Goal: Task Accomplishment & Management: Use online tool/utility

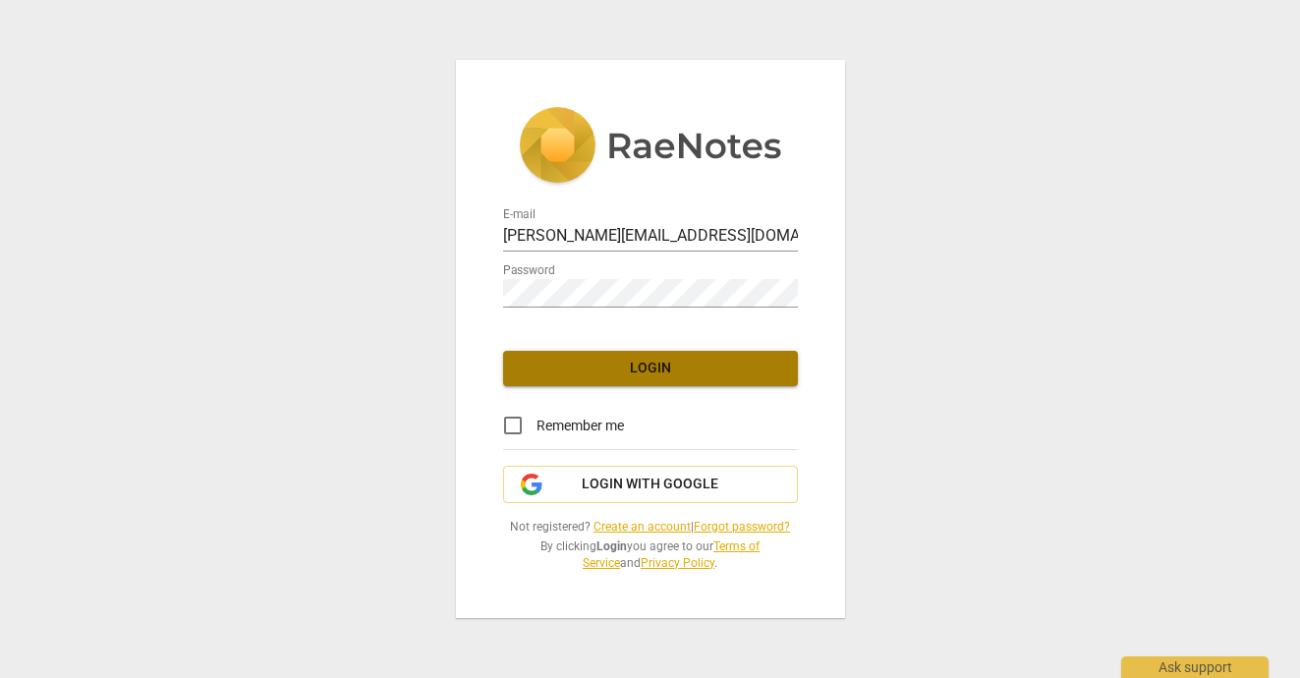
click at [595, 370] on span "Login" at bounding box center [650, 369] width 263 height 20
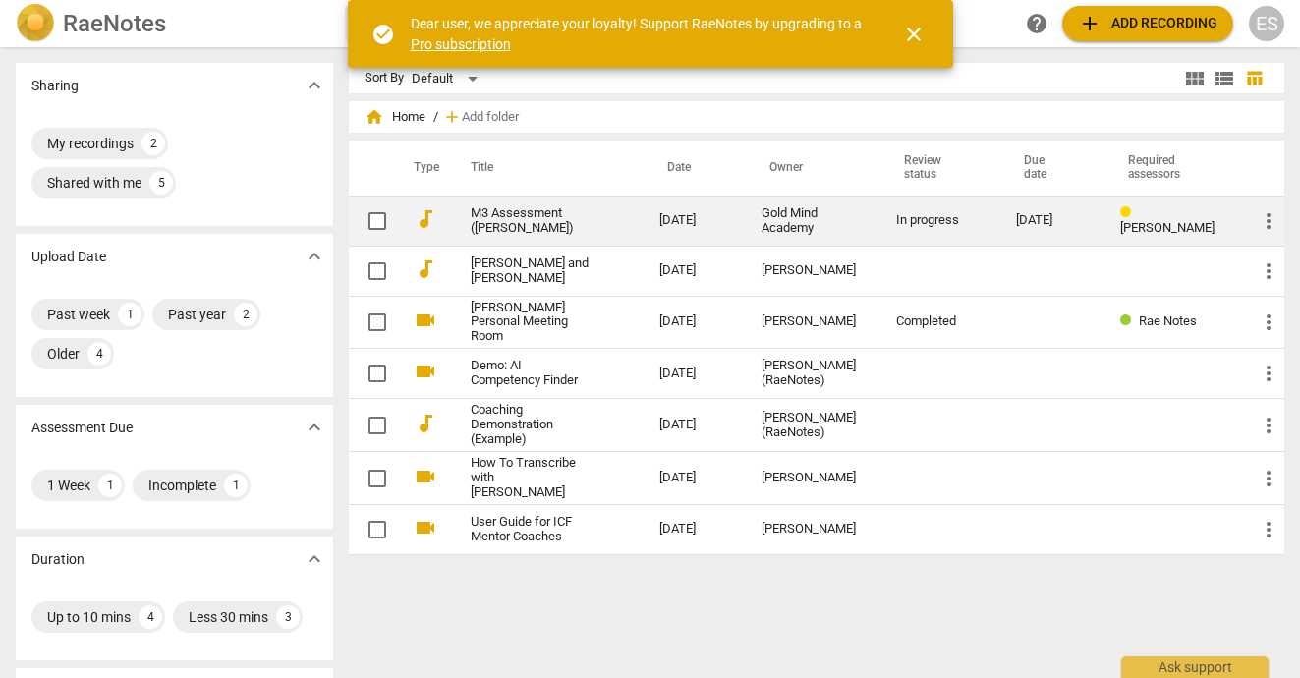
click at [538, 223] on link "M3 Assessment ([PERSON_NAME])" at bounding box center [530, 220] width 119 height 29
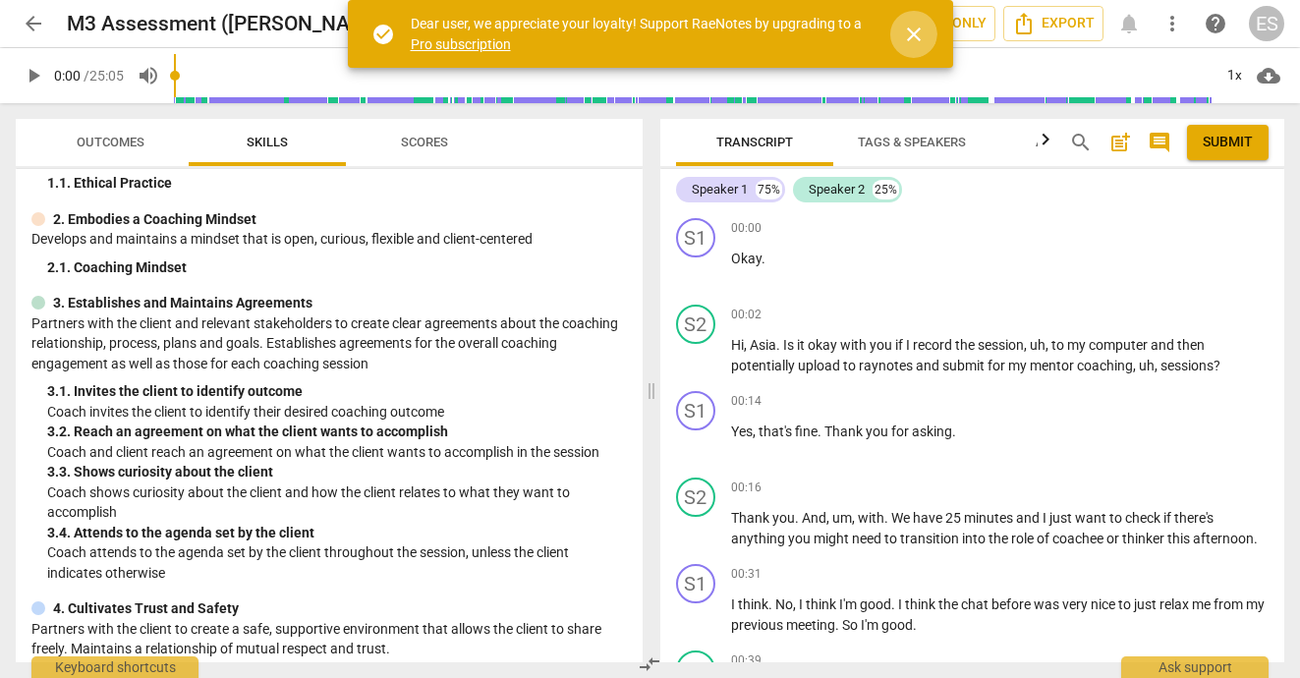
click at [921, 35] on span "close" at bounding box center [914, 35] width 24 height 24
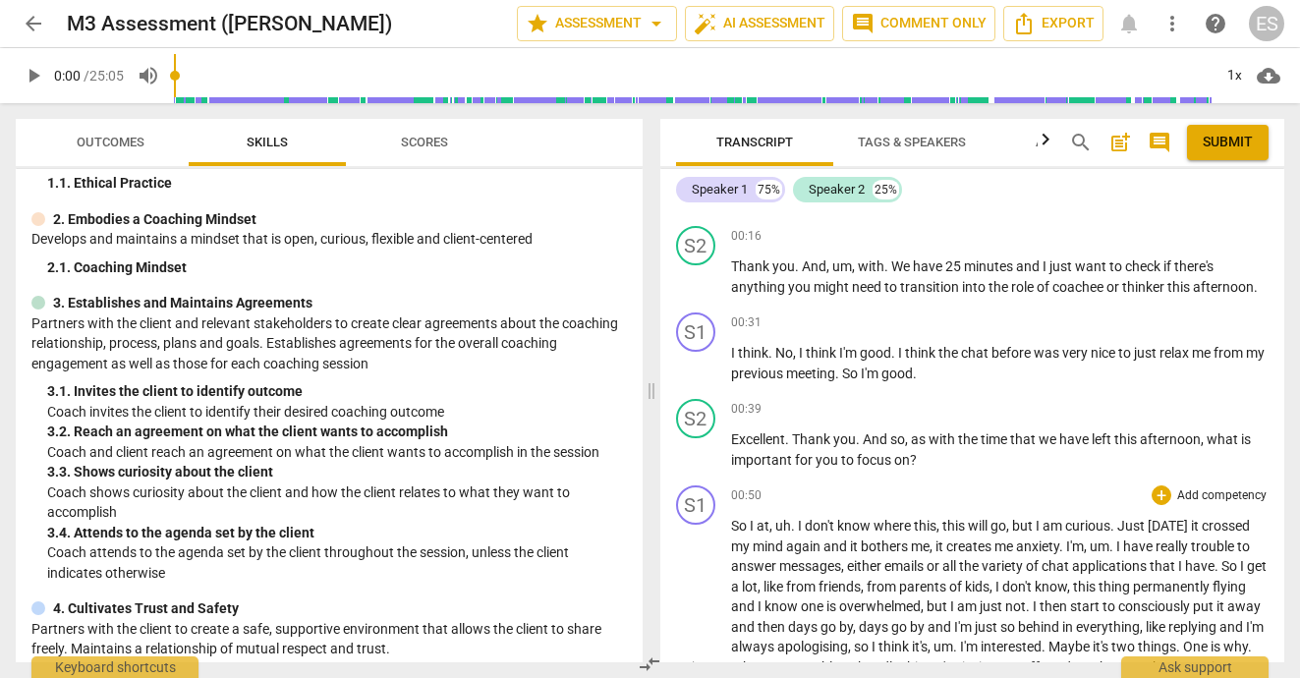
scroll to position [258, 0]
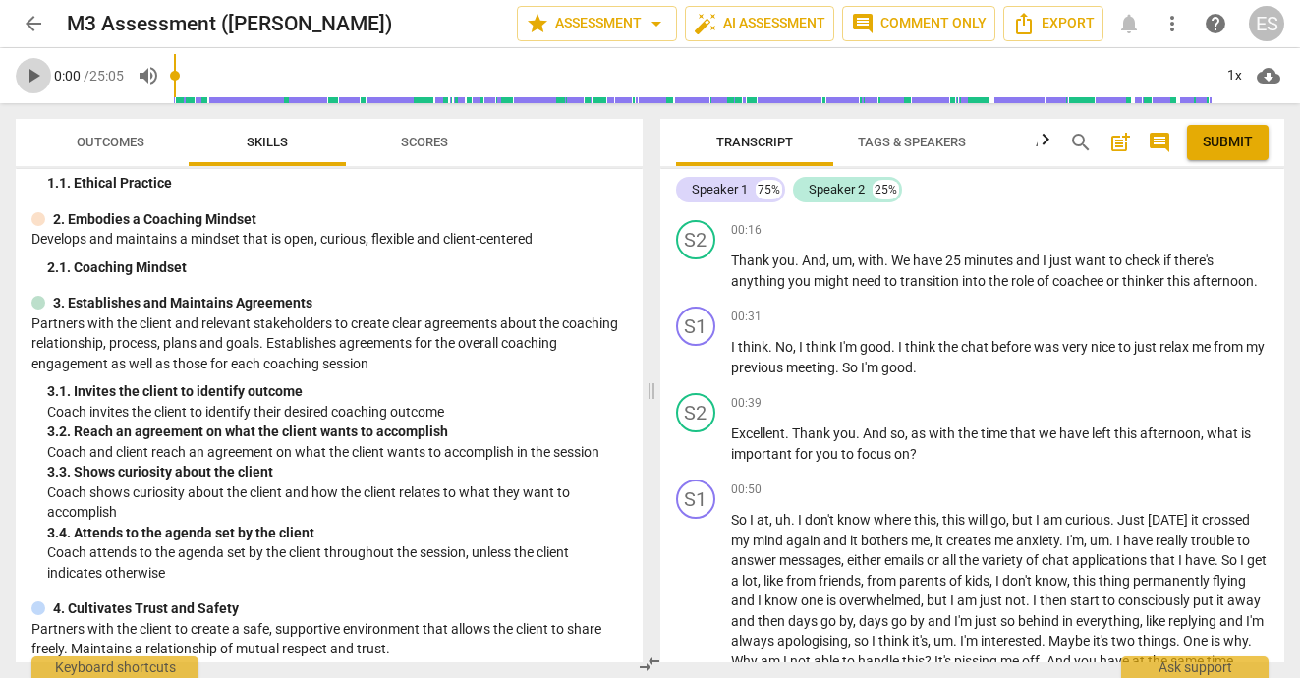
click at [34, 75] on span "play_arrow" at bounding box center [34, 76] width 24 height 24
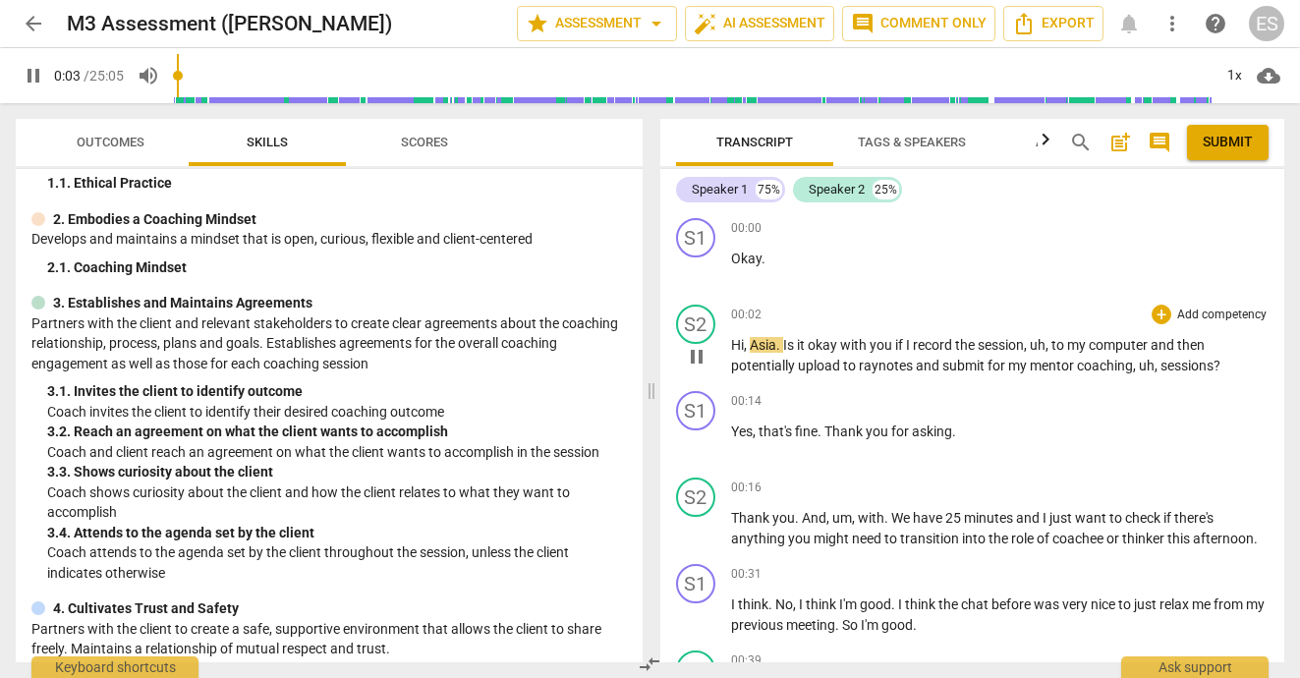
scroll to position [1, 0]
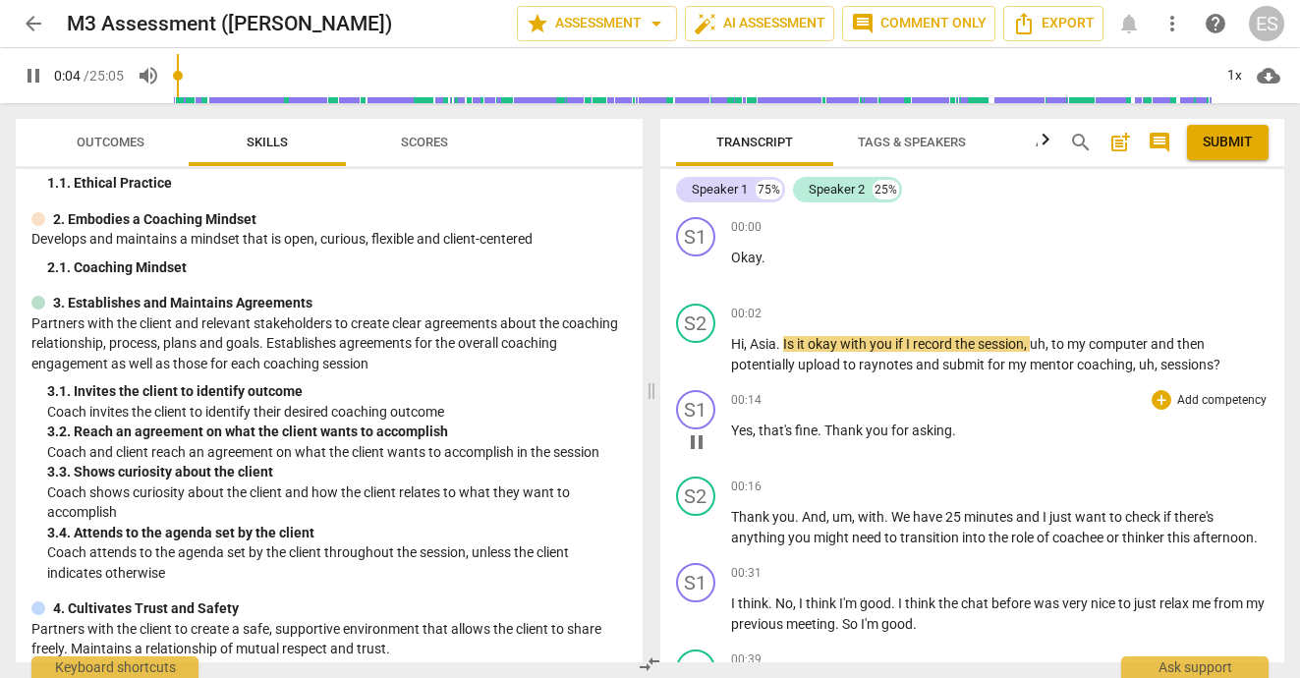
type input "5"
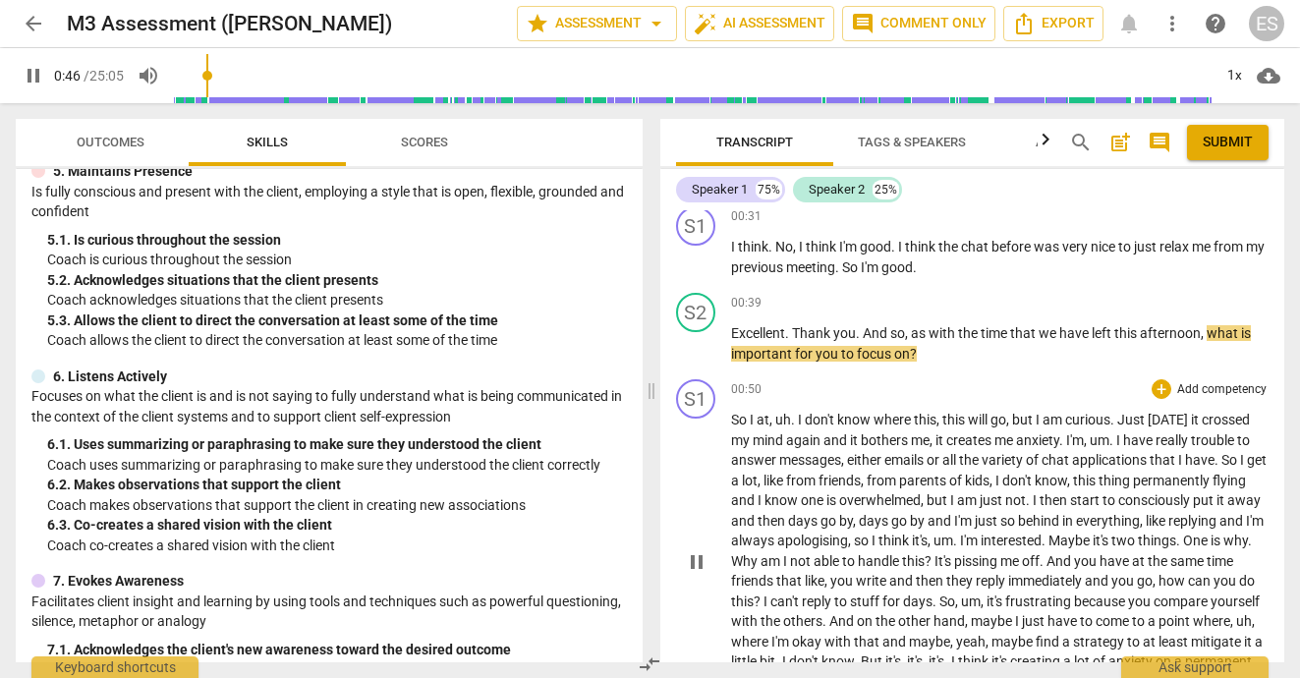
scroll to position [373, 0]
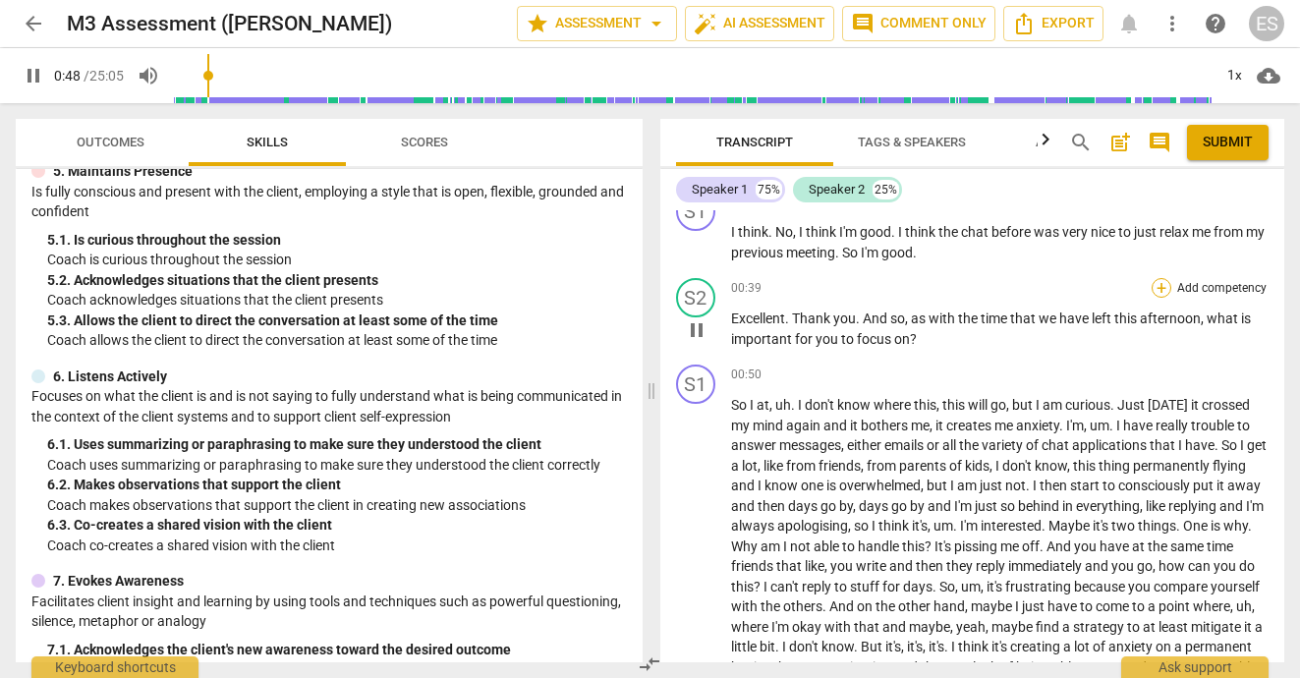
click at [1157, 288] on div "+" at bounding box center [1162, 288] width 20 height 20
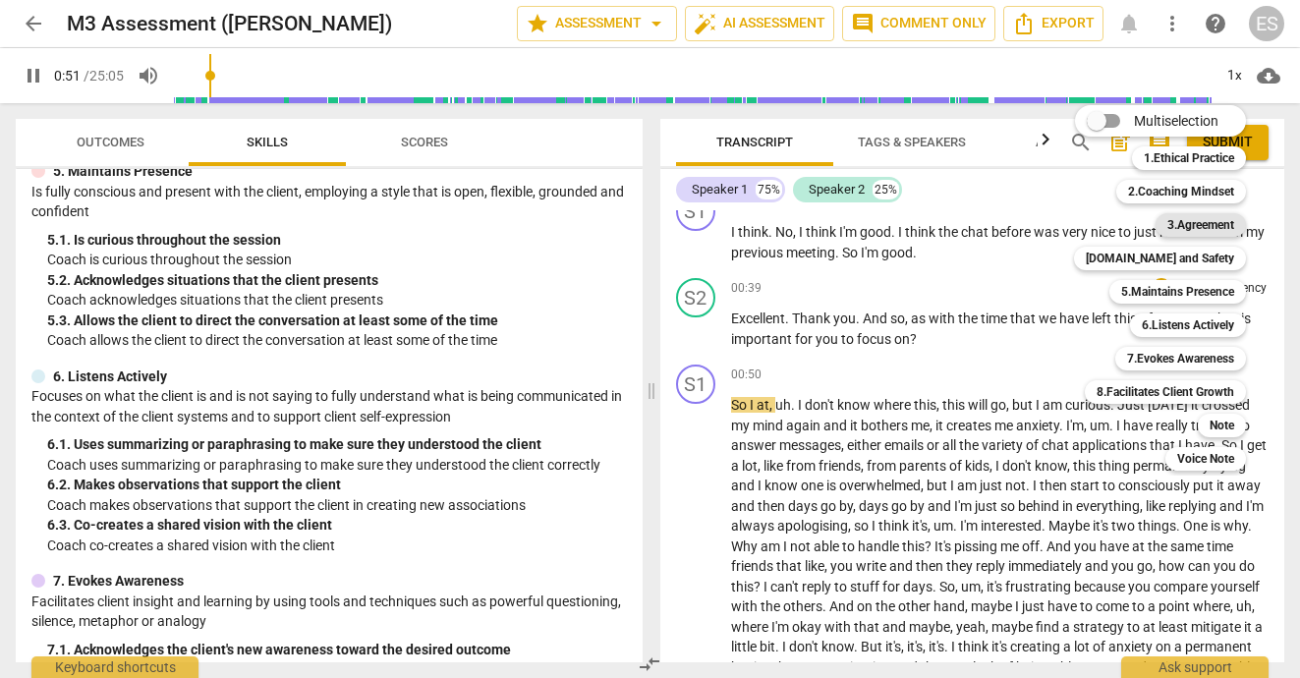
click at [1176, 221] on b "3.Agreement" at bounding box center [1201, 225] width 67 height 24
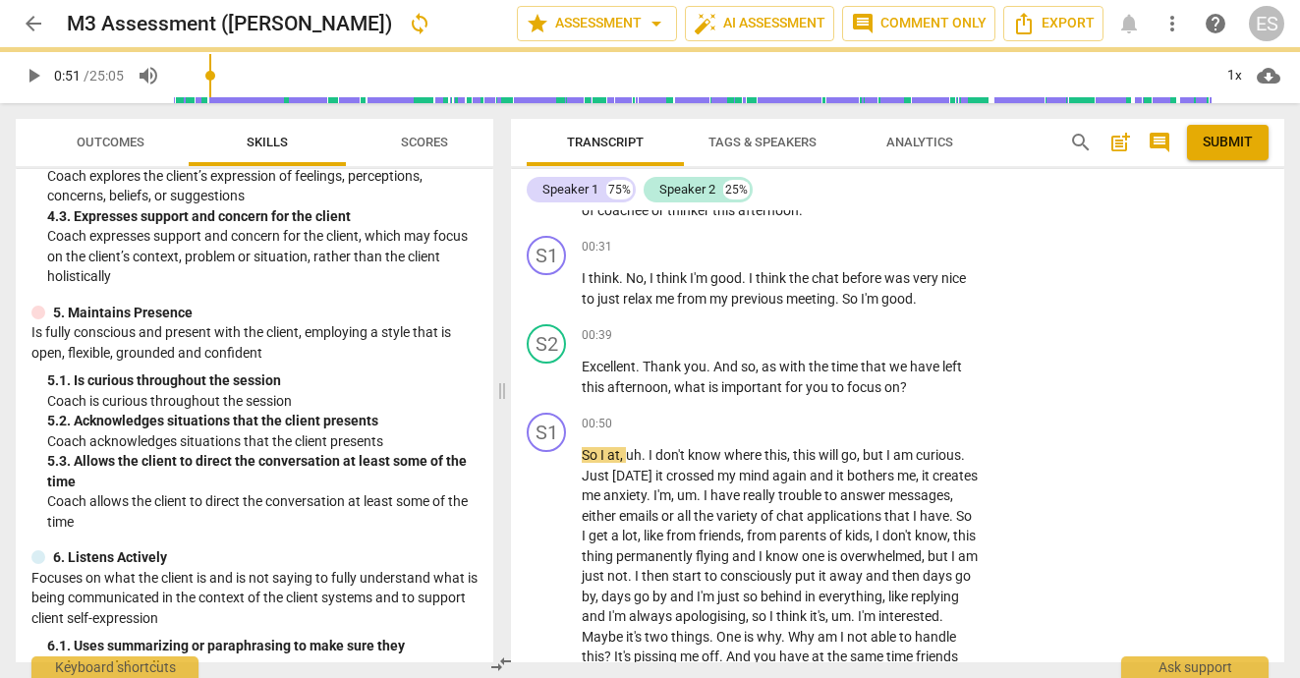
type input "52"
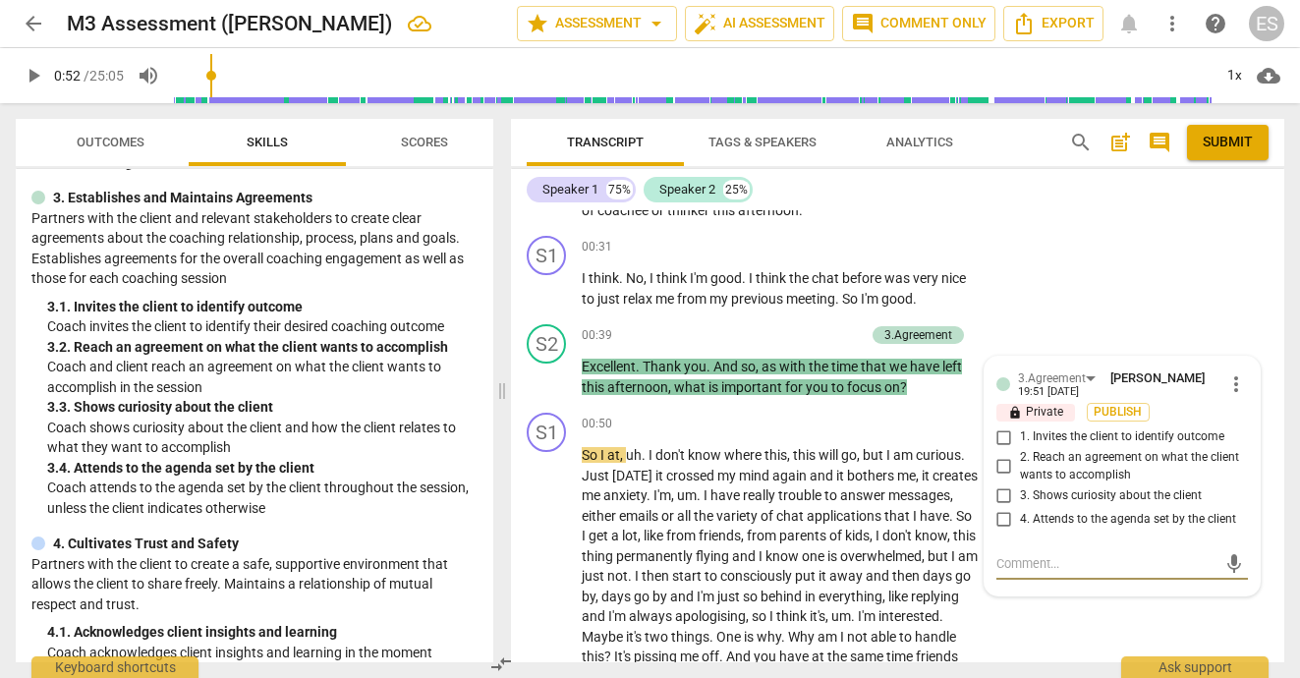
scroll to position [254, 0]
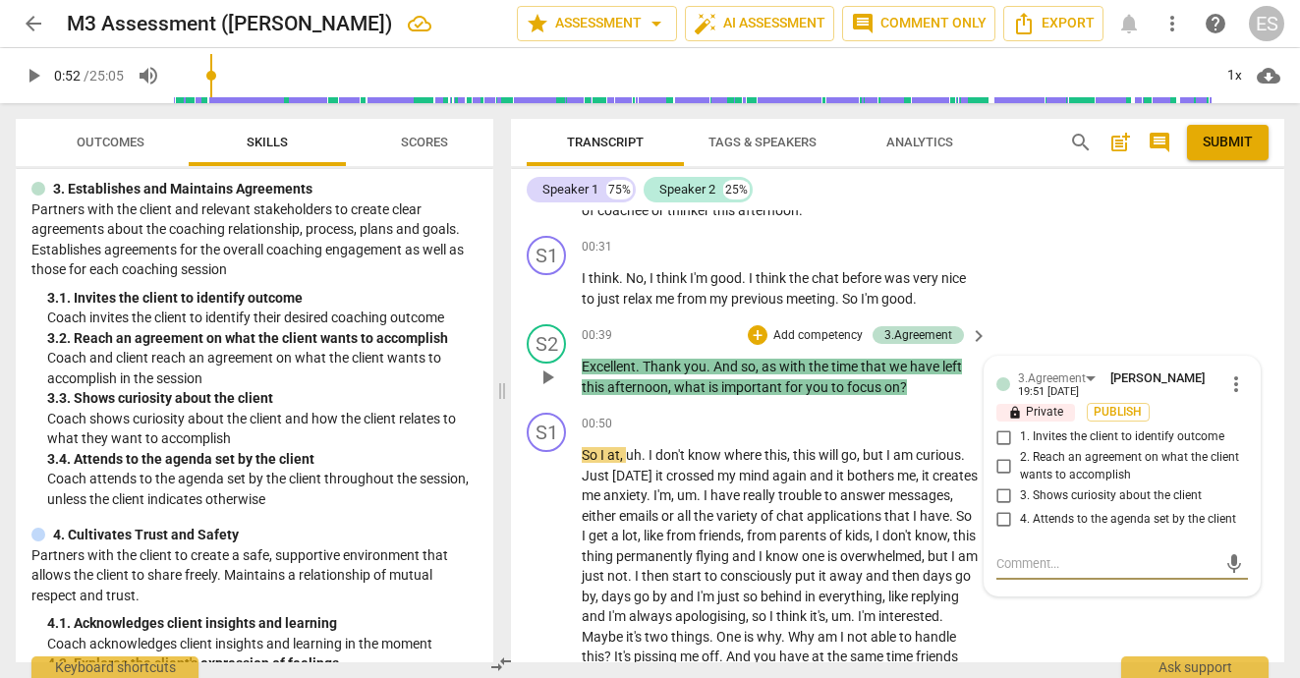
click at [1005, 434] on input "1. Invites the client to identify outcome" at bounding box center [1004, 438] width 31 height 24
checkbox input "true"
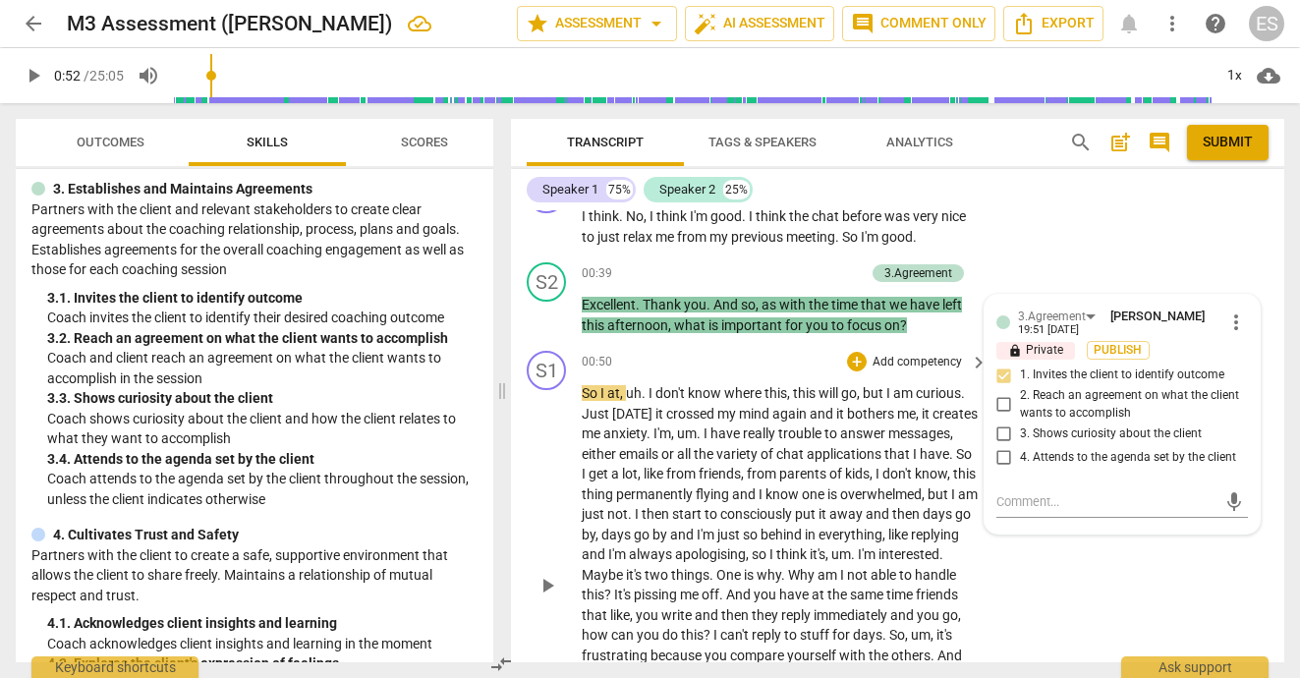
scroll to position [432, 0]
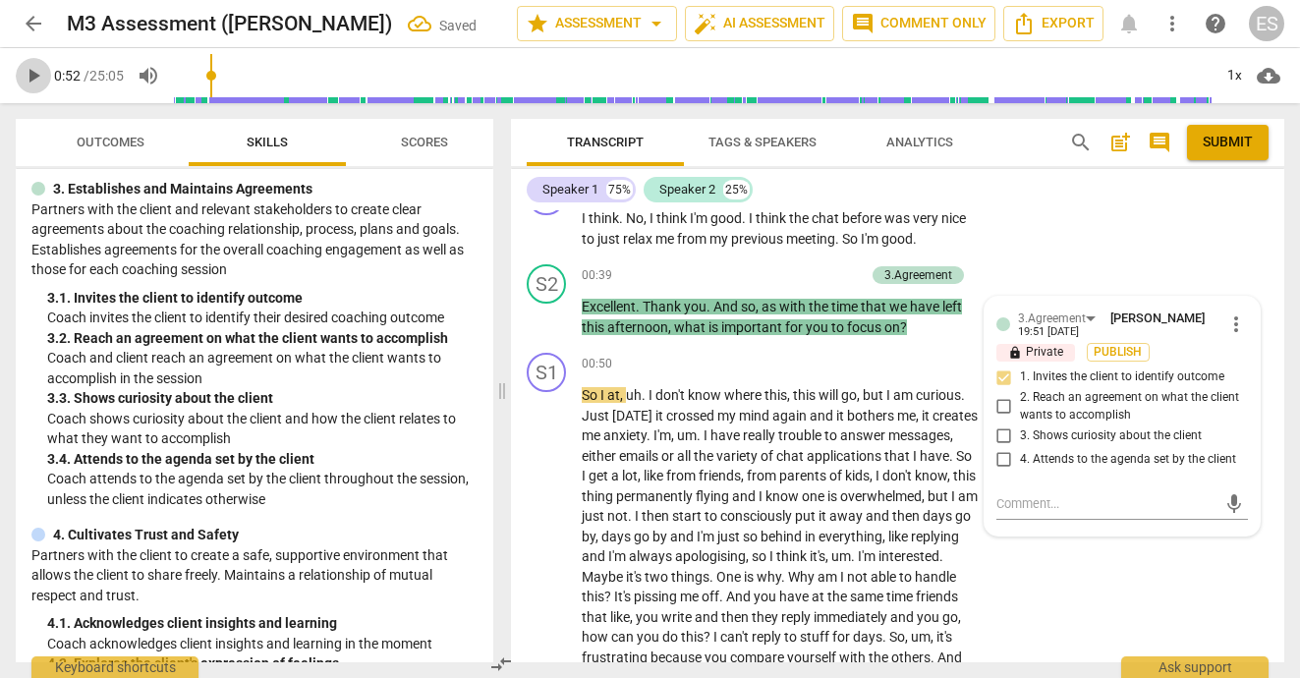
click at [44, 79] on span "play_arrow" at bounding box center [34, 76] width 24 height 24
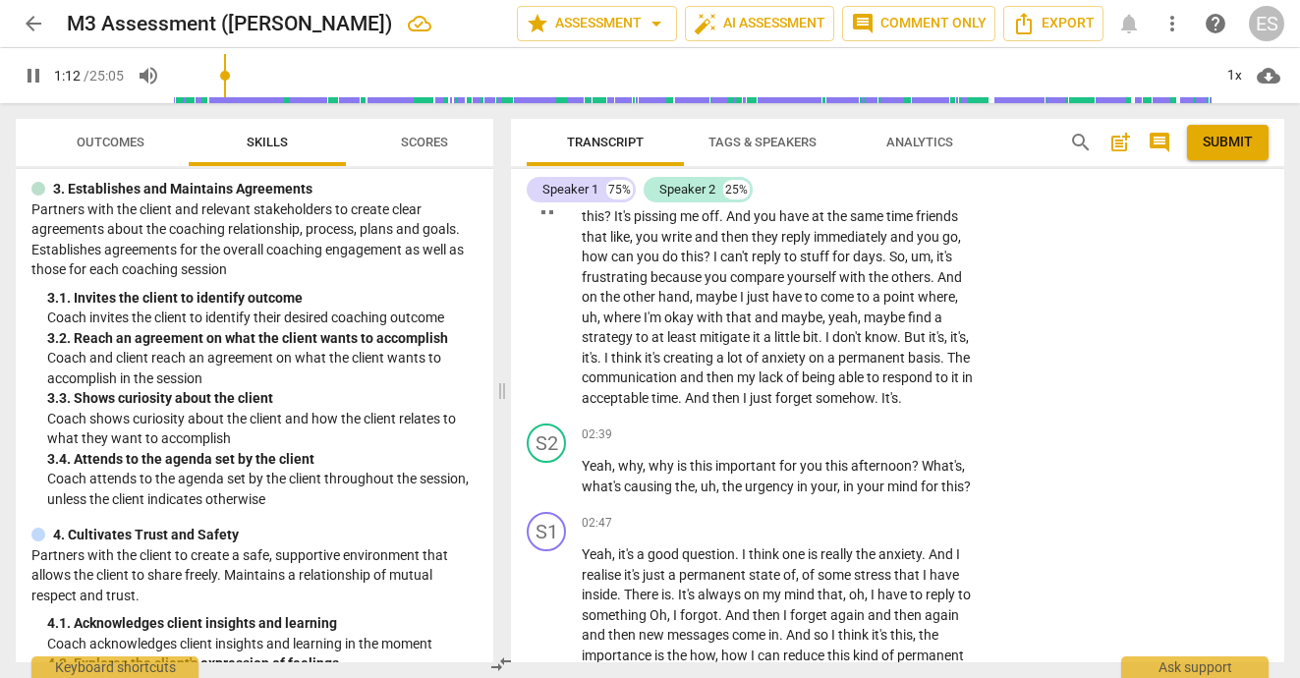
scroll to position [826, 0]
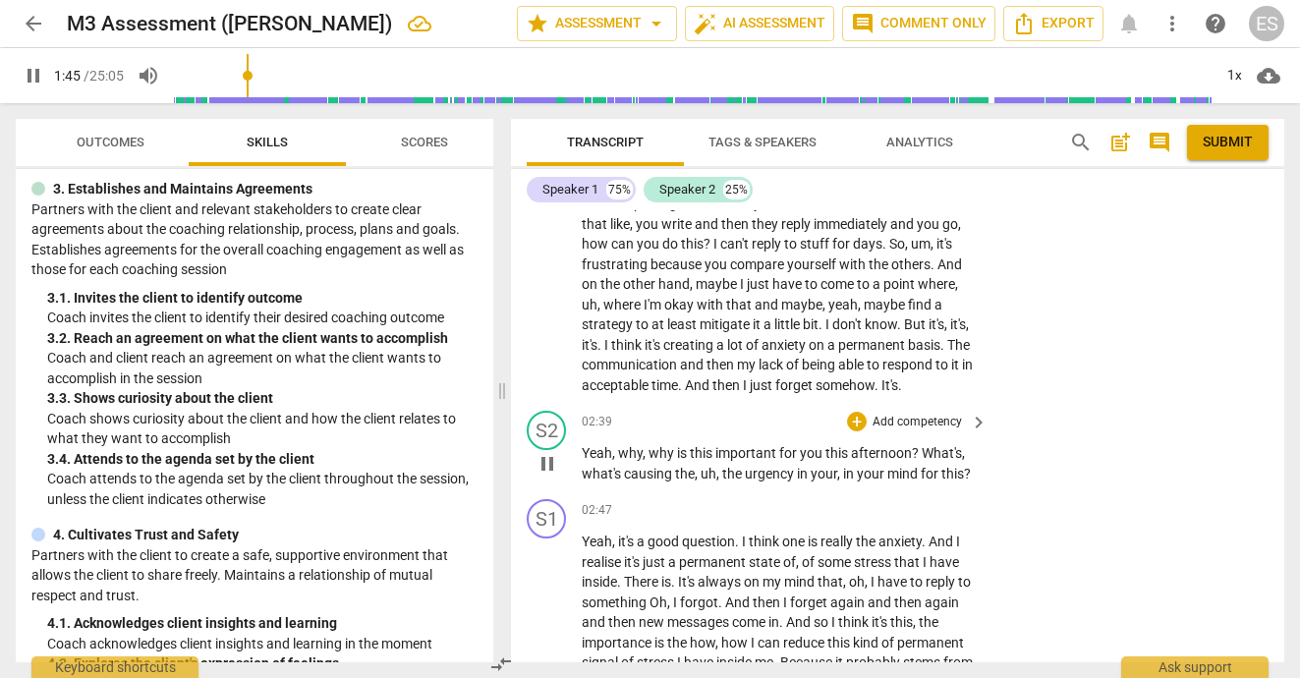
click at [898, 425] on p "Add competency" at bounding box center [917, 423] width 93 height 18
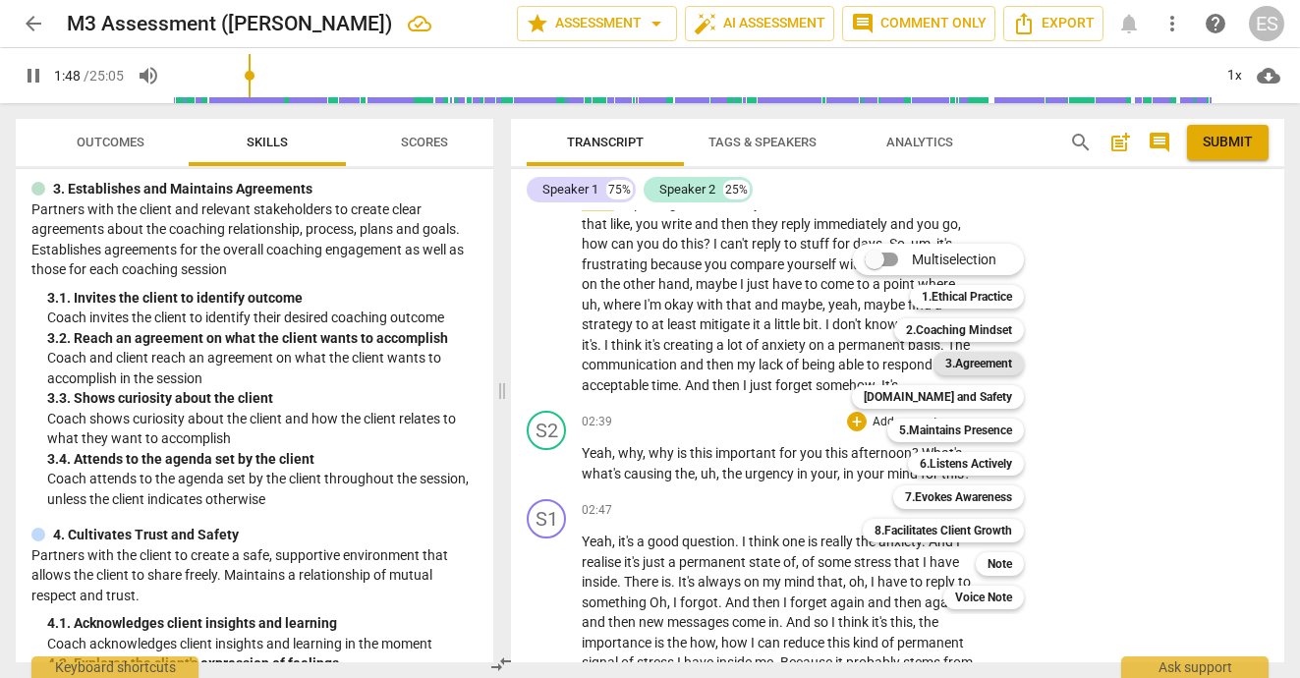
click at [951, 358] on b "3.Agreement" at bounding box center [979, 364] width 67 height 24
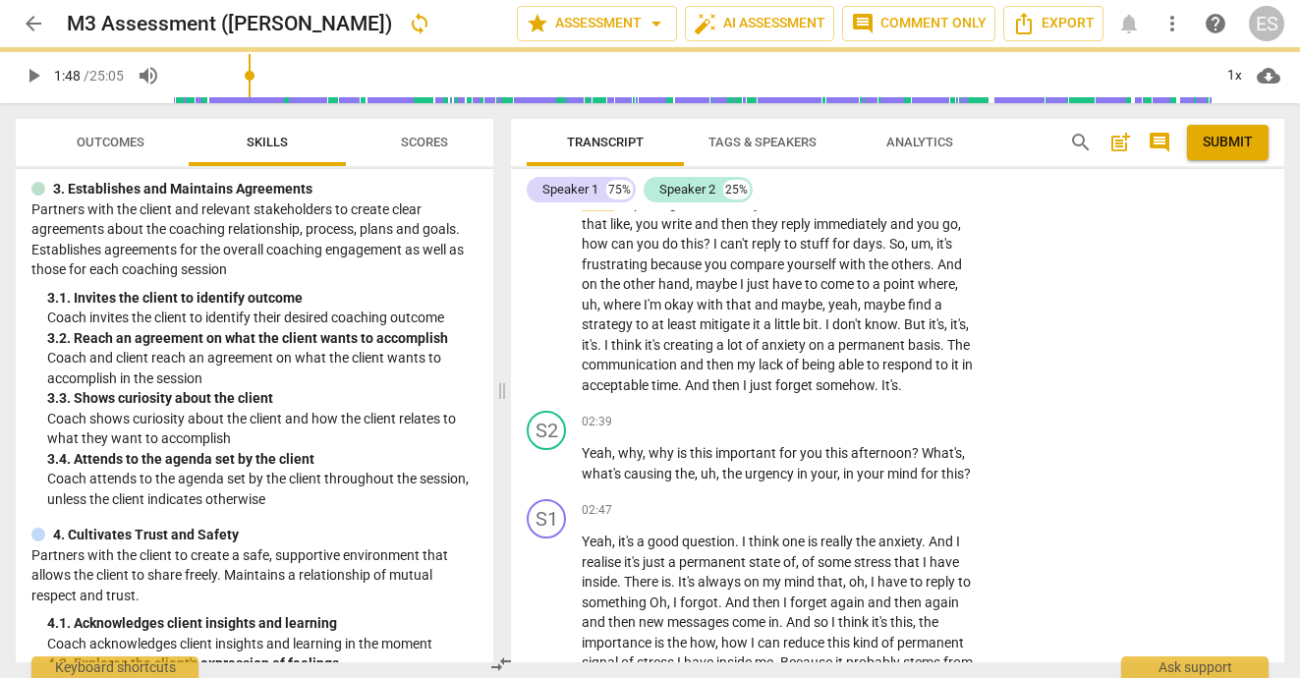
type input "109"
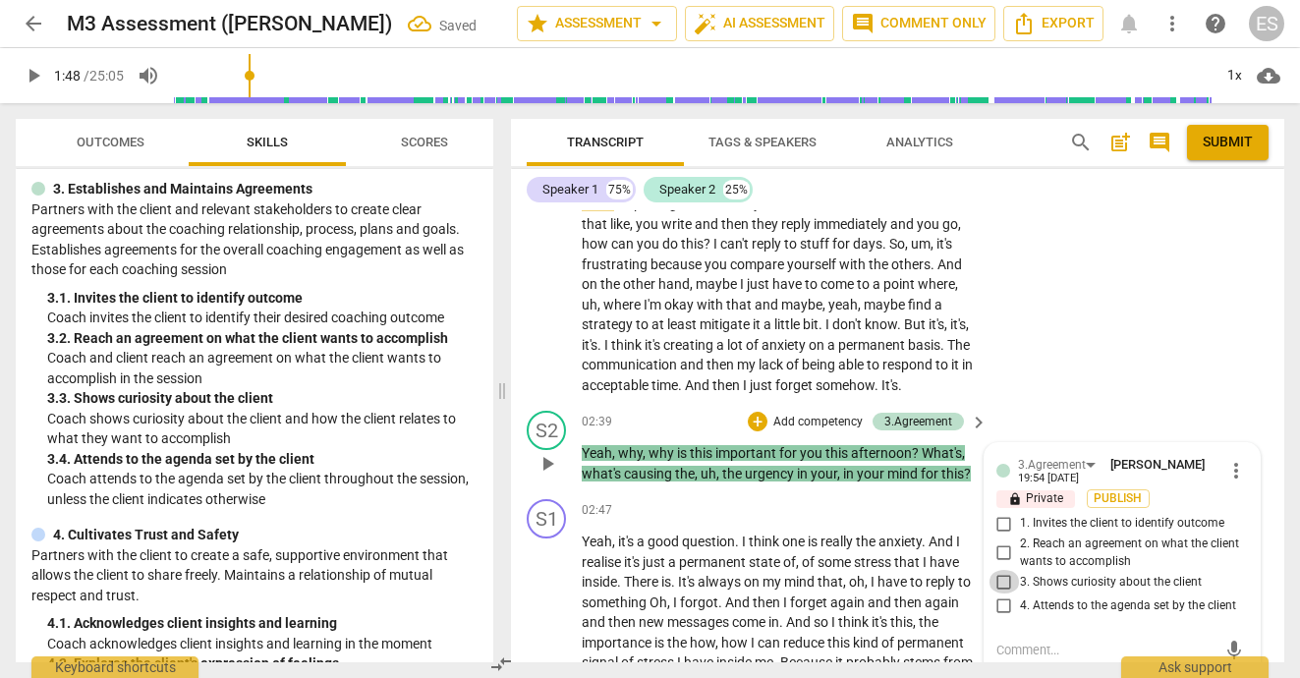
click at [1006, 587] on input "3. Shows curiosity about the client" at bounding box center [1004, 582] width 31 height 24
checkbox input "true"
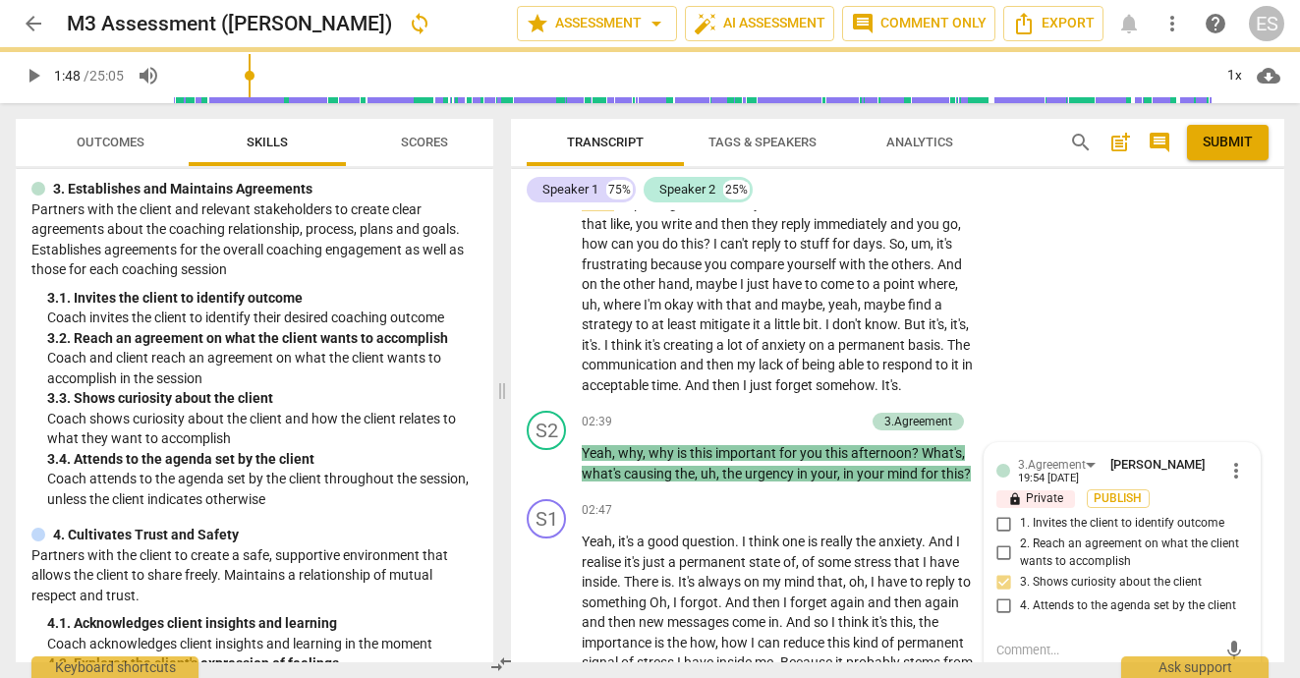
click at [1057, 386] on div "S1 play_arrow pause 00:50 + Add competency keyboard_arrow_right So I at , uh . …" at bounding box center [898, 177] width 774 height 451
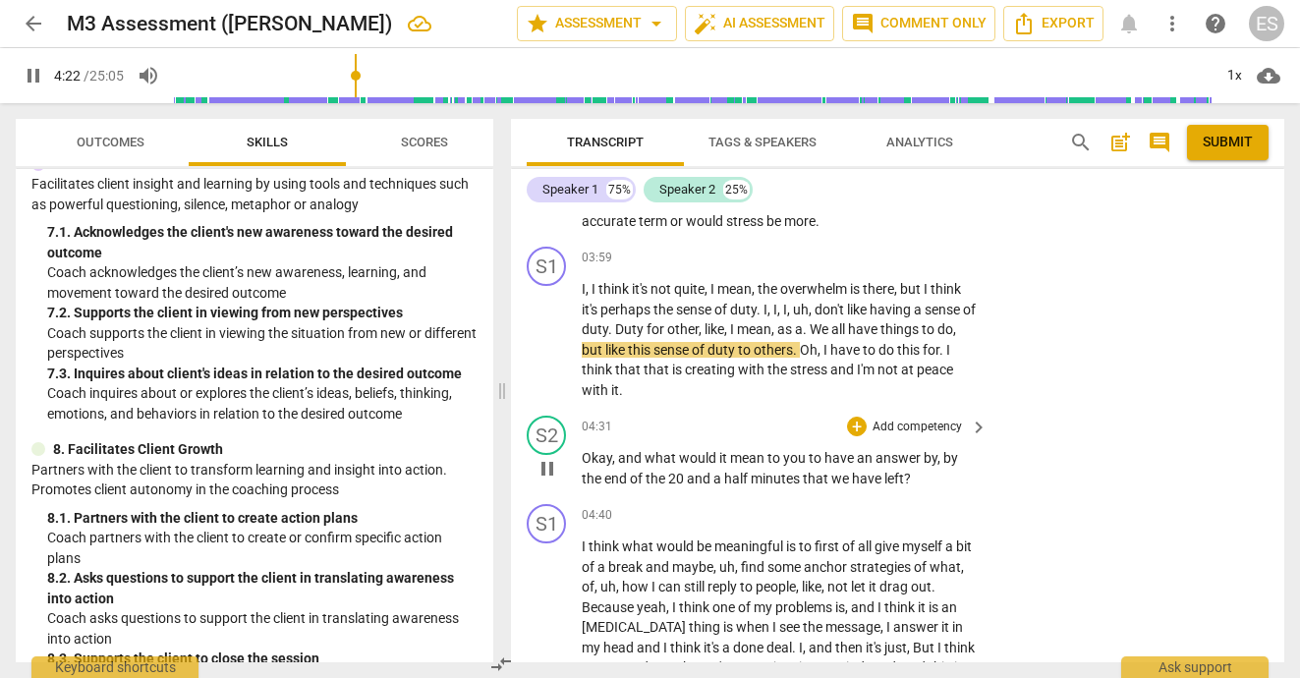
scroll to position [1448, 0]
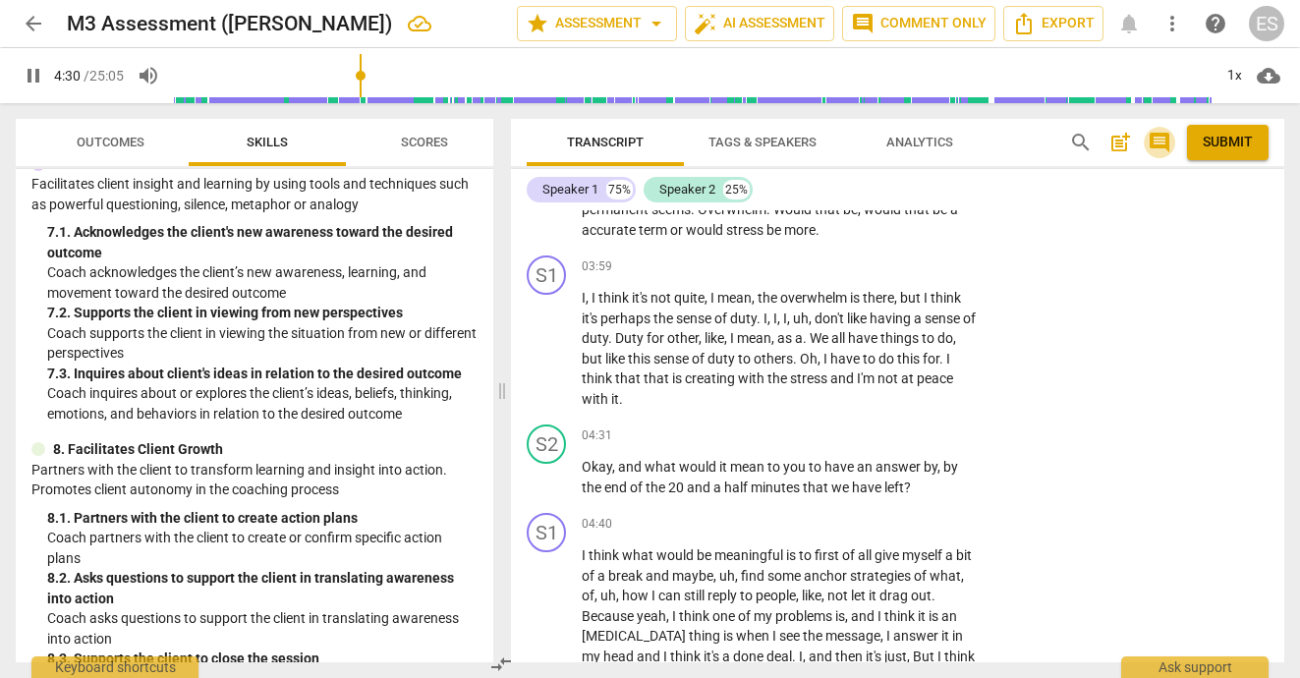
click at [1167, 143] on span "comment" at bounding box center [1160, 143] width 24 height 24
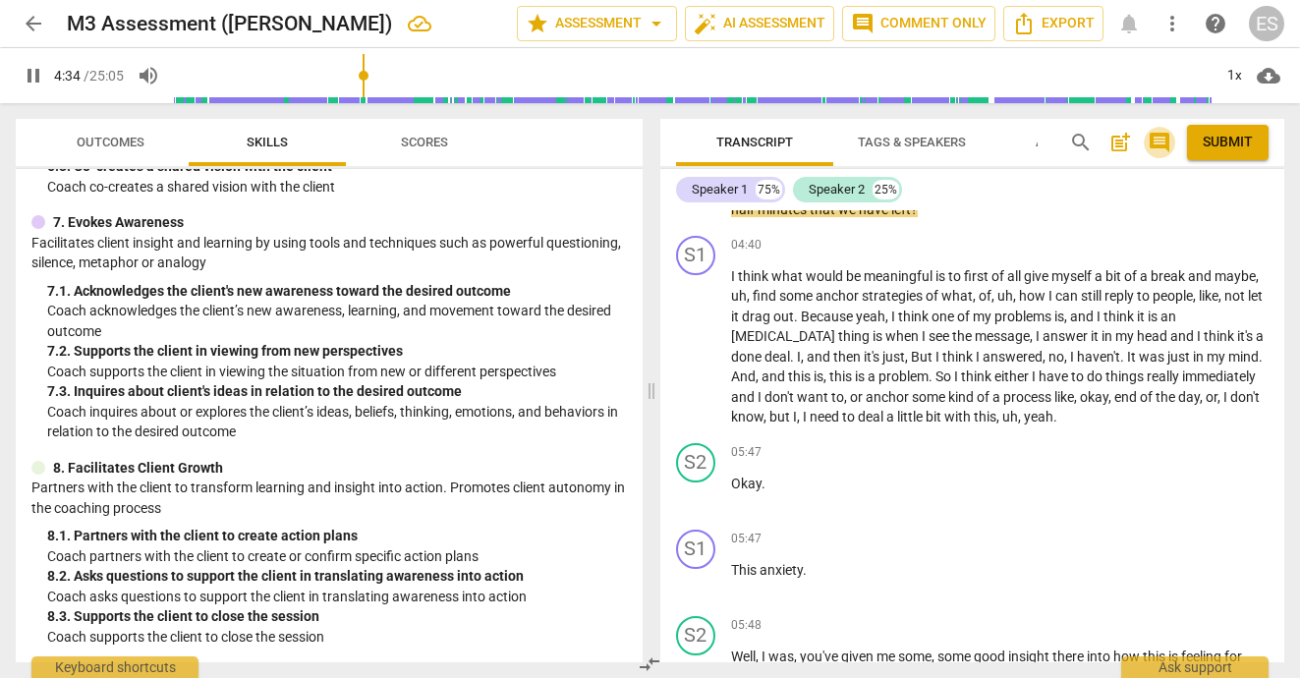
click at [1167, 143] on span "comment" at bounding box center [1160, 143] width 24 height 24
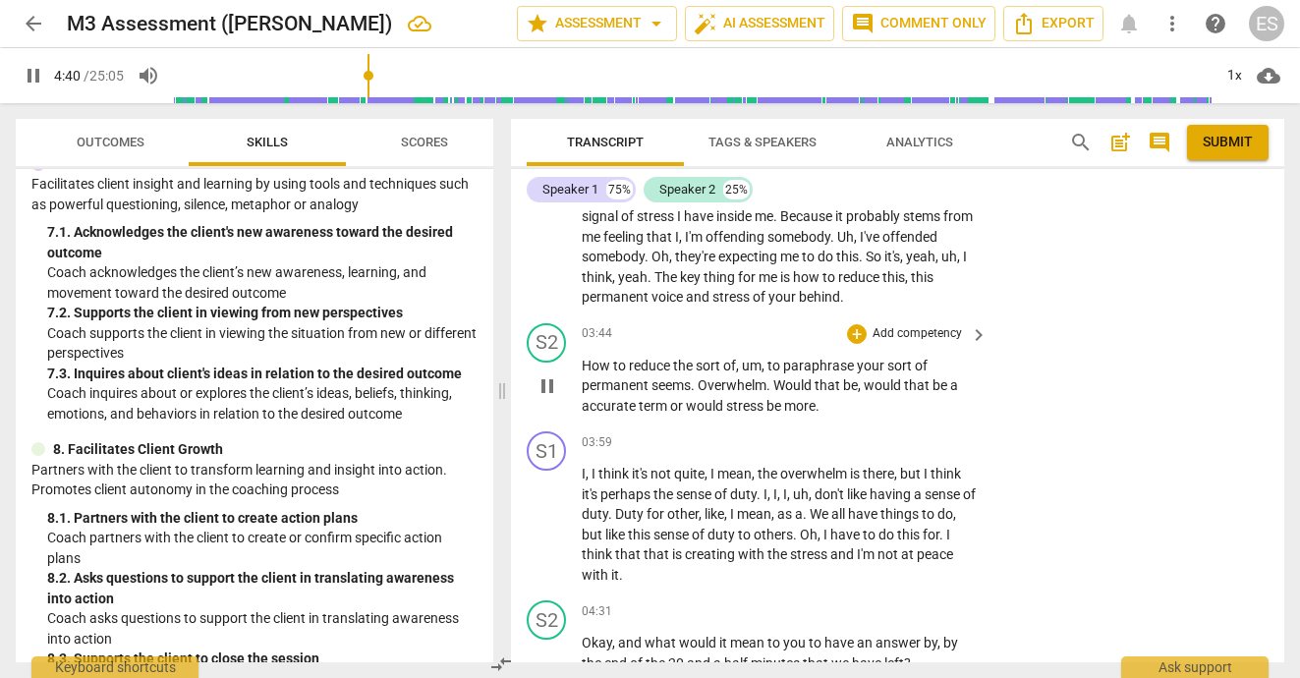
scroll to position [1268, 0]
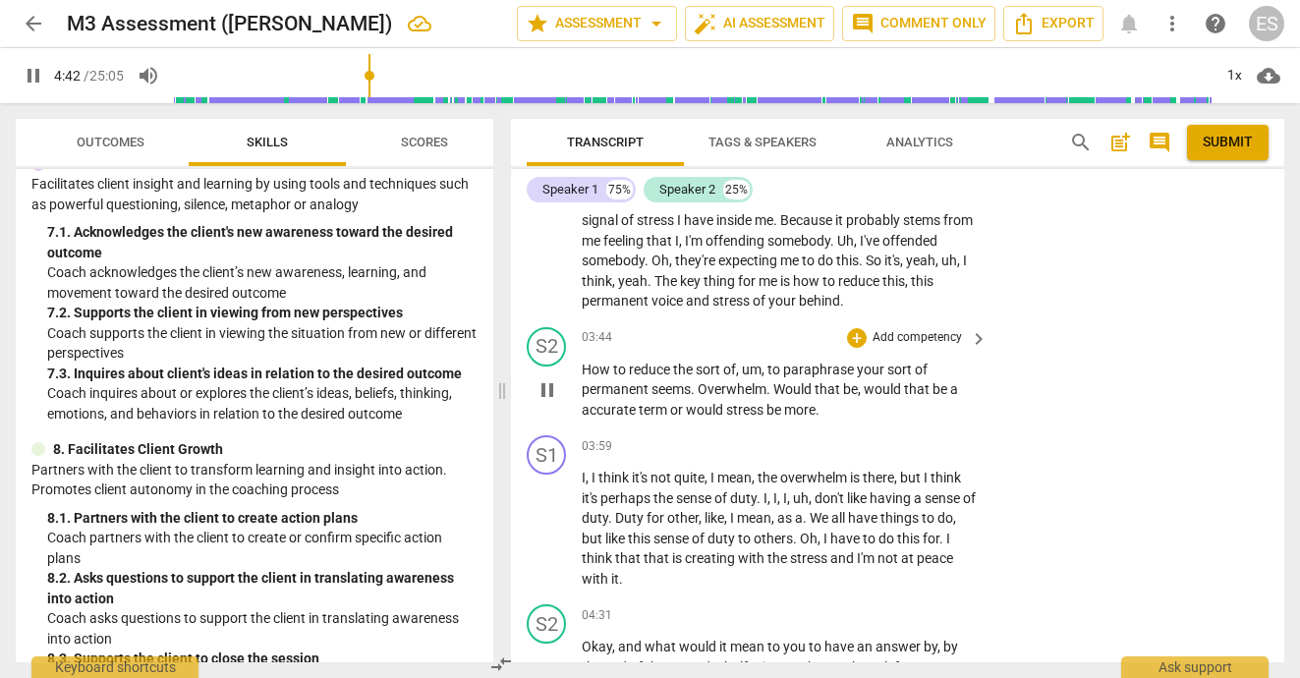
click at [972, 336] on span "keyboard_arrow_right" at bounding box center [979, 339] width 24 height 24
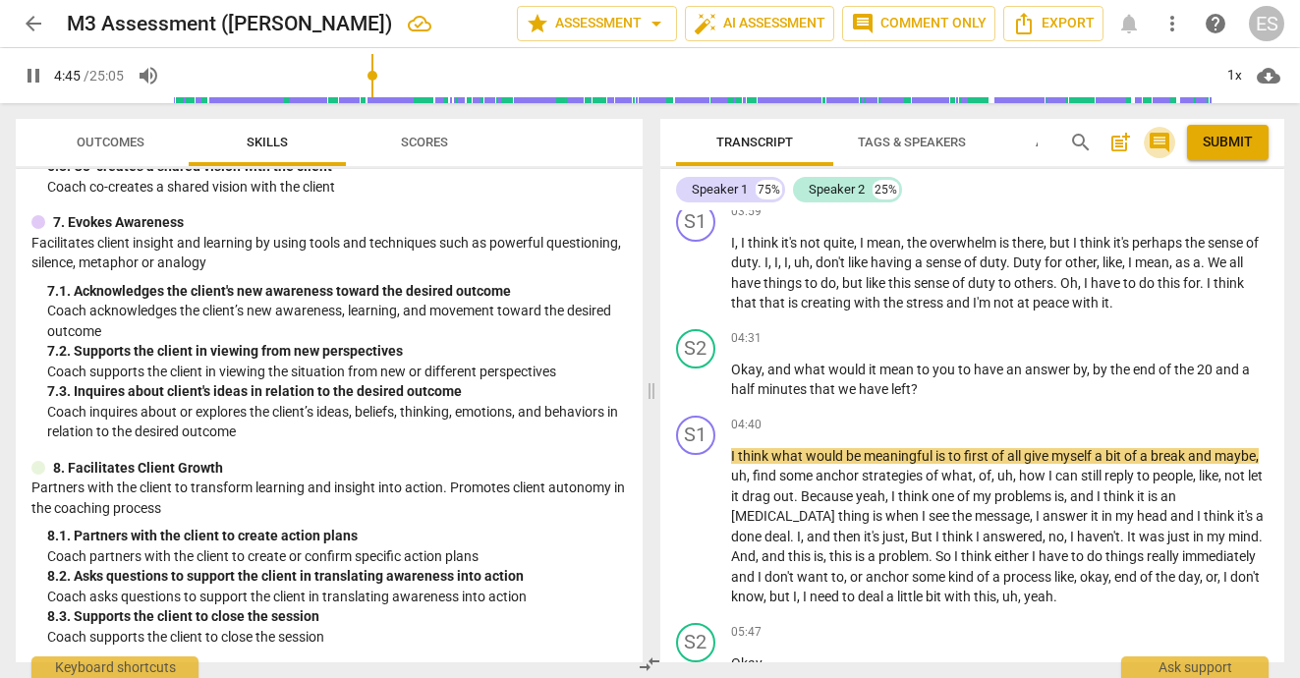
click at [1157, 140] on span "comment" at bounding box center [1160, 143] width 24 height 24
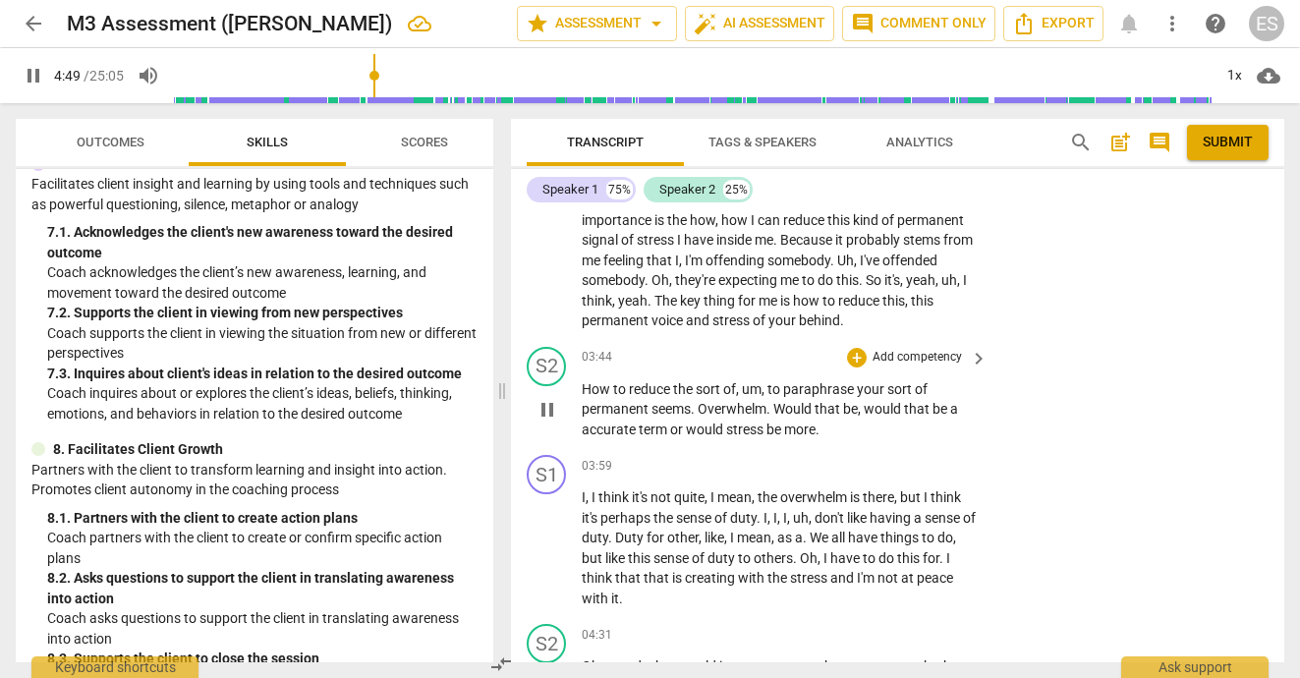
scroll to position [1243, 0]
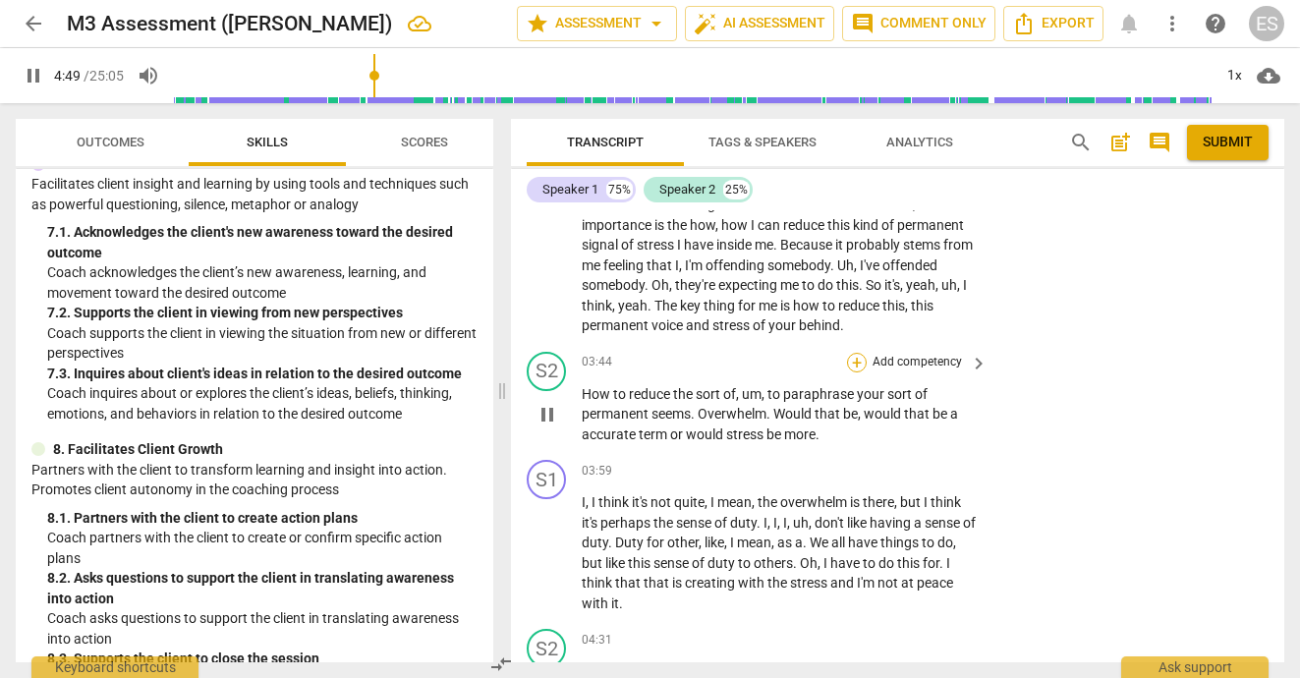
click at [856, 360] on div "+" at bounding box center [857, 363] width 20 height 20
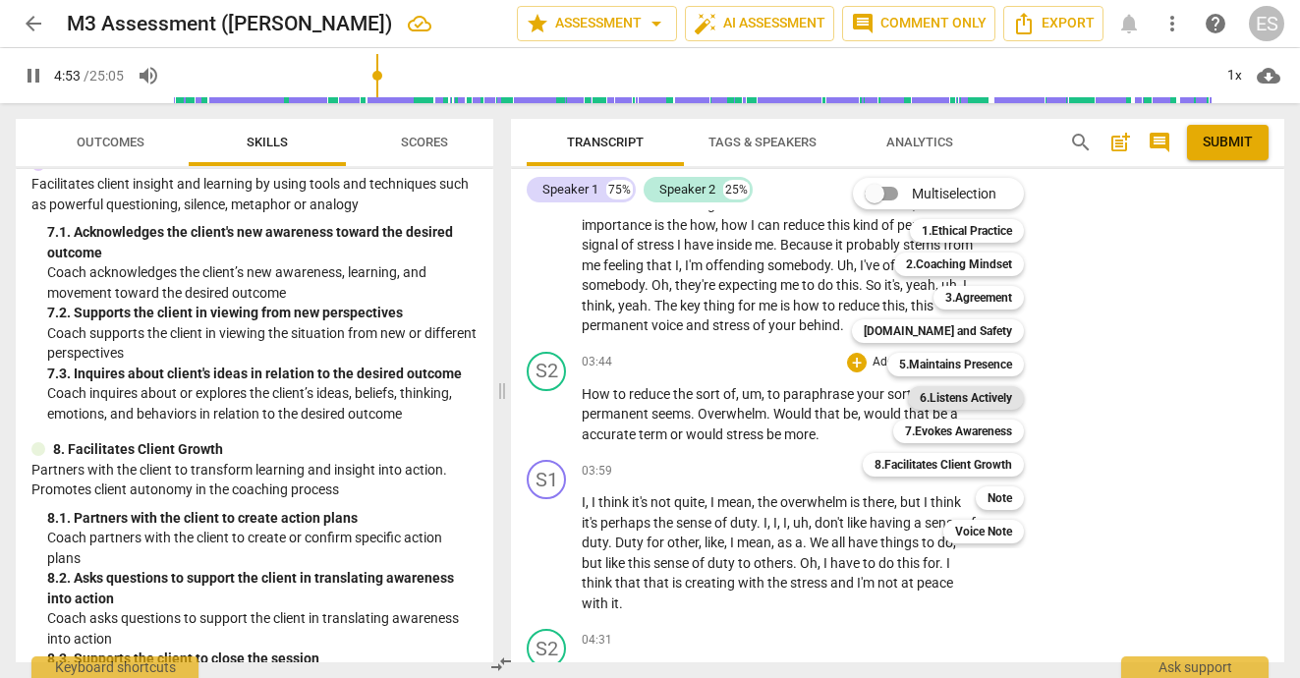
click at [962, 398] on b "6.Listens Actively" at bounding box center [966, 398] width 92 height 24
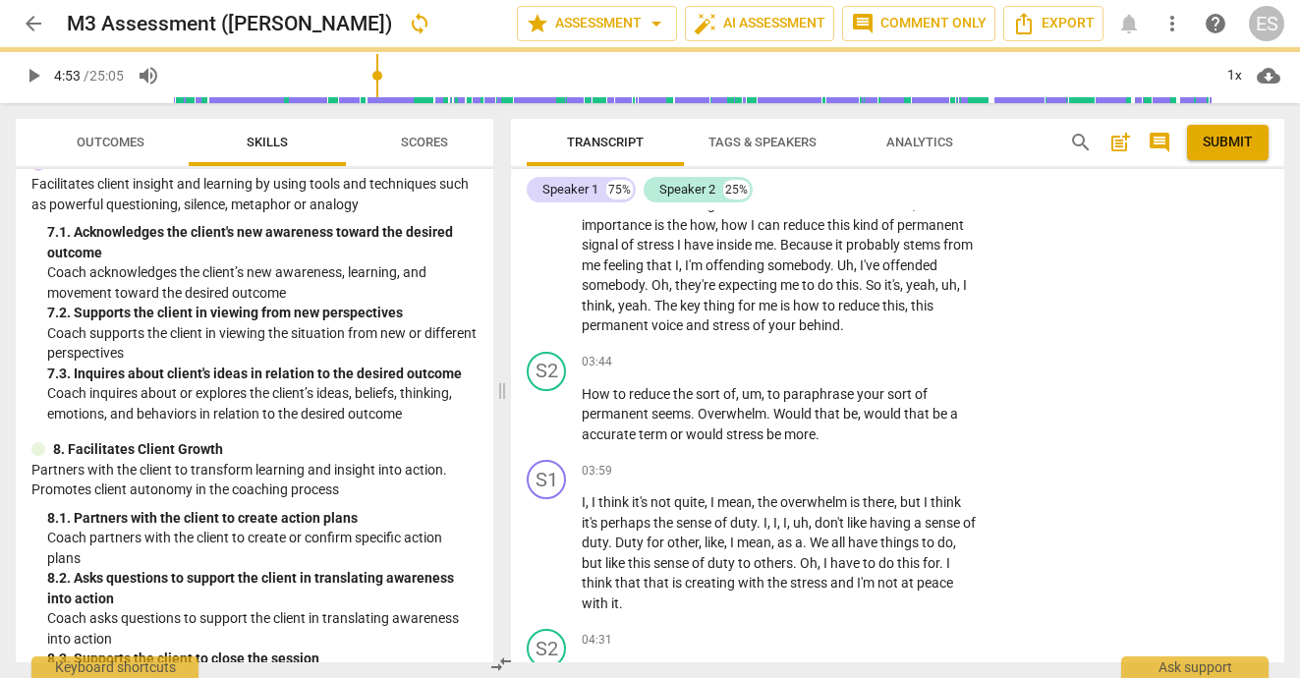
type input "294"
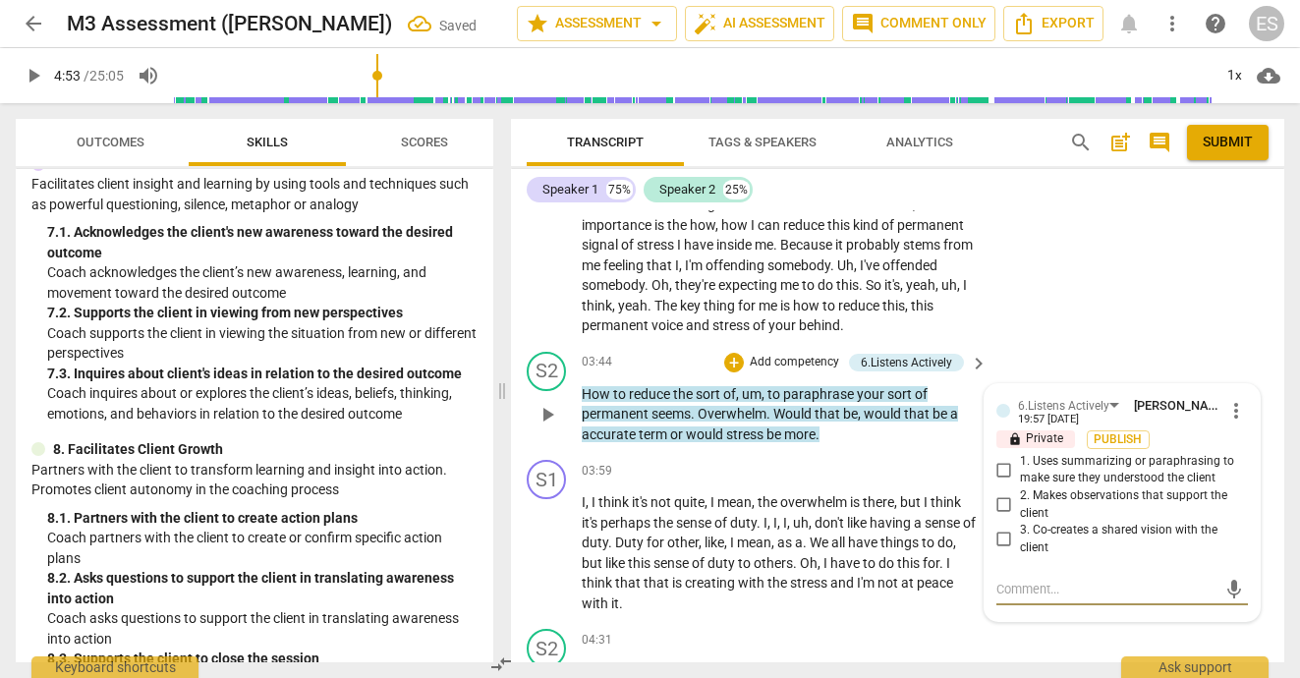
type textarea "B"
type textarea "Be"
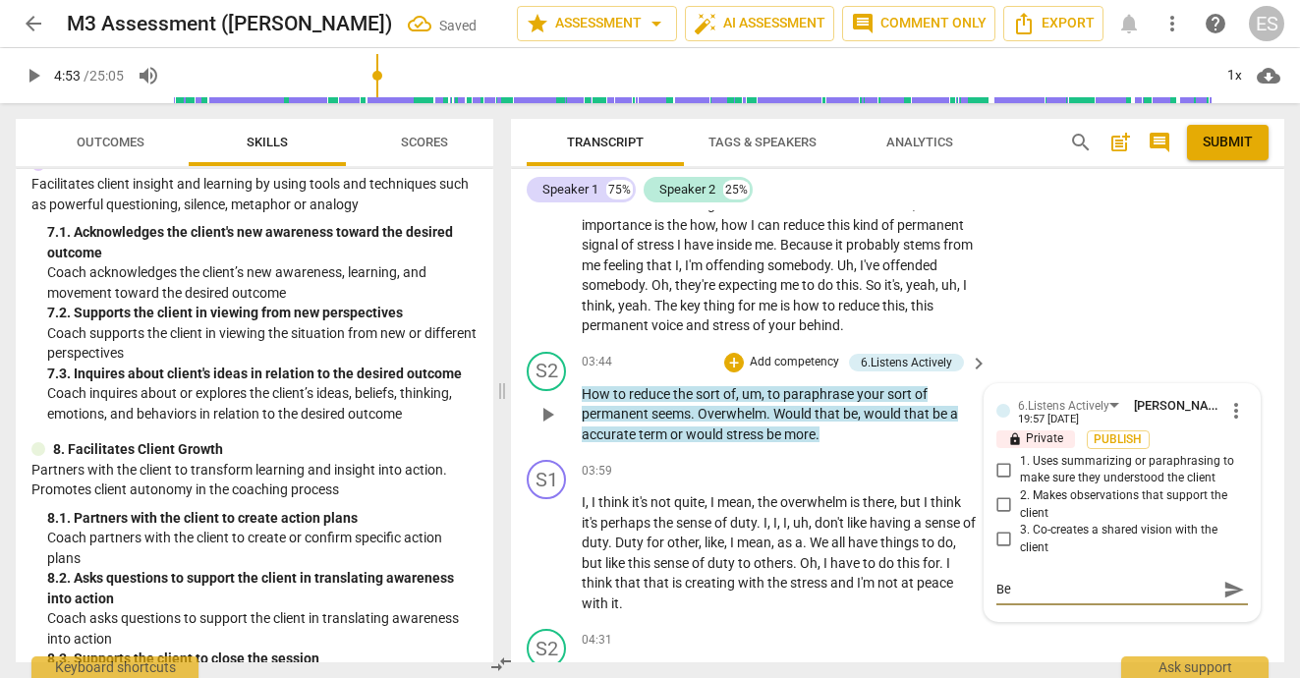
type textarea "Be"
type textarea "Be c"
type textarea "Be ca"
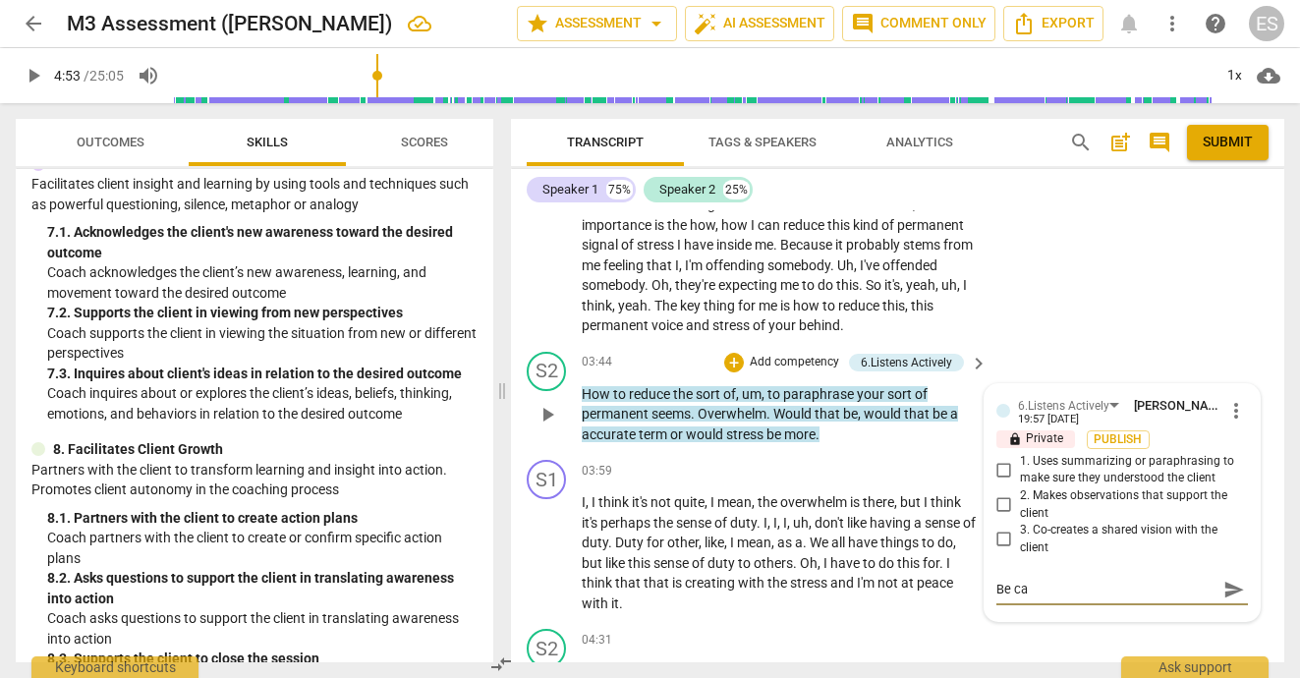
type textarea "Be car"
type textarea "Be care"
type textarea "Be carel"
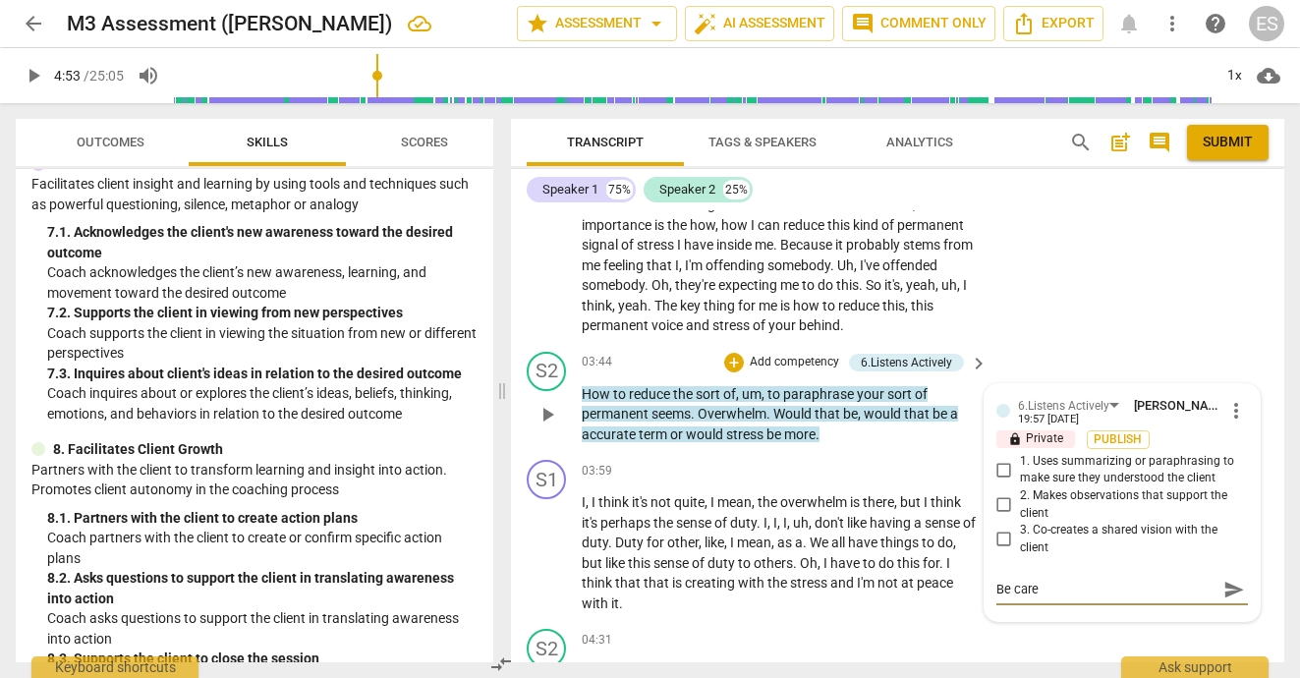
type textarea "Be carel"
type textarea "Be carely"
type textarea "Be barely"
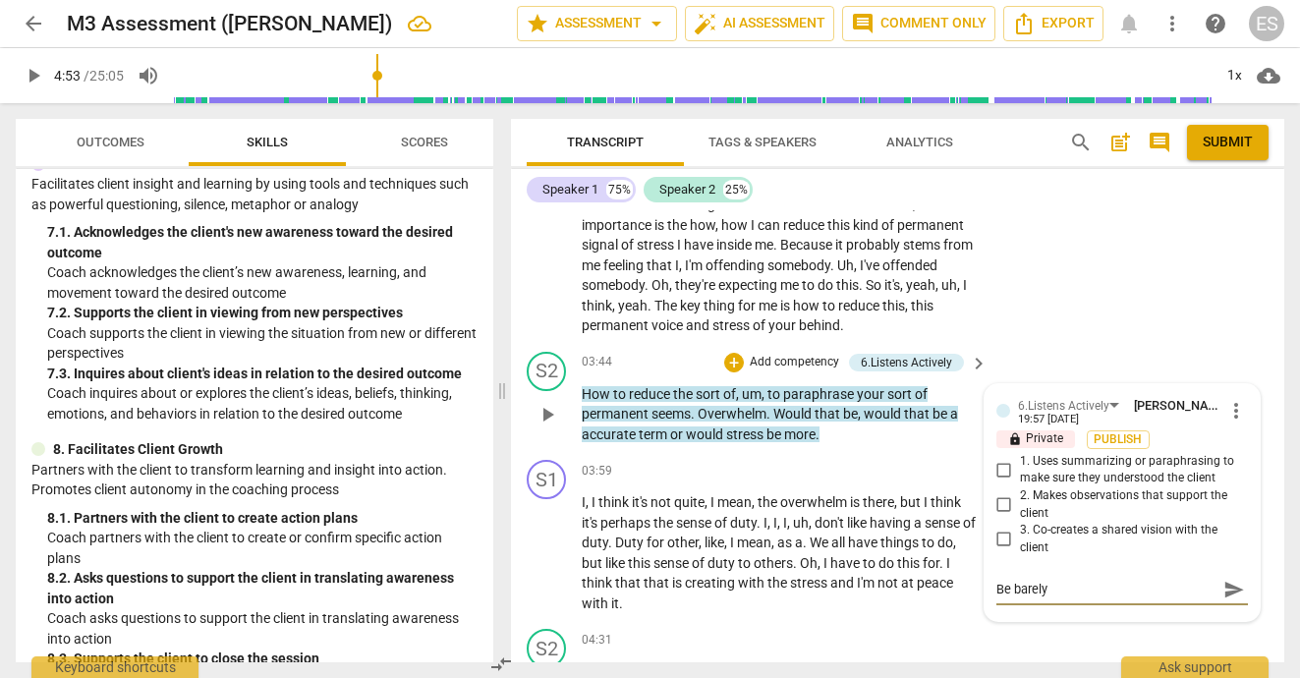
type textarea "Be barely"
type textarea "Be barel"
type textarea "Be bare"
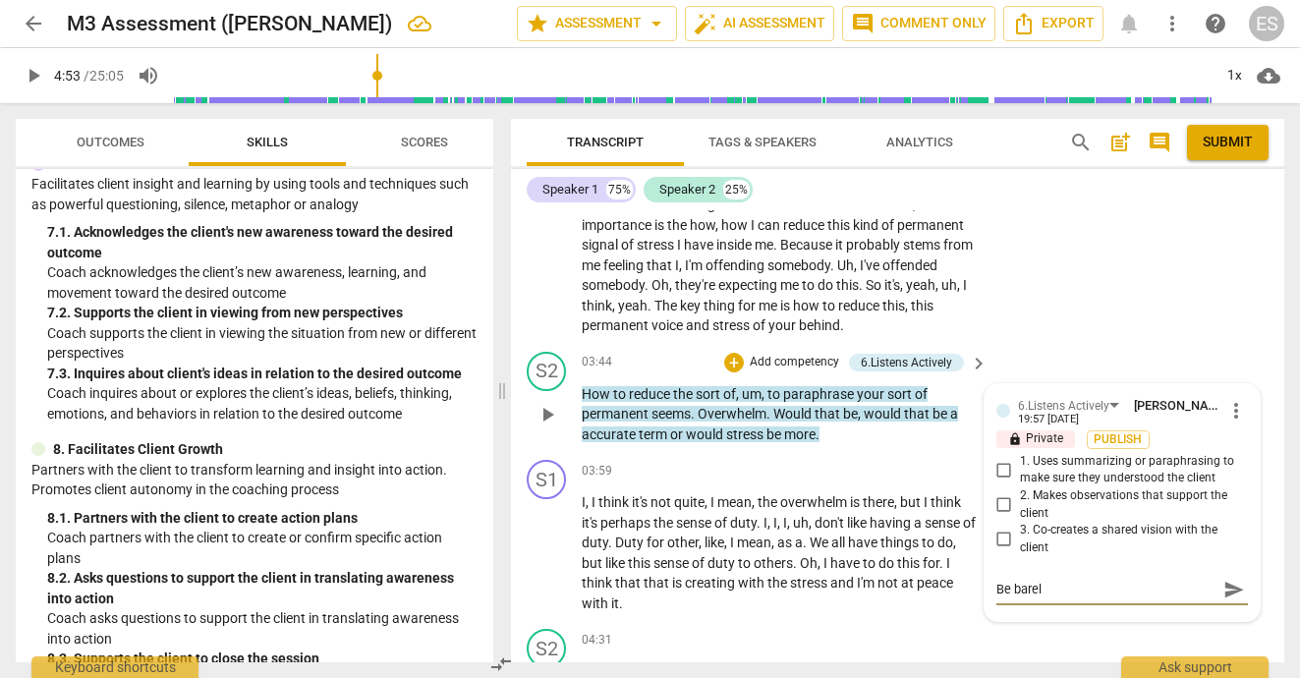
type textarea "Be bare"
type textarea "Be bar"
type textarea "Be ba"
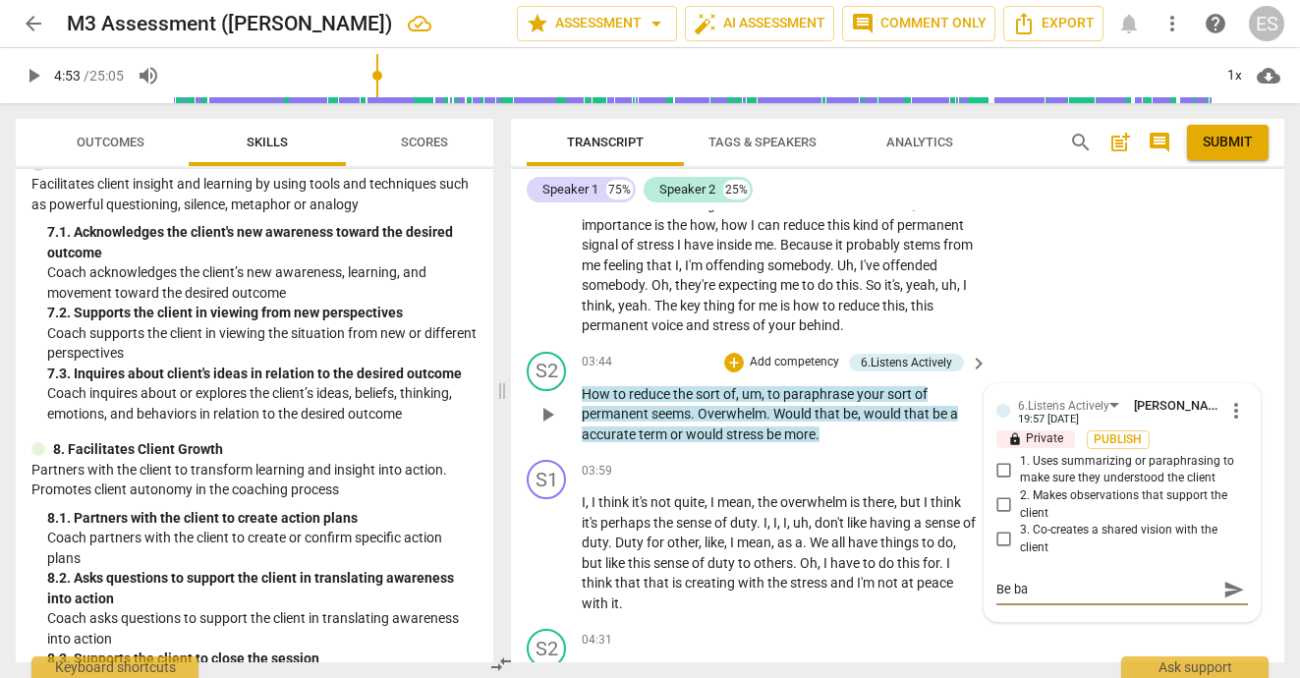
type textarea "Be b"
type textarea "Be"
type textarea "Be c"
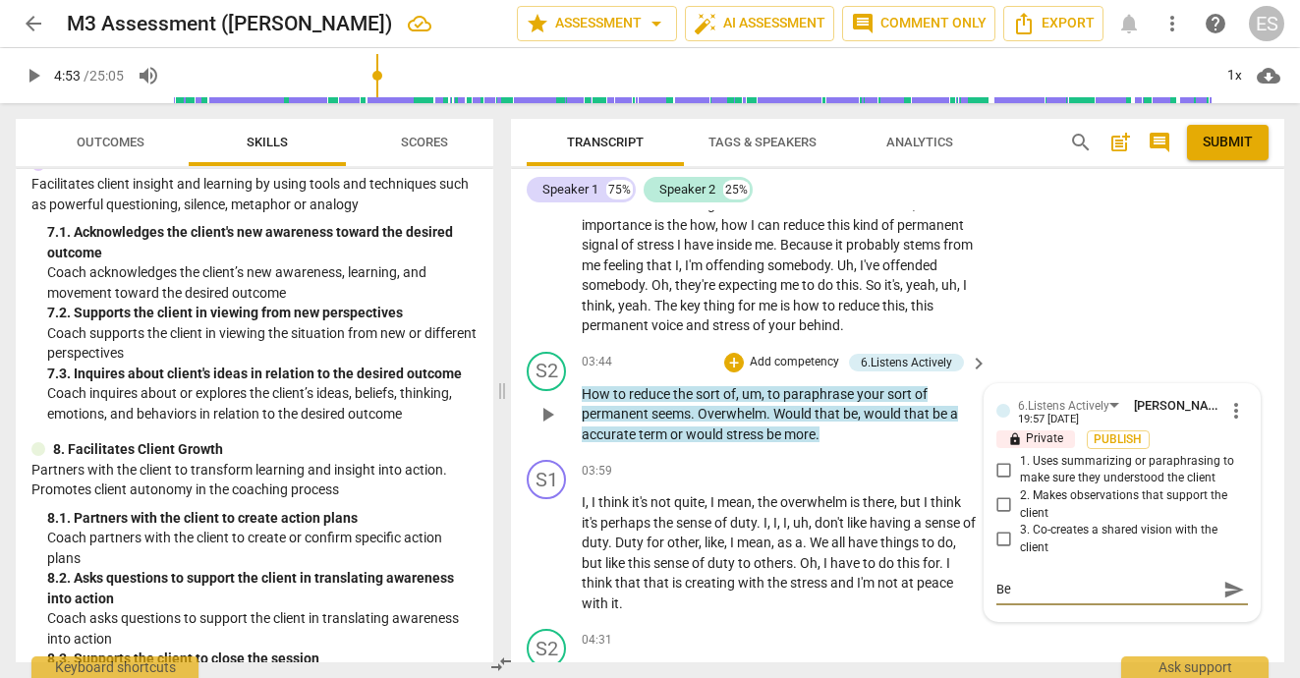
type textarea "Be c"
type textarea "Be ca"
type textarea "Be car"
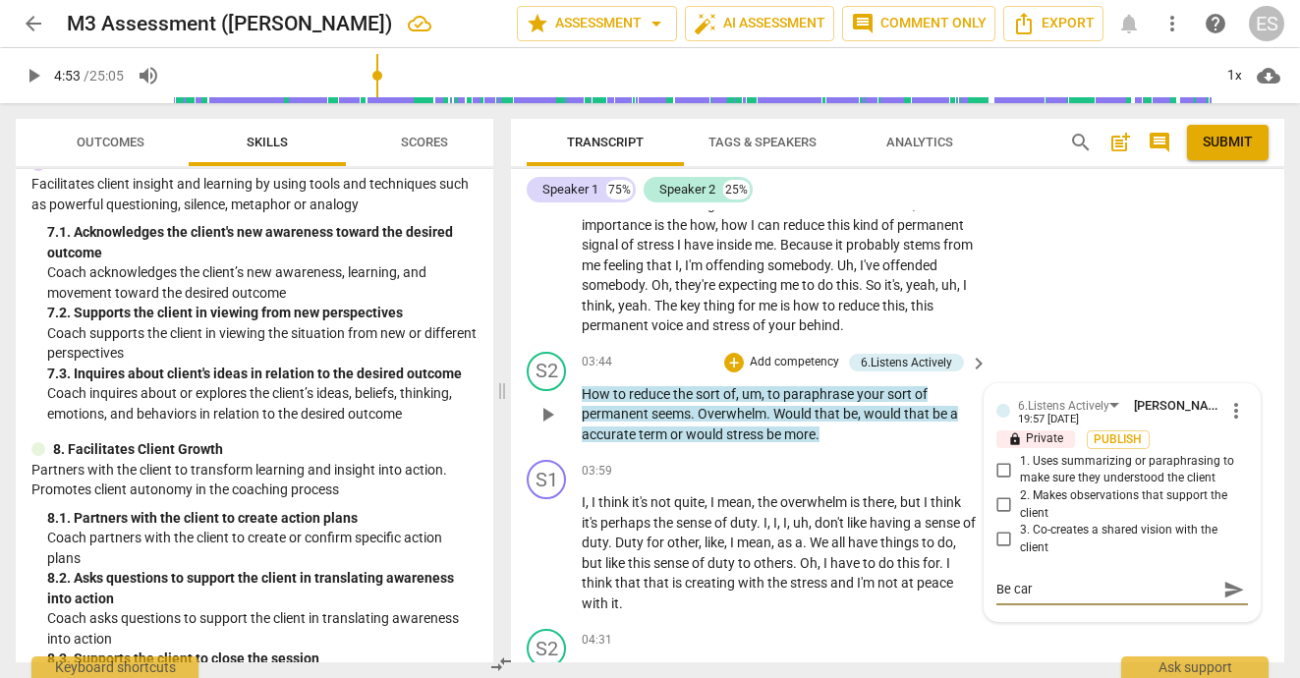
type textarea "Be care"
type textarea "Be caref"
type textarea "Be carefu"
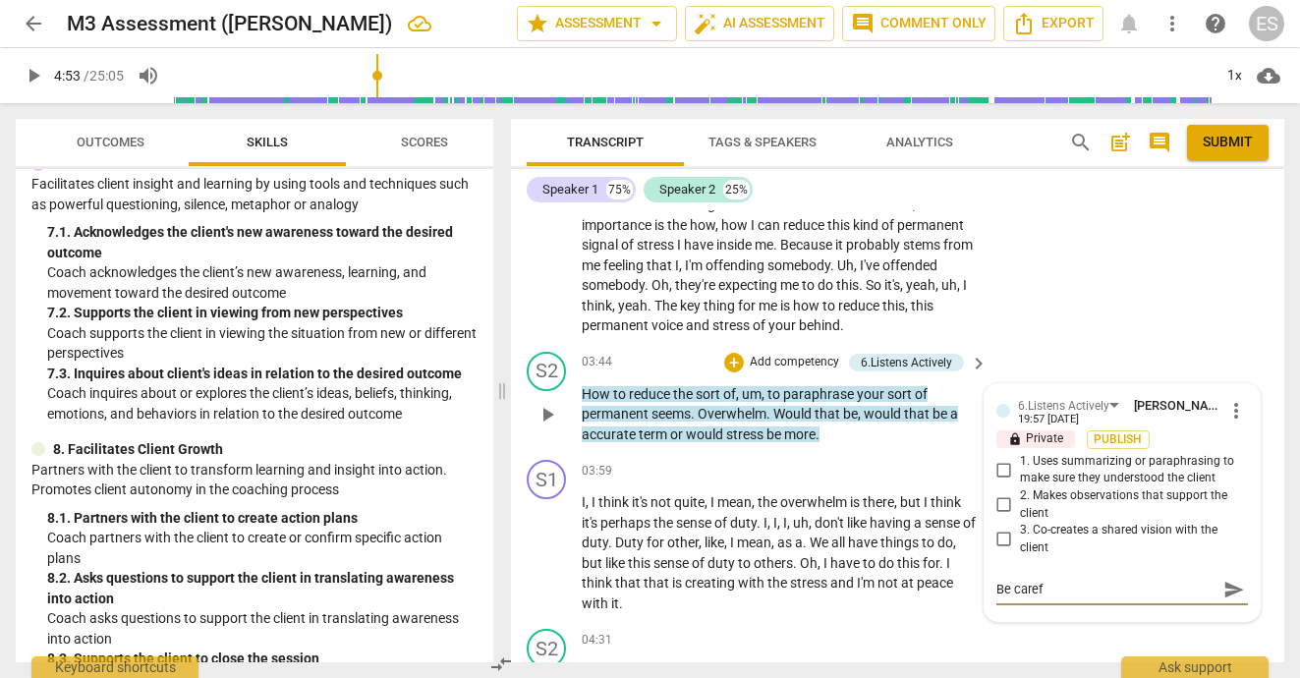
type textarea "Be carefu"
type textarea "Be careful"
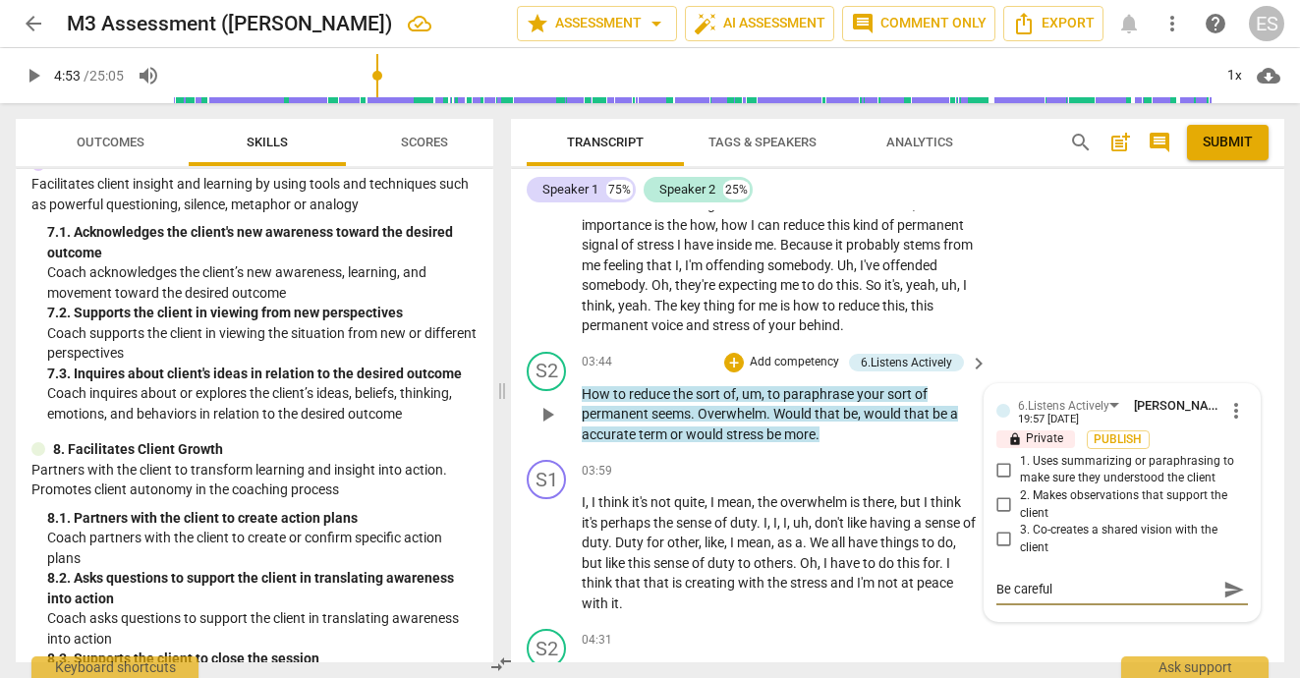
type textarea "Be careful p"
type textarea "Be careful pa"
type textarea "Be careful par"
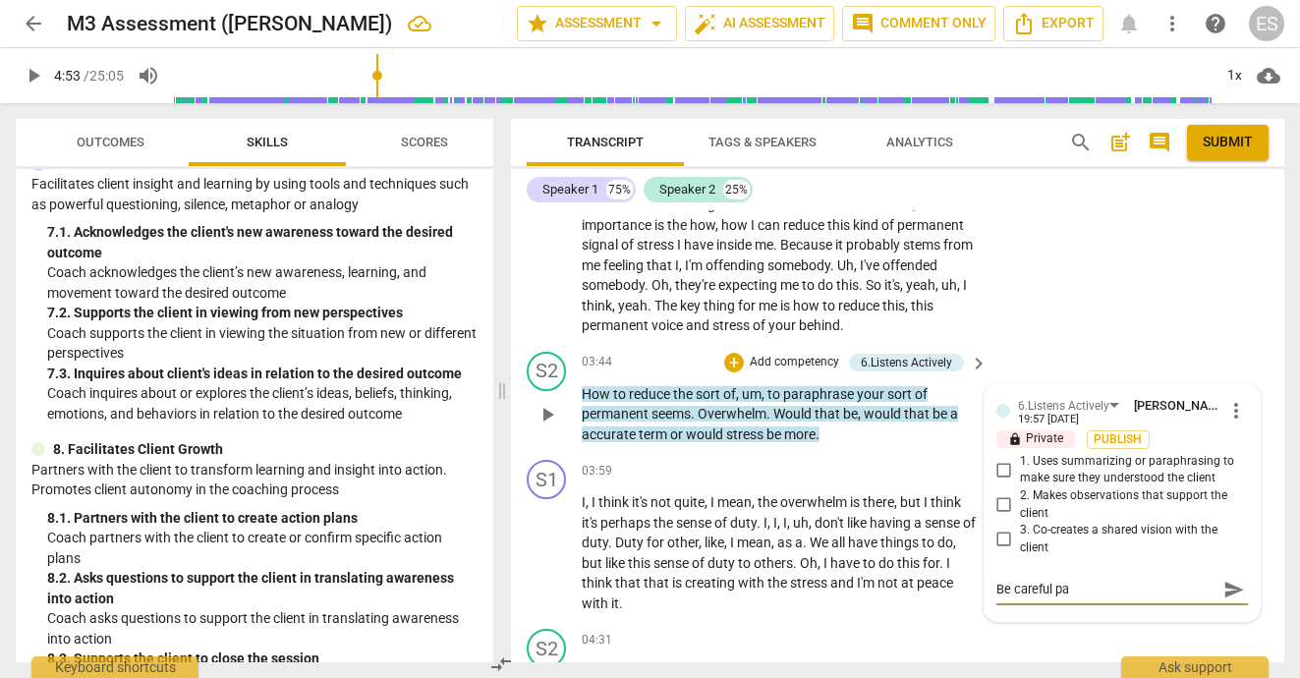
type textarea "Be careful par"
type textarea "Be careful para"
type textarea "Be careful parap"
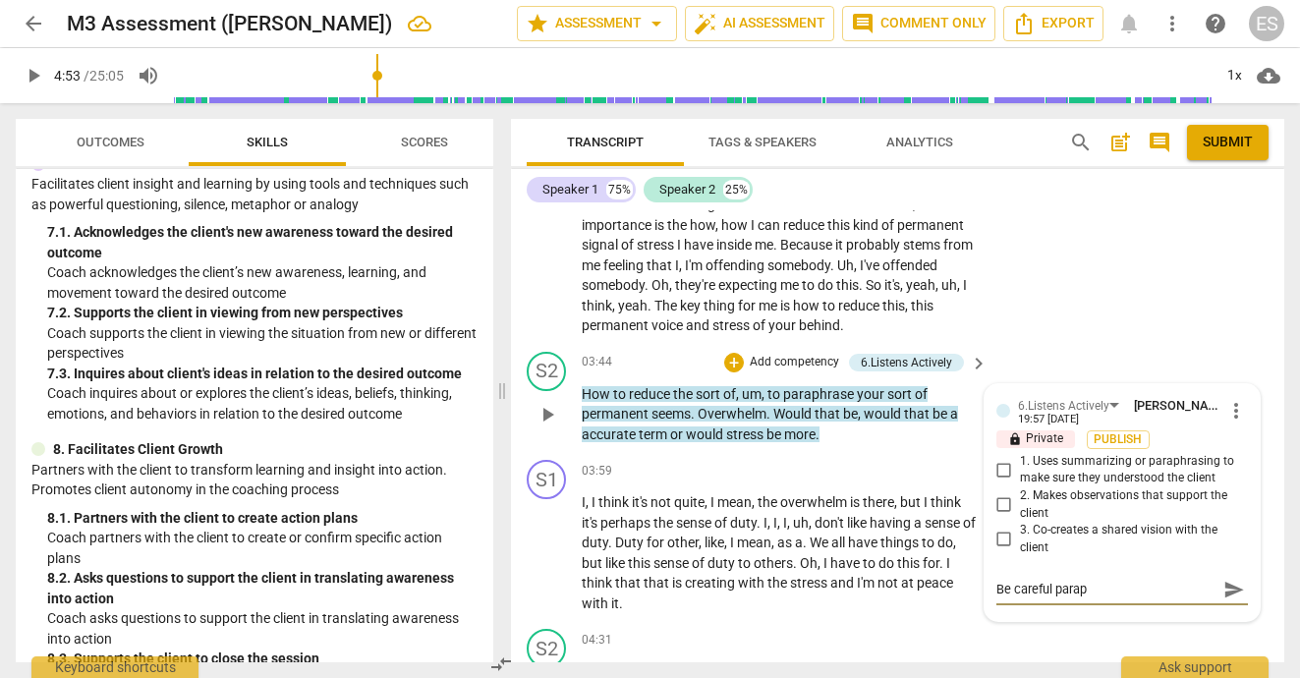
type textarea "Be careful paraph"
type textarea "Be careful paraphr"
type textarea "Be careful paraphra"
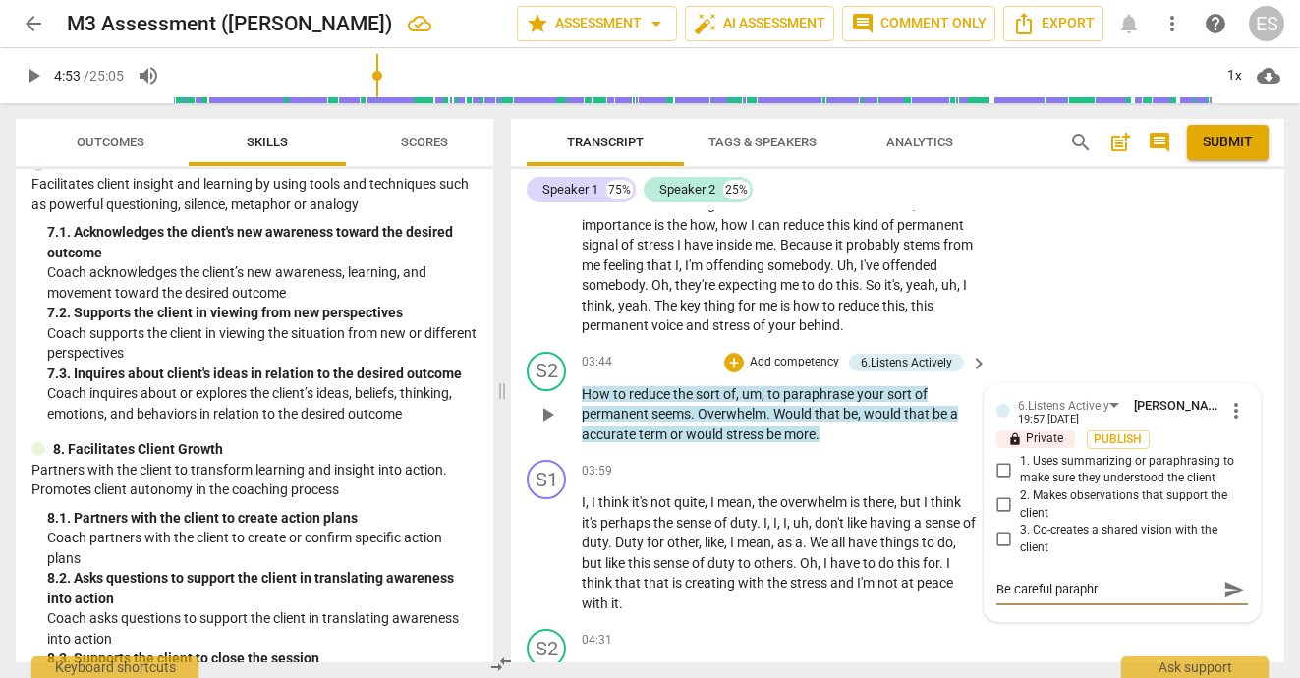
type textarea "Be careful paraphra"
type textarea "Be careful paraphras"
type textarea "Be careful paraphrasi"
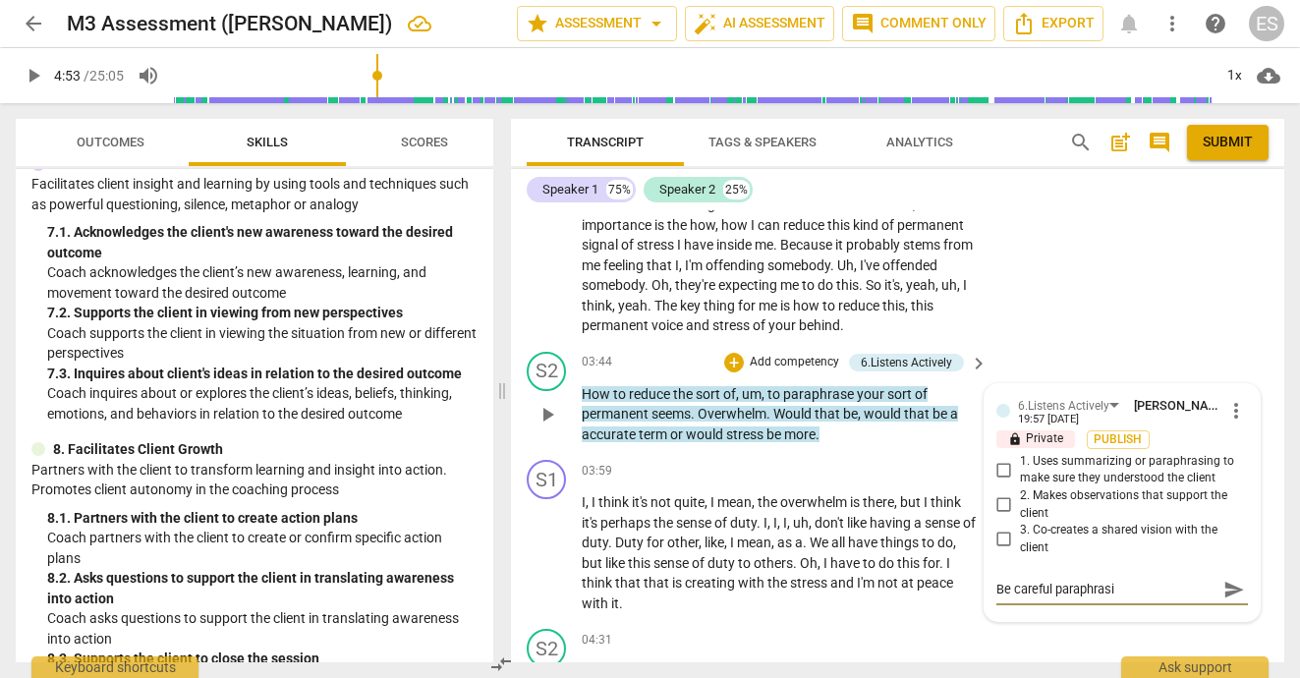
type textarea "Be careful paraphrasin"
type textarea "Be careful paraphrasing"
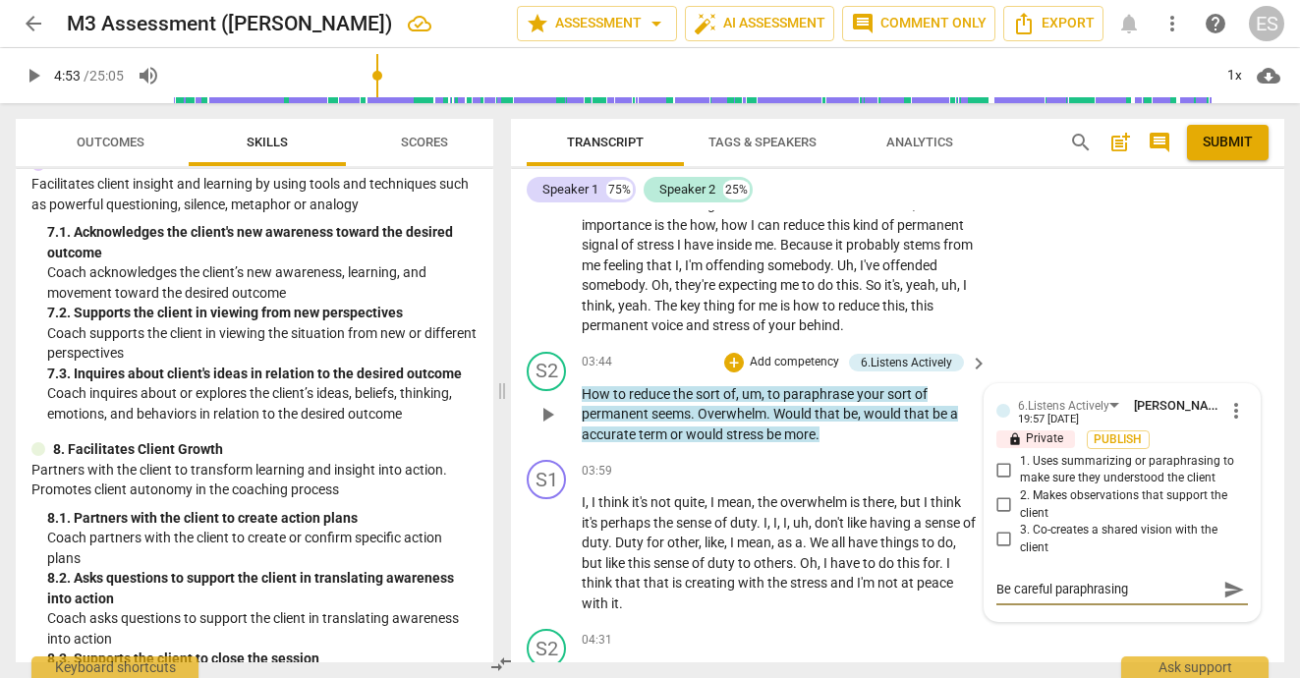
type textarea "Be careful paraphrasing"
type textarea "Be careful paraphrasing a"
type textarea "Be careful paraphrasing an"
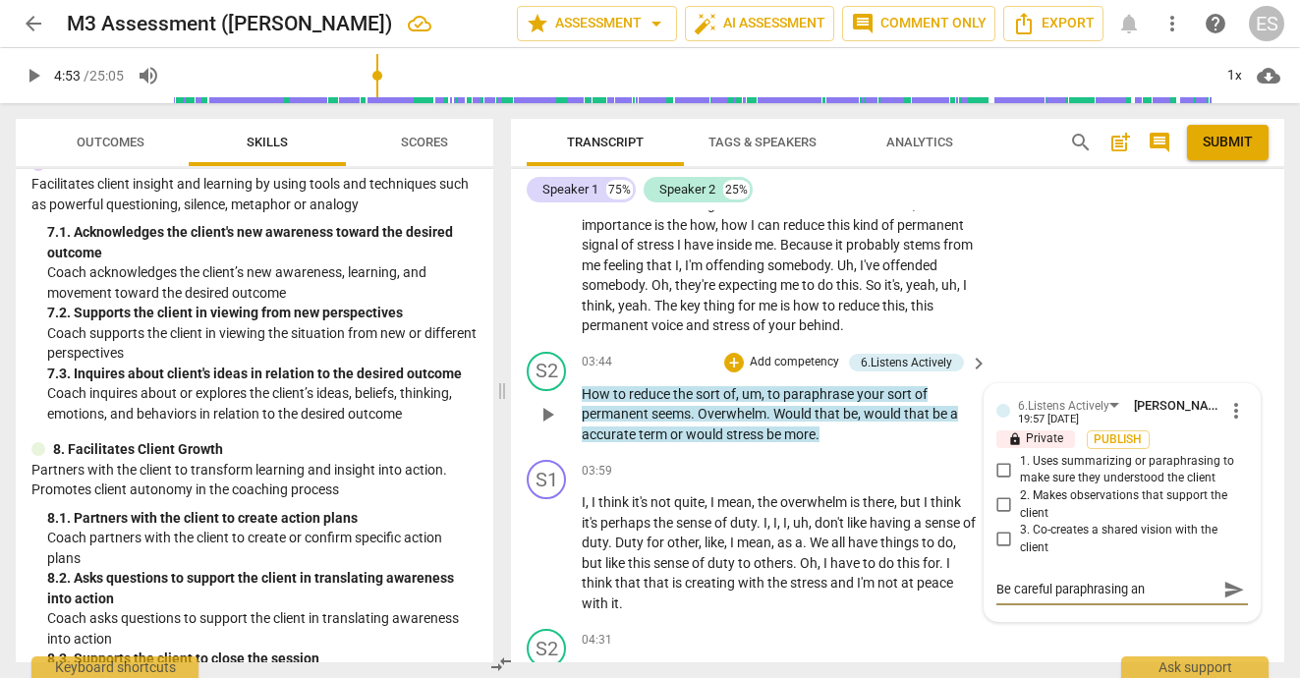
type textarea "Be careful paraphrasing and"
type textarea "Be careful paraphrasing and t"
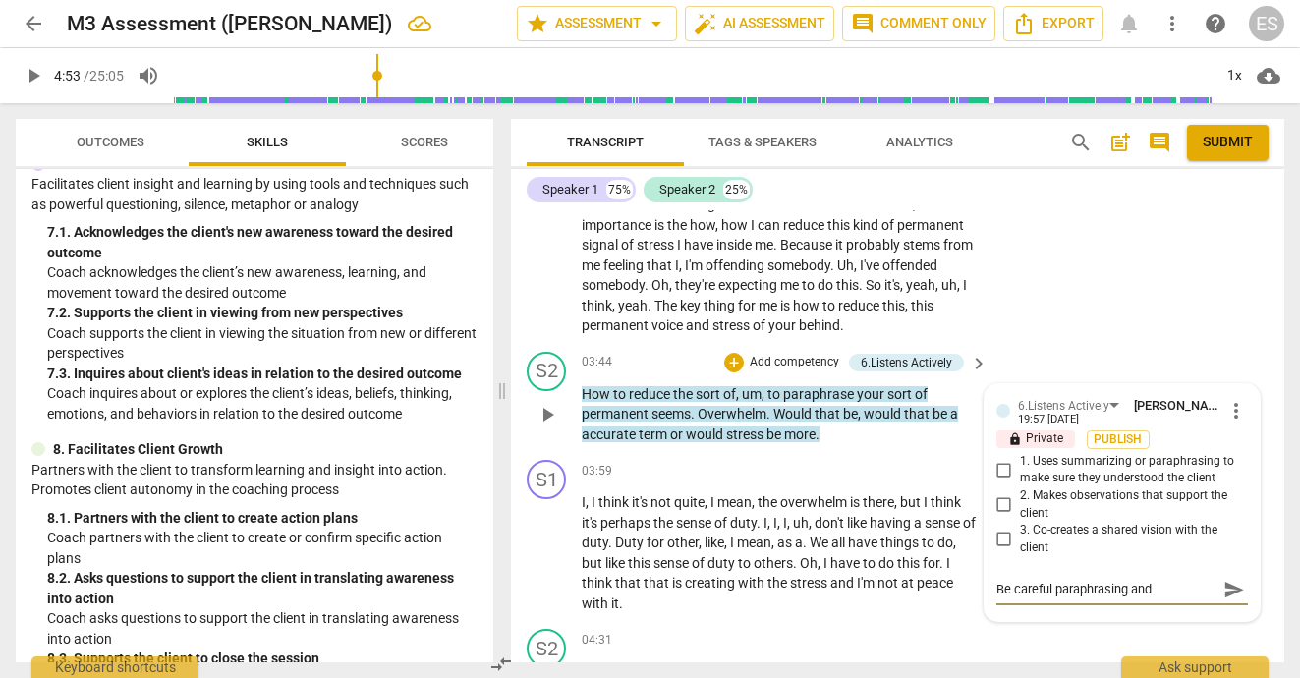
type textarea "Be careful paraphrasing and t"
type textarea "Be careful paraphrasing and th"
type textarea "Be careful paraphrasing and the"
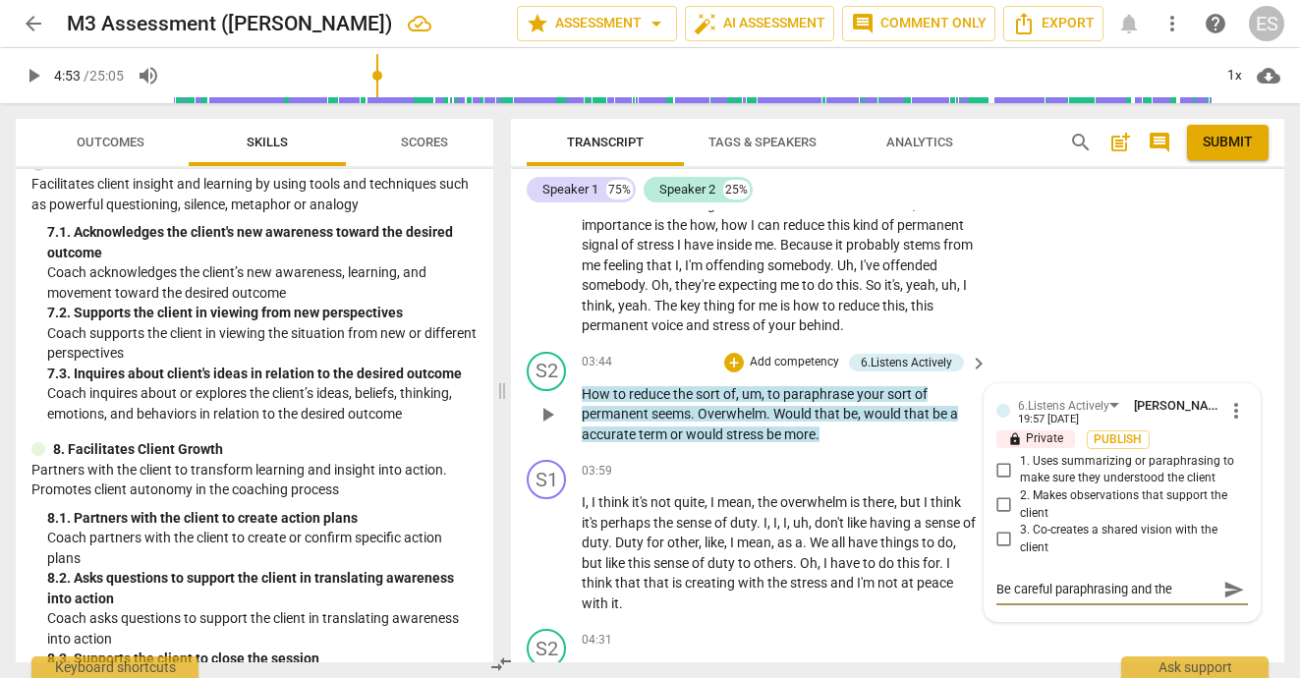
type textarea "Be careful paraphrasing and then"
type textarea "Be careful paraphrasing and then u"
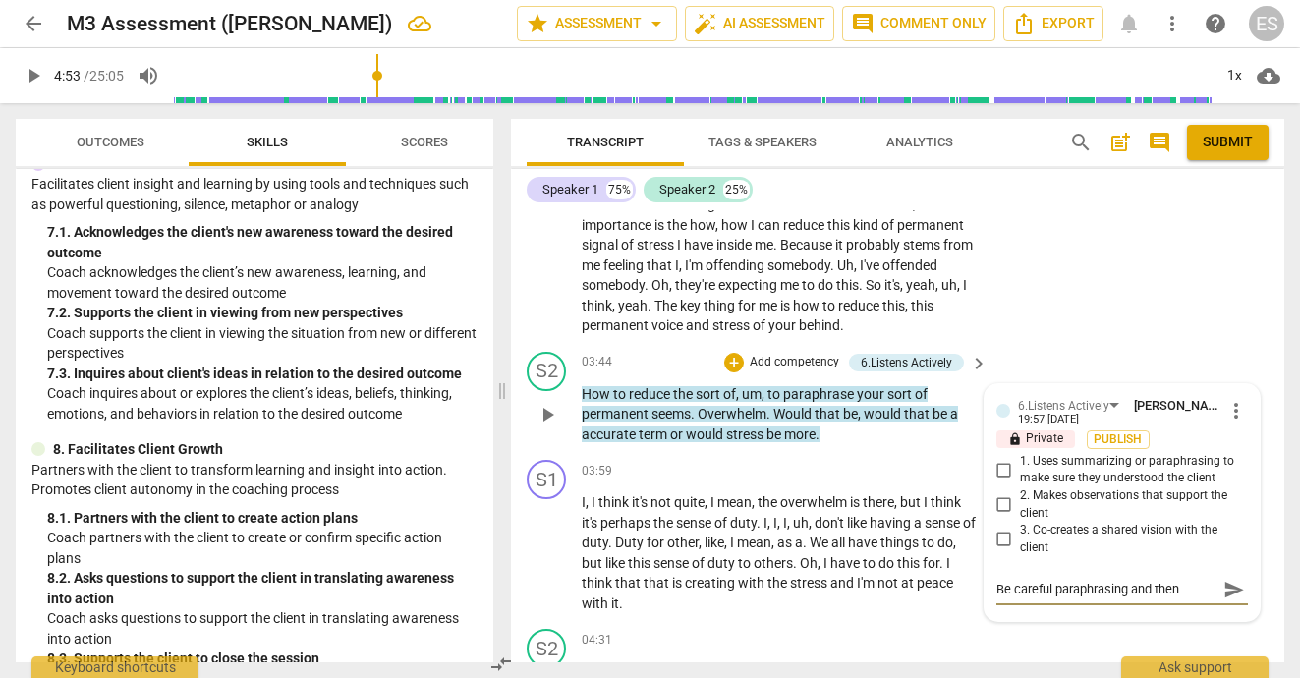
type textarea "Be careful paraphrasing and then u"
type textarea "Be careful paraphrasing and then us"
type textarea "Be careful paraphrasing and then usi"
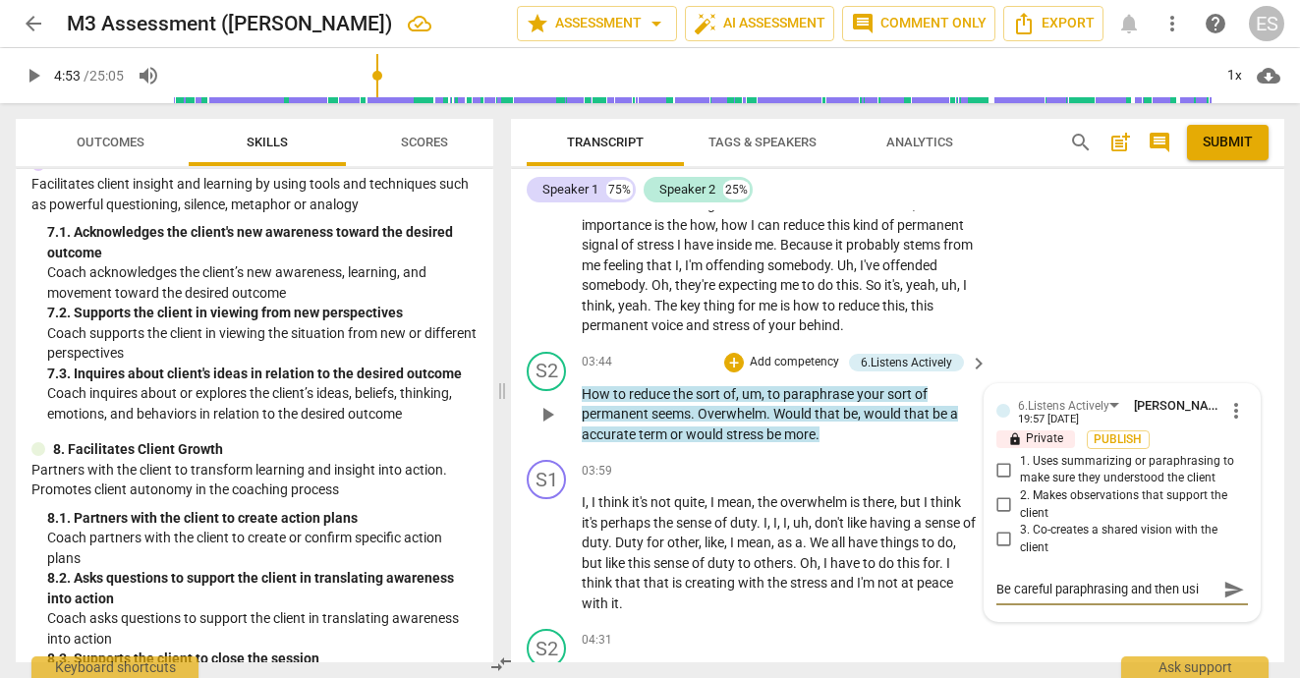
type textarea "Be careful paraphrasing and then usin"
type textarea "Be careful paraphrasing and then using"
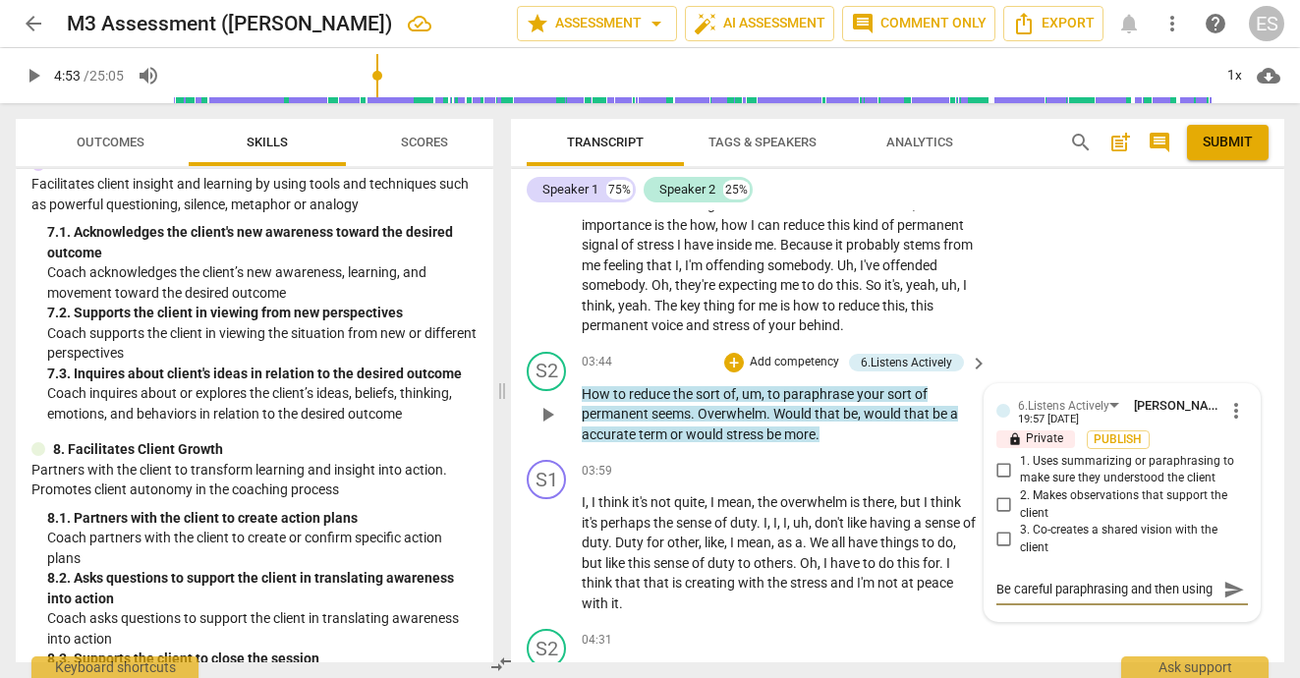
type textarea "Be careful paraphrasing and then using"
type textarea "Be careful paraphrasing and then using d"
type textarea "Be careful paraphrasing and then using di"
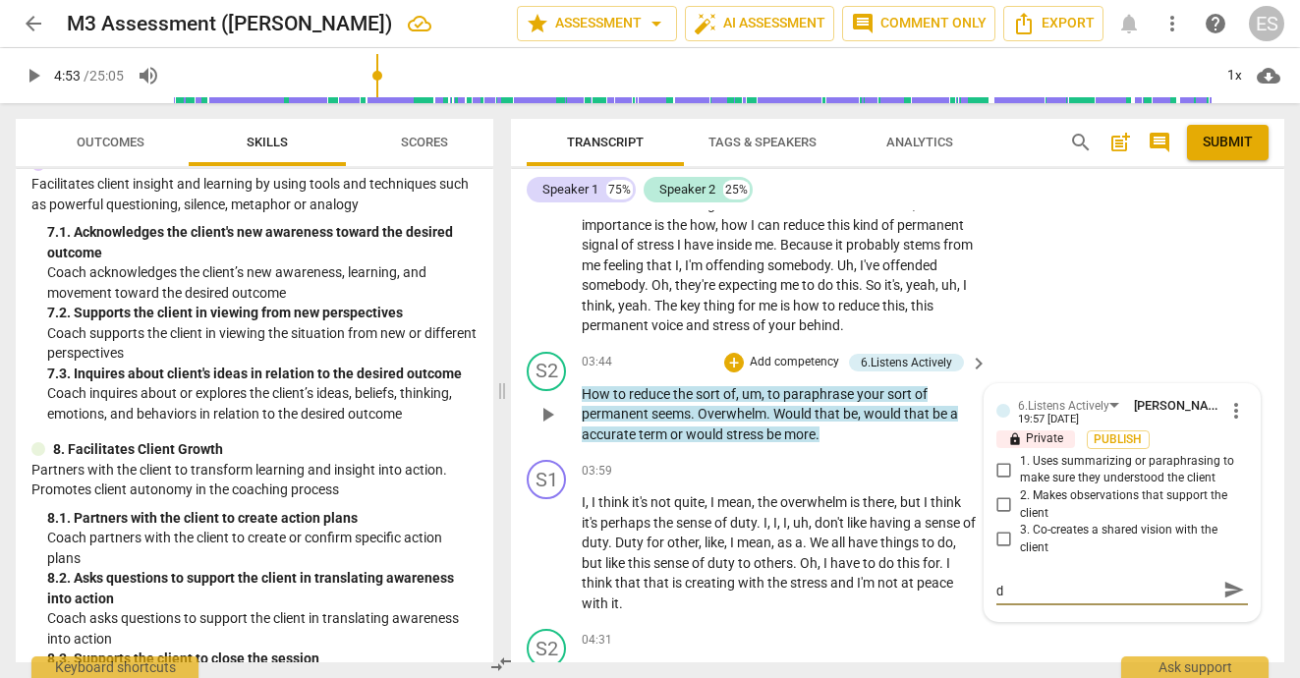
type textarea "Be careful paraphrasing and then using di"
type textarea "Be careful paraphrasing and then using dif"
type textarea "Be careful paraphrasing and then using diff"
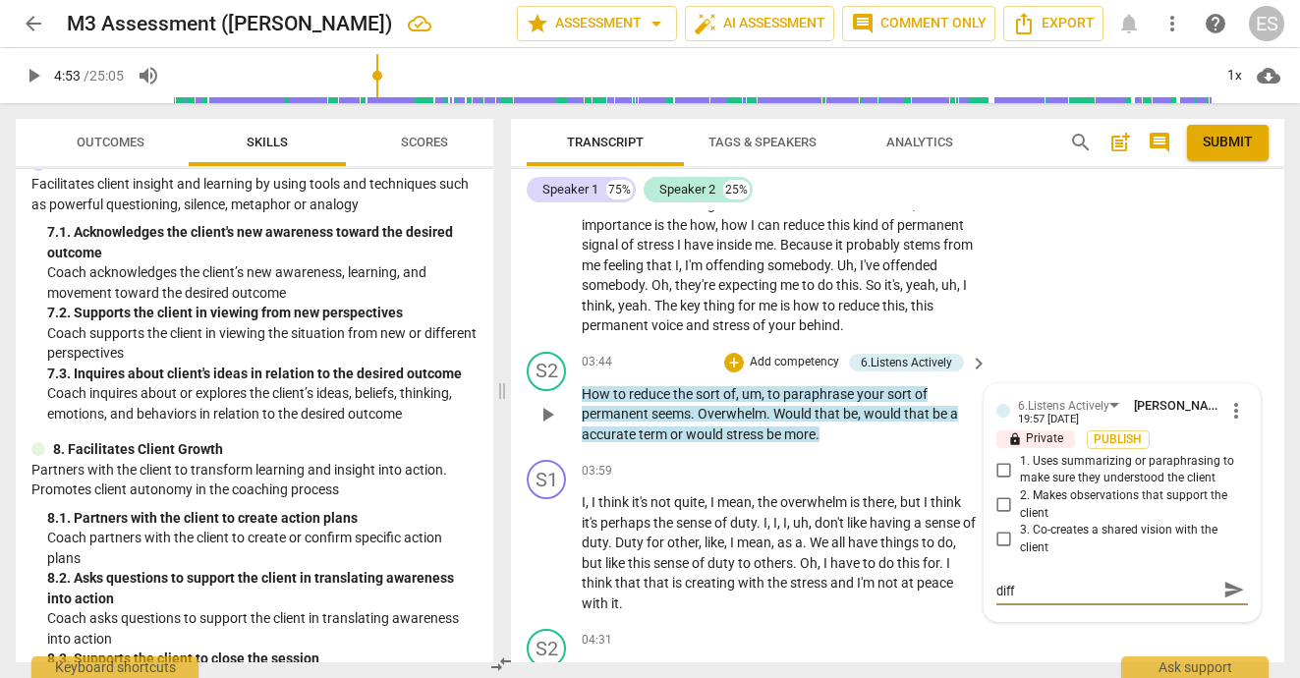
type textarea "Be careful paraphrasing and then using diffe"
type textarea "Be careful paraphrasing and then using differ"
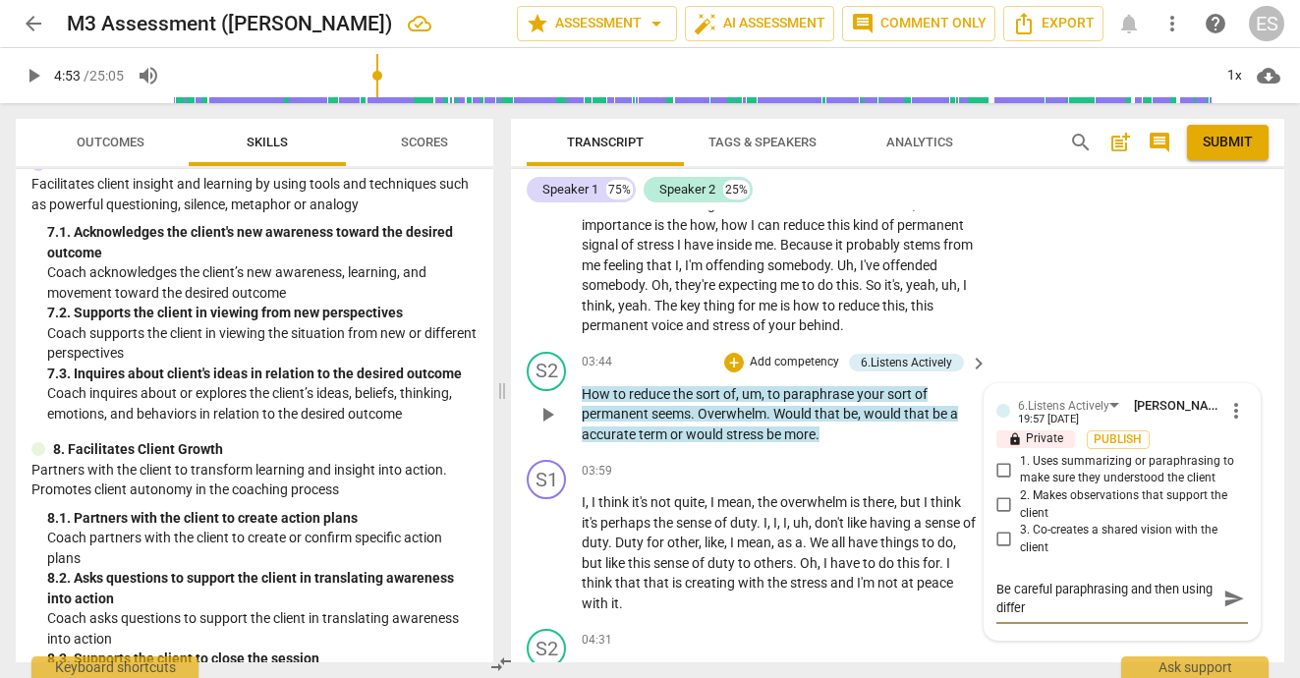
type textarea "Be careful paraphrasing and then using differe"
type textarea "Be careful paraphrasing and then using differen"
type textarea "Be careful paraphrasing and then using different"
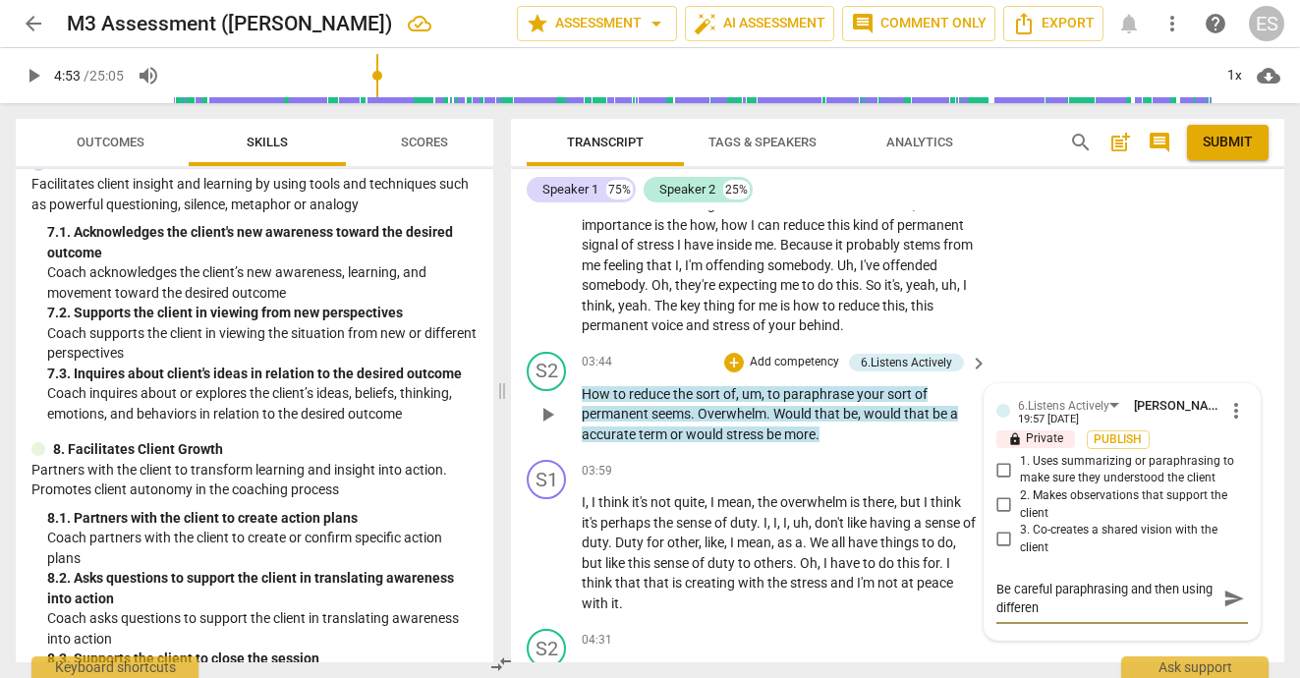
type textarea "Be careful paraphrasing and then using different"
type textarea "Be careful paraphrasing and then using different l"
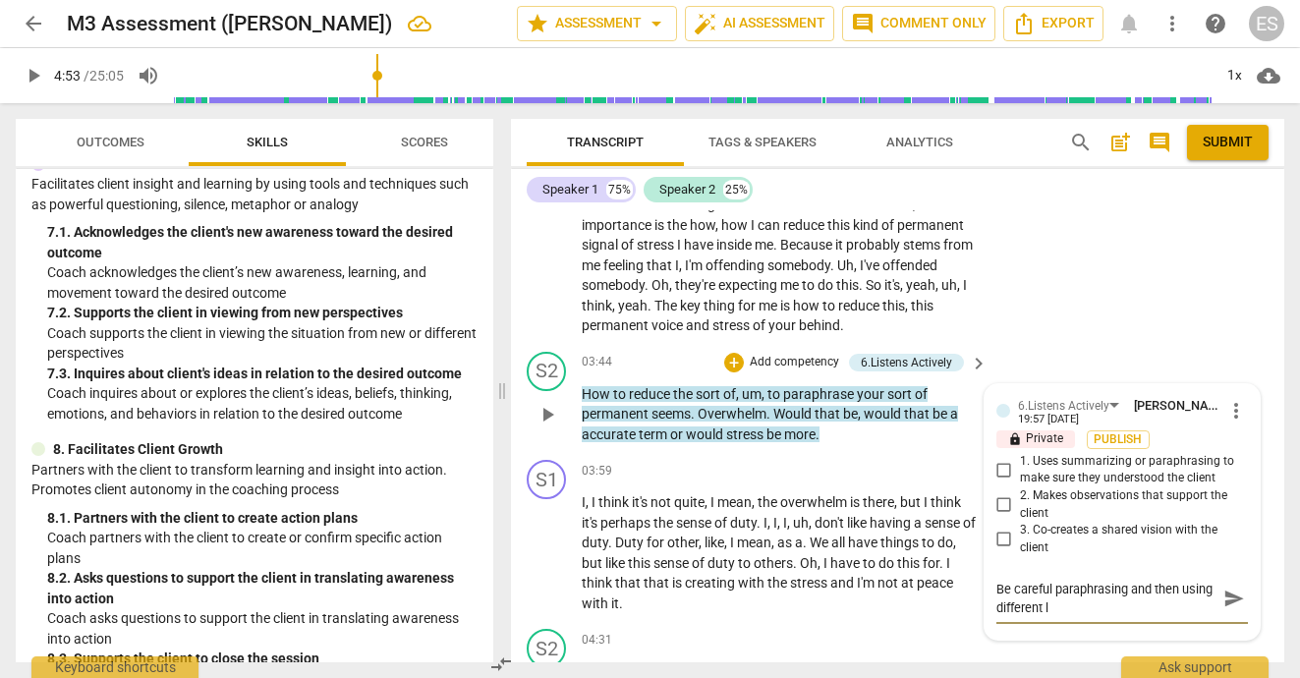
type textarea "Be careful paraphrasing and then using different la"
type textarea "Be careful paraphrasing and then using different lan"
type textarea "Be careful paraphrasing and then using different lang"
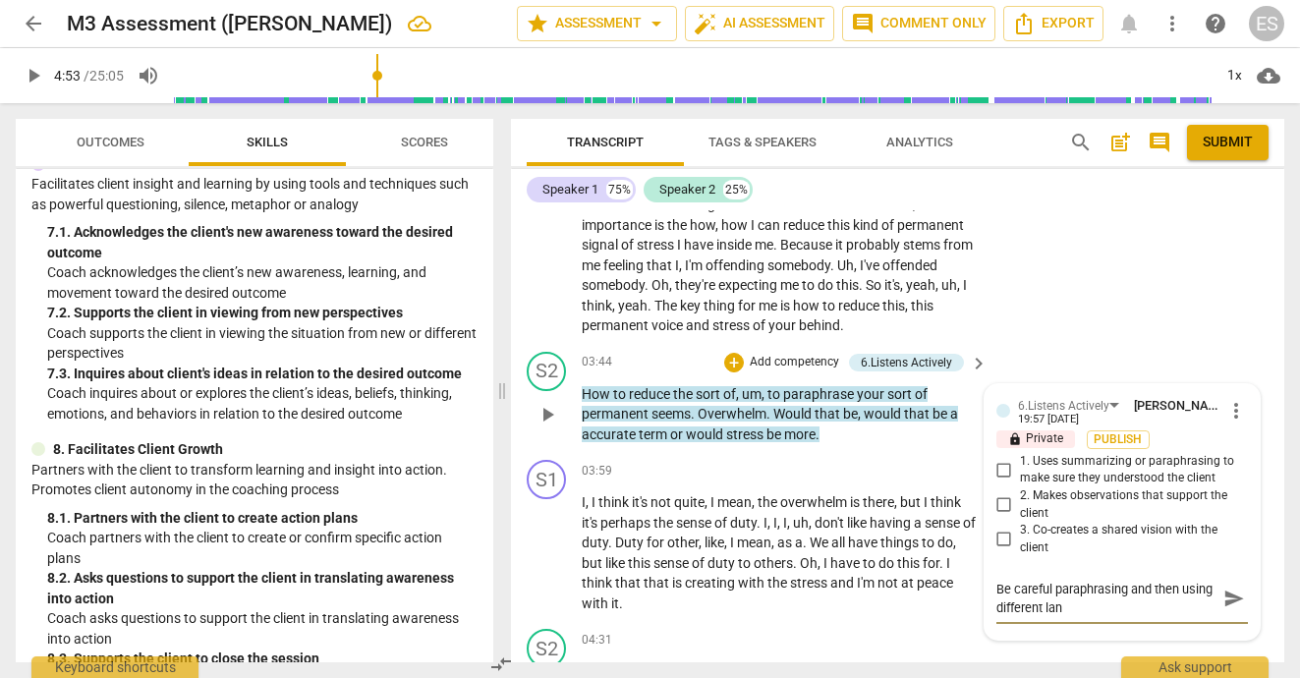
type textarea "Be careful paraphrasing and then using different lang"
type textarea "Be careful paraphrasing and then using different langu"
type textarea "Be careful paraphrasing and then using different langua"
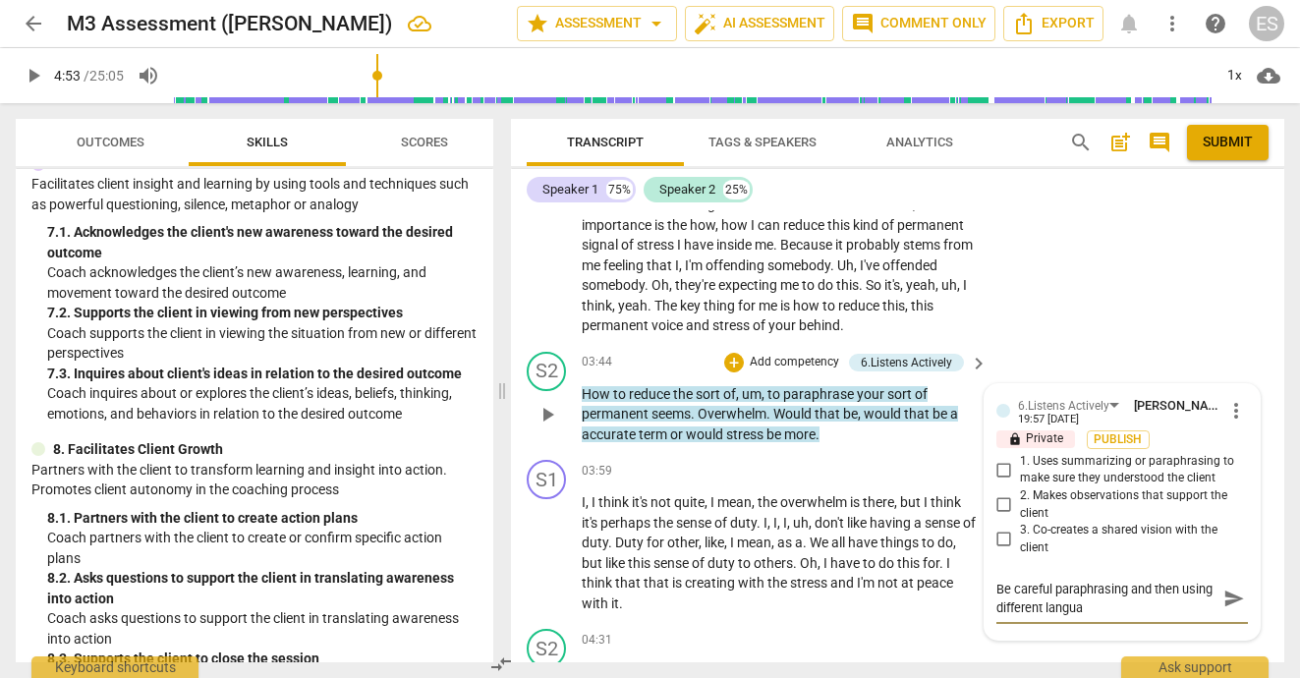
type textarea "Be careful paraphrasing and then using different languag"
type textarea "Be careful paraphrasing and then using different language"
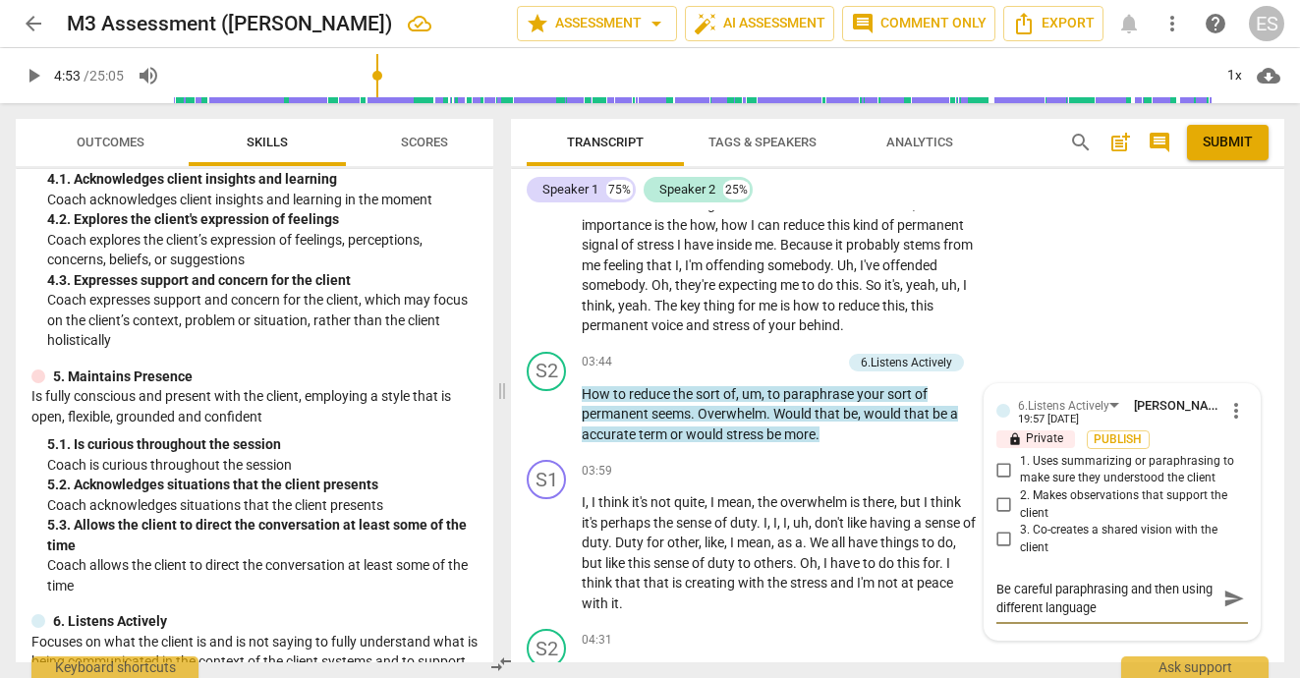
scroll to position [690, 0]
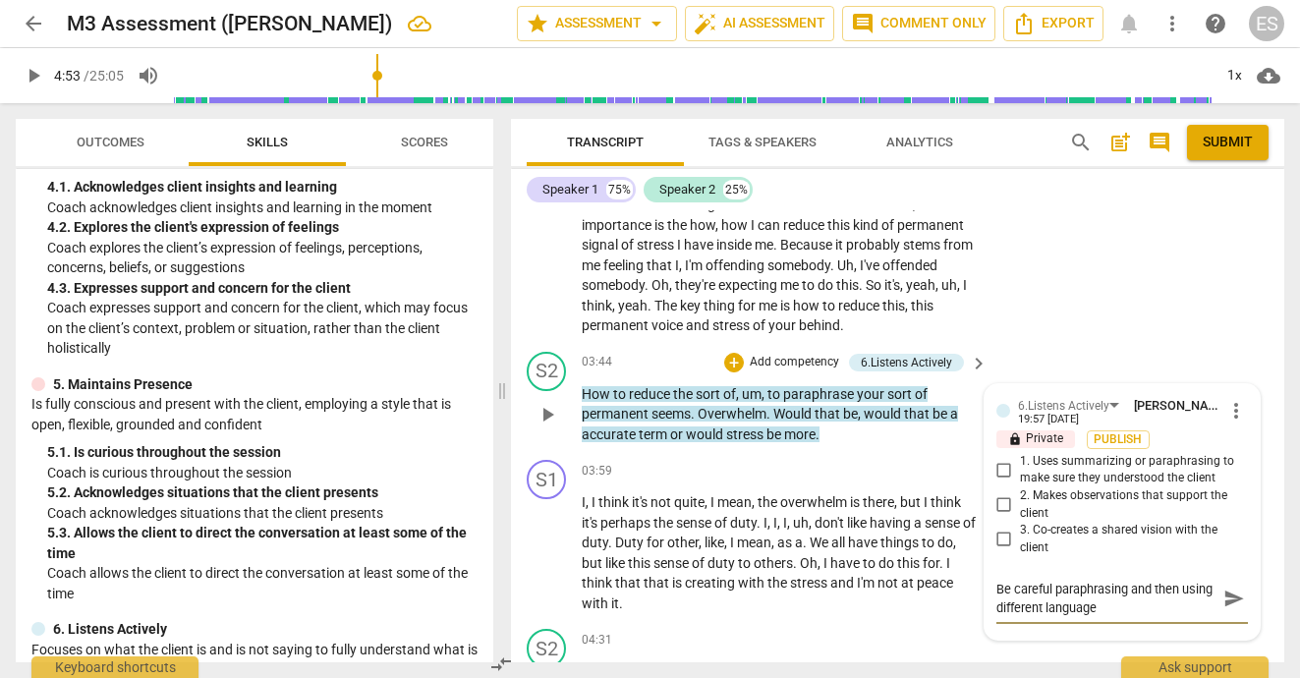
type textarea "Be careful paraphrasing and then using different language"
click at [1003, 465] on input "1. Uses summarizing or paraphrasing to make sure they understood the client" at bounding box center [1004, 470] width 31 height 24
checkbox input "true"
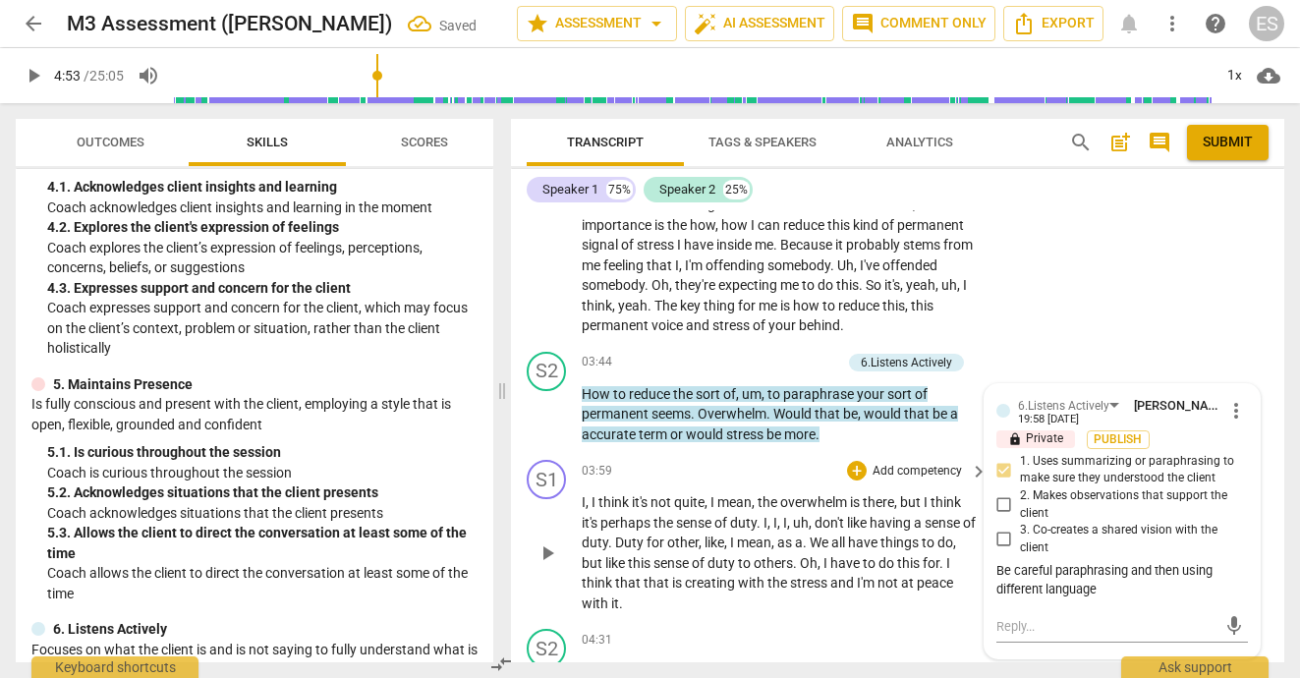
click at [754, 555] on span "to" at bounding box center [746, 563] width 16 height 16
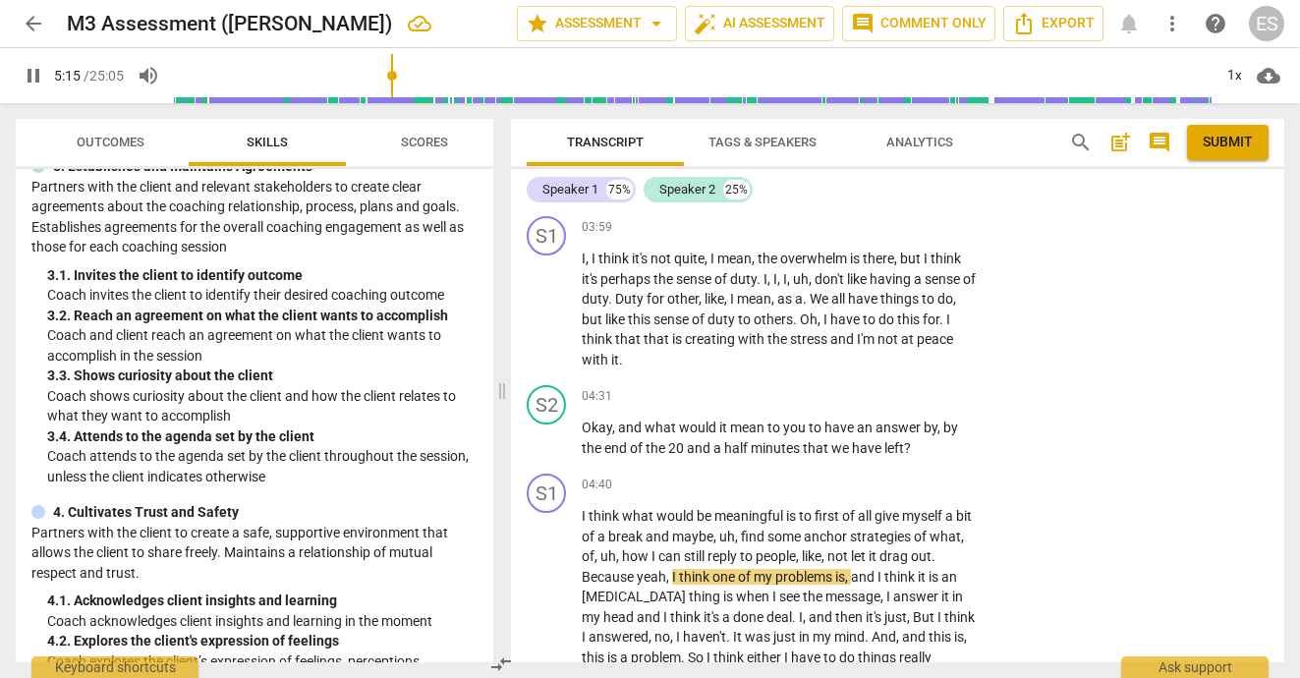
scroll to position [293, 0]
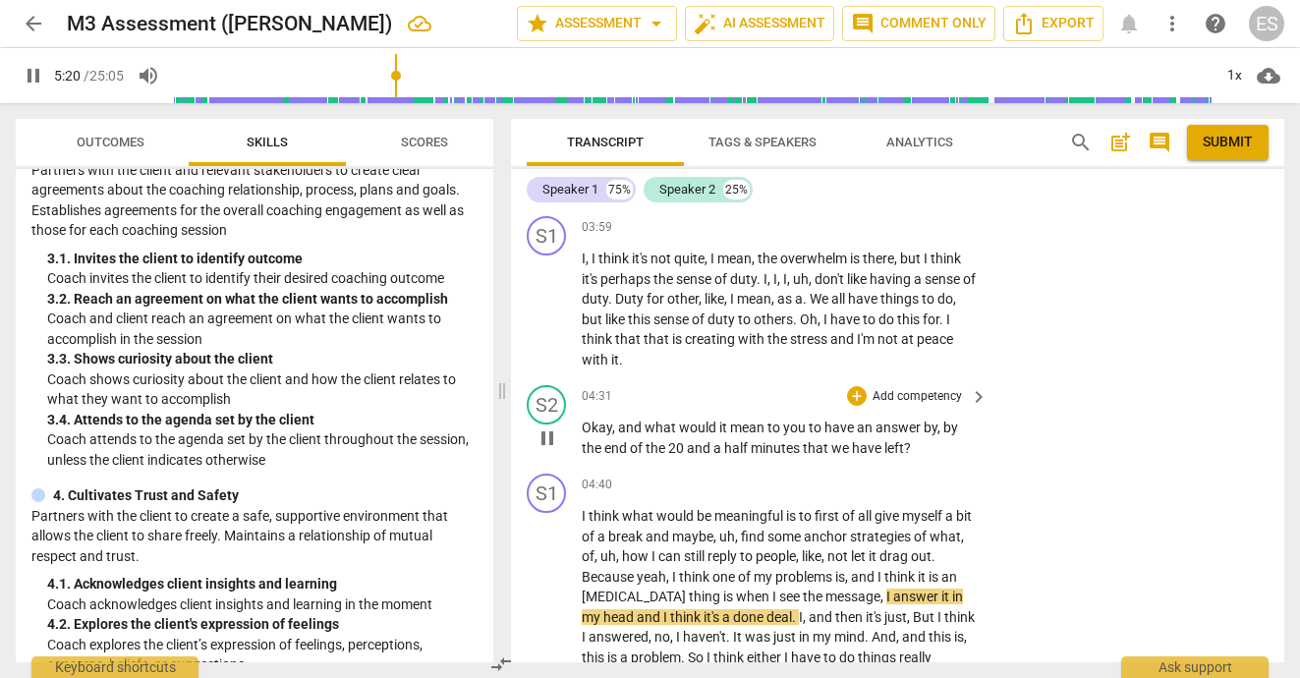
click at [947, 390] on p "Add competency" at bounding box center [917, 397] width 93 height 18
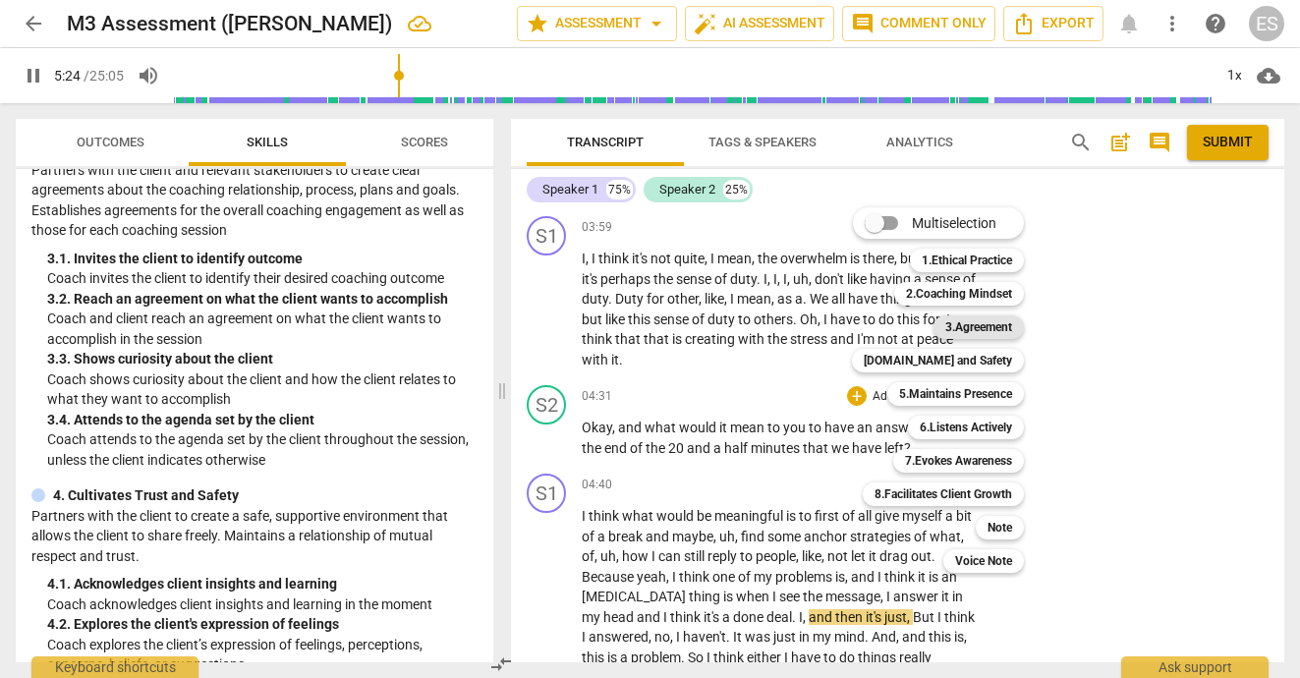
click at [978, 321] on b "3.Agreement" at bounding box center [979, 328] width 67 height 24
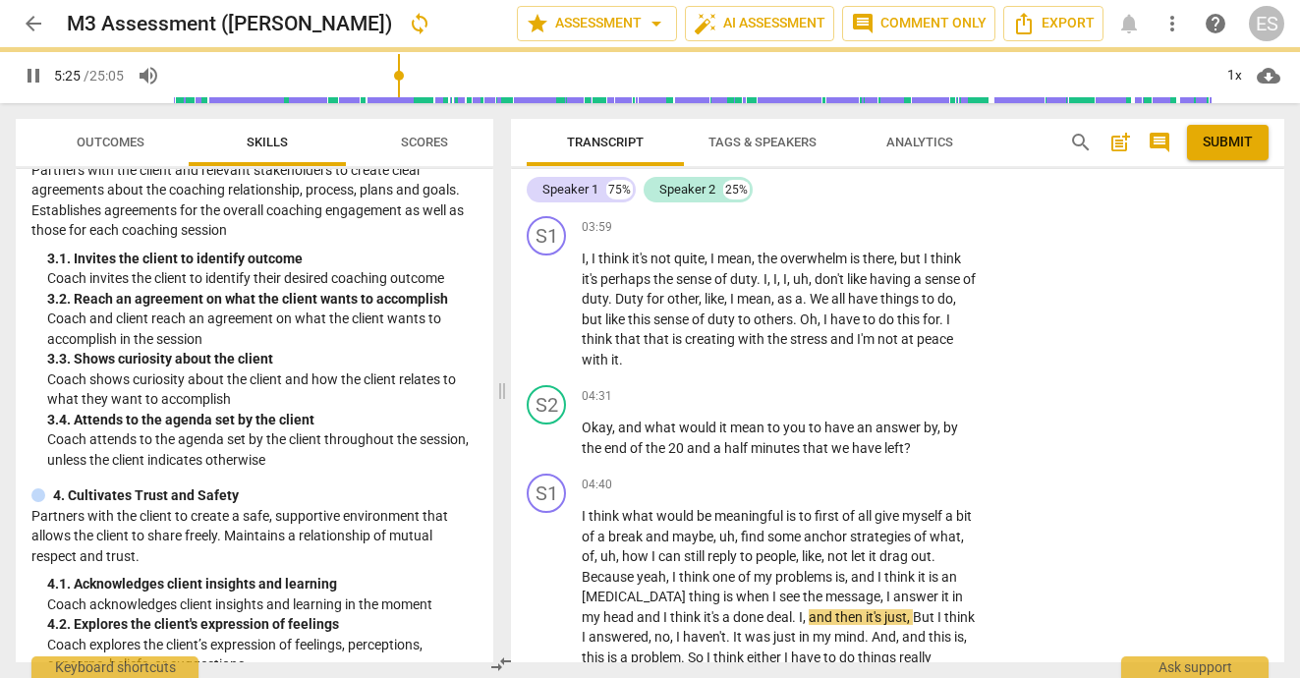
type input "326"
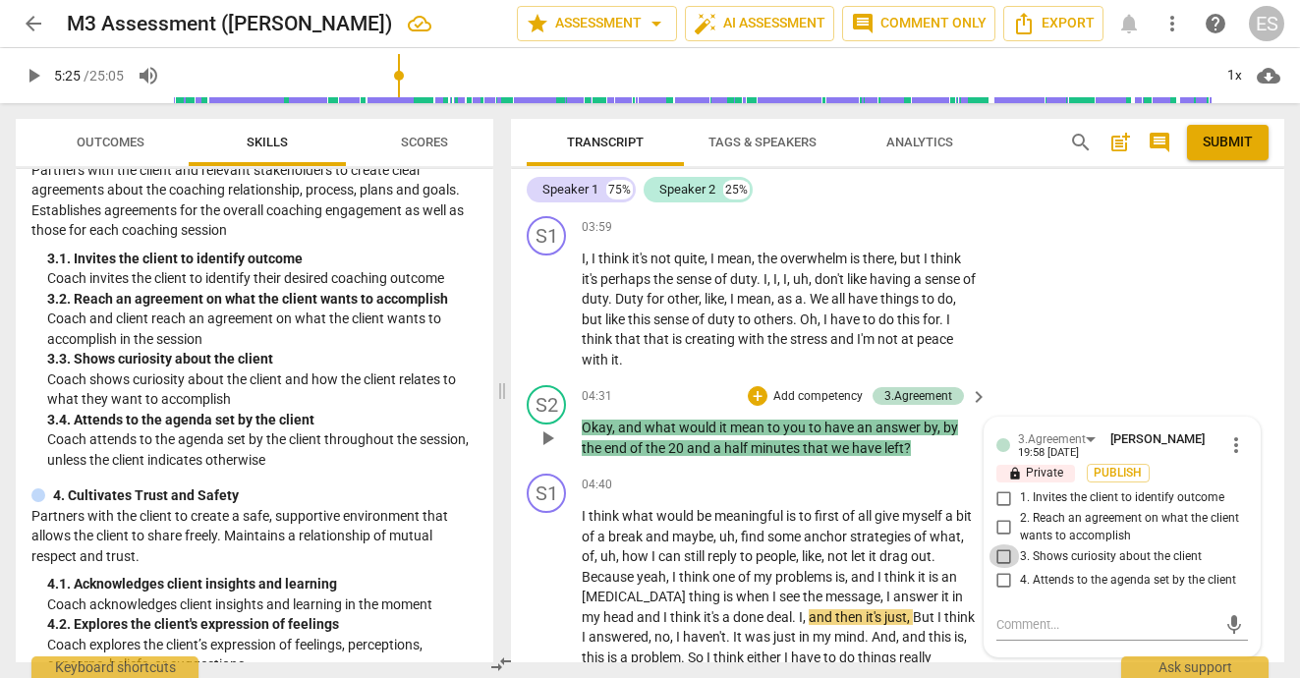
click at [1004, 549] on input "3. Shows curiosity about the client" at bounding box center [1004, 557] width 31 height 24
checkbox input "true"
click at [1091, 355] on div "S1 play_arrow pause 03:59 + Add competency keyboard_arrow_right I , I think it'…" at bounding box center [898, 292] width 774 height 169
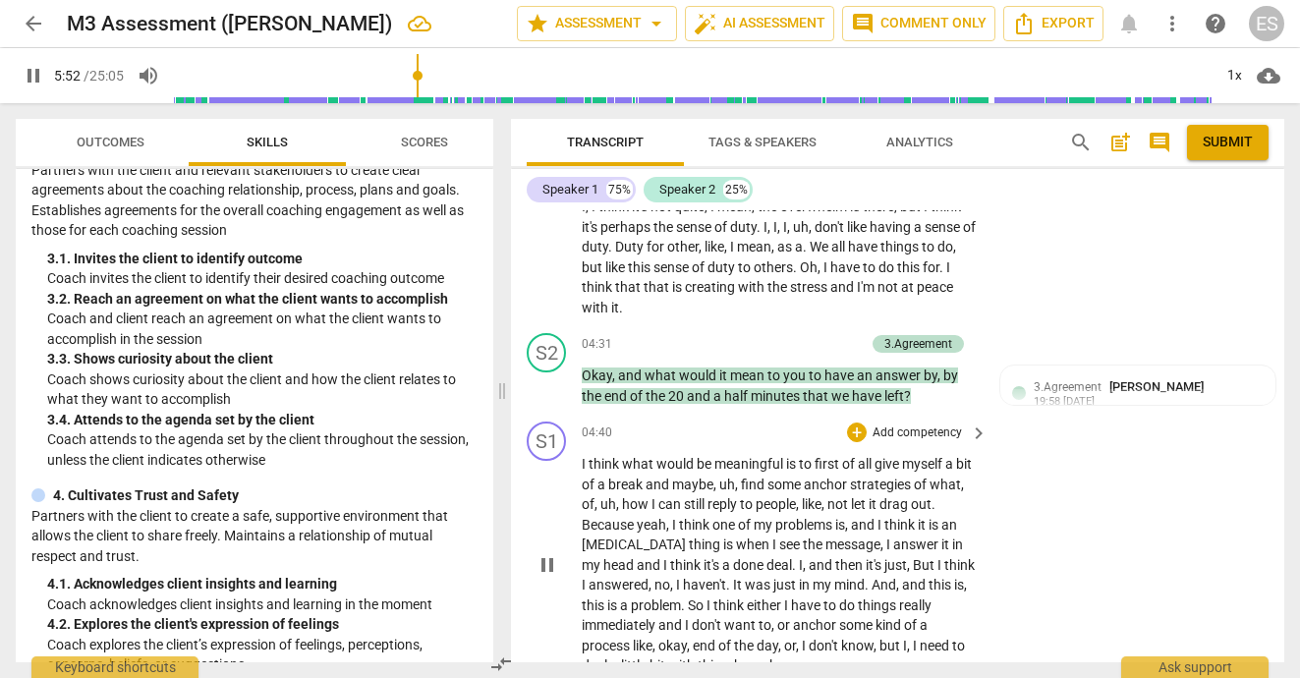
scroll to position [1540, 0]
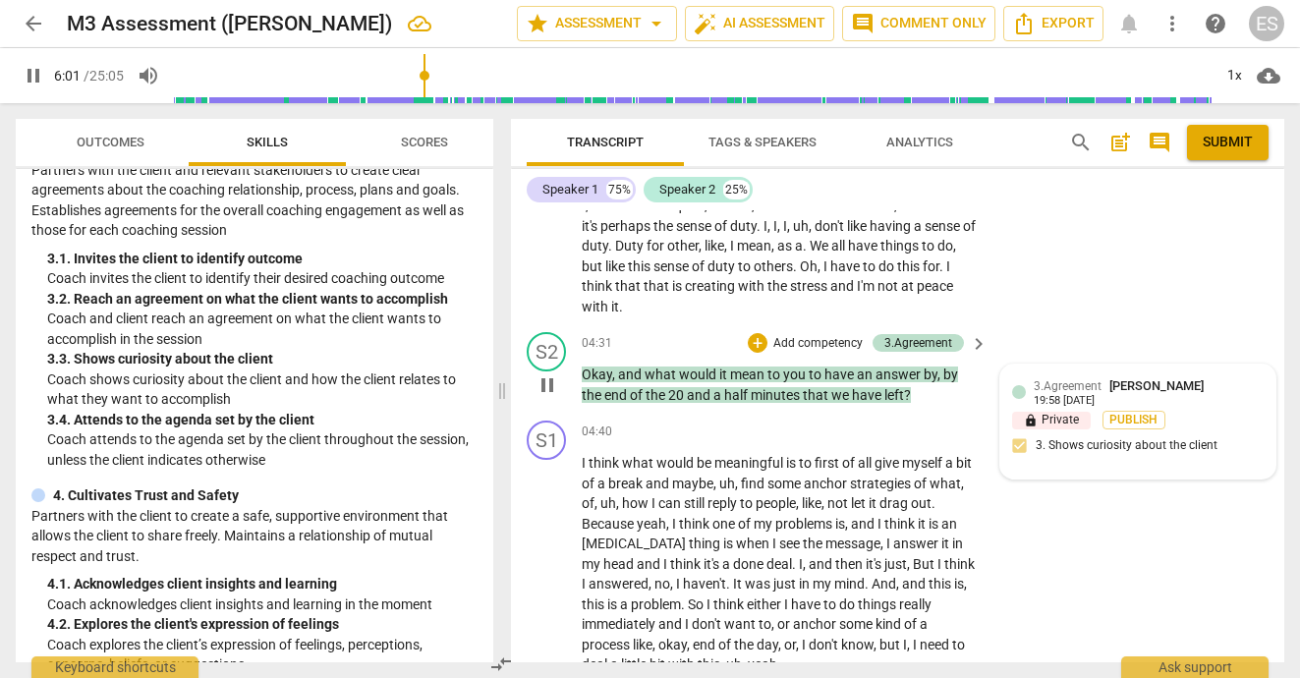
click at [1067, 385] on span "3.Agreement" at bounding box center [1068, 386] width 68 height 14
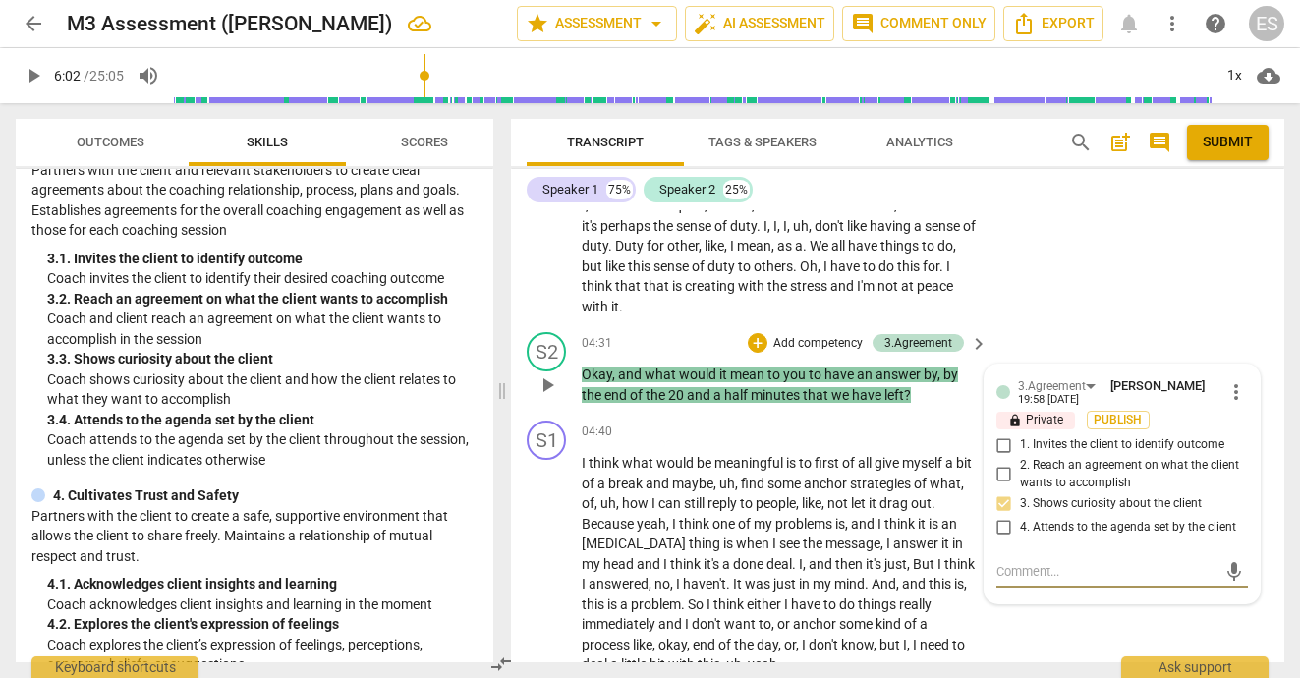
type input "362"
click at [1004, 465] on input "2. Reach an agreement on what the client wants to accomplish" at bounding box center [1004, 475] width 31 height 24
checkbox input "true"
click at [1077, 338] on div "S2 play_arrow pause 04:31 + Add competency 3.Agreement keyboard_arrow_right Oka…" at bounding box center [898, 368] width 774 height 88
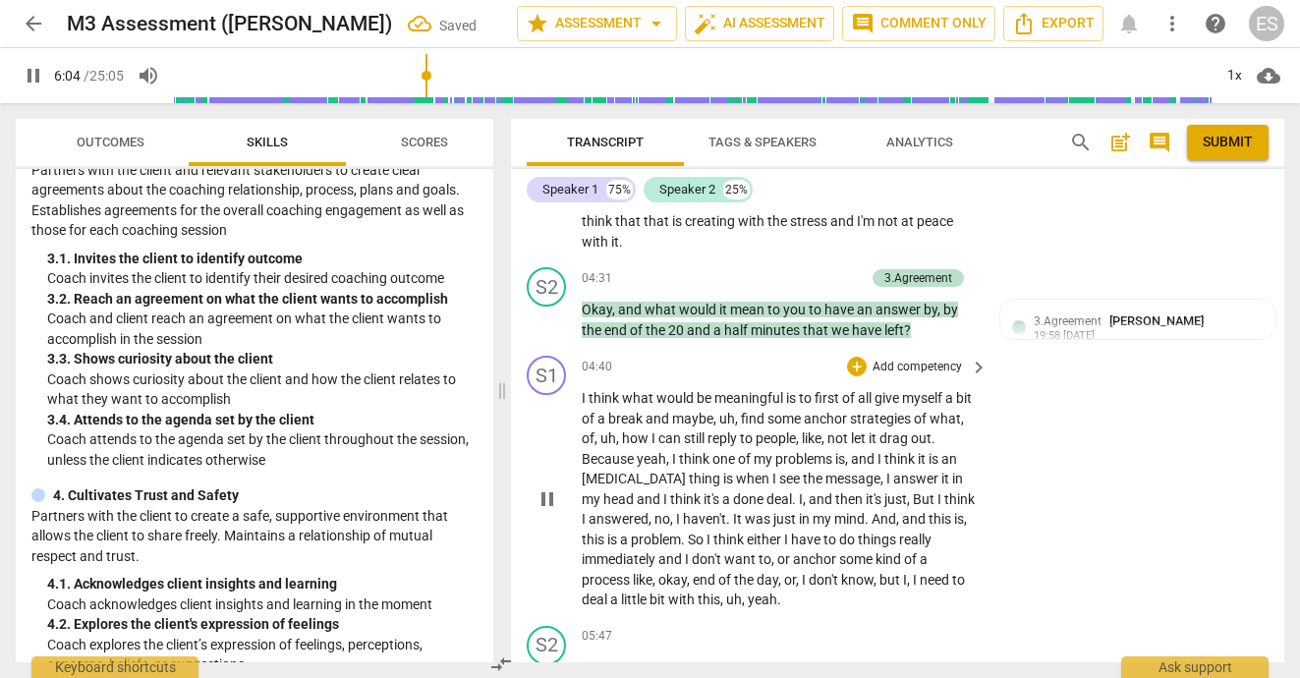
scroll to position [1608, 0]
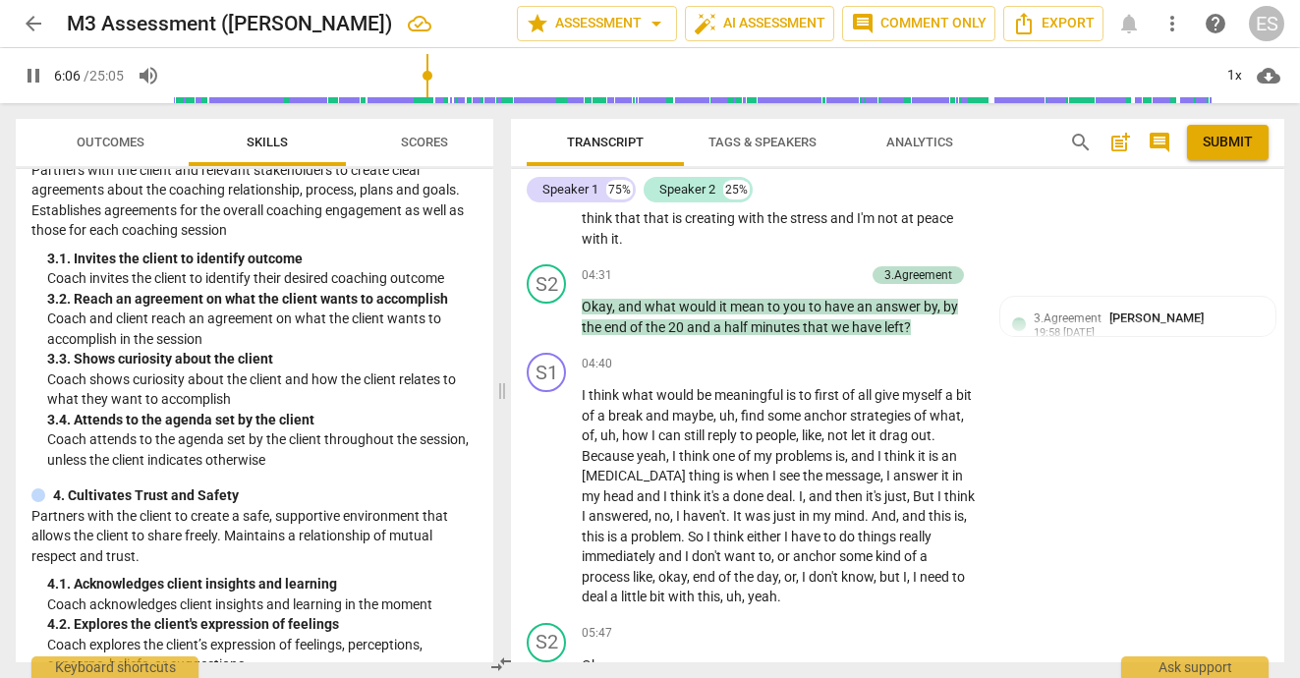
click at [1166, 328] on div "3.Agreement [PERSON_NAME] 19:58 [DATE]" at bounding box center [1149, 324] width 230 height 30
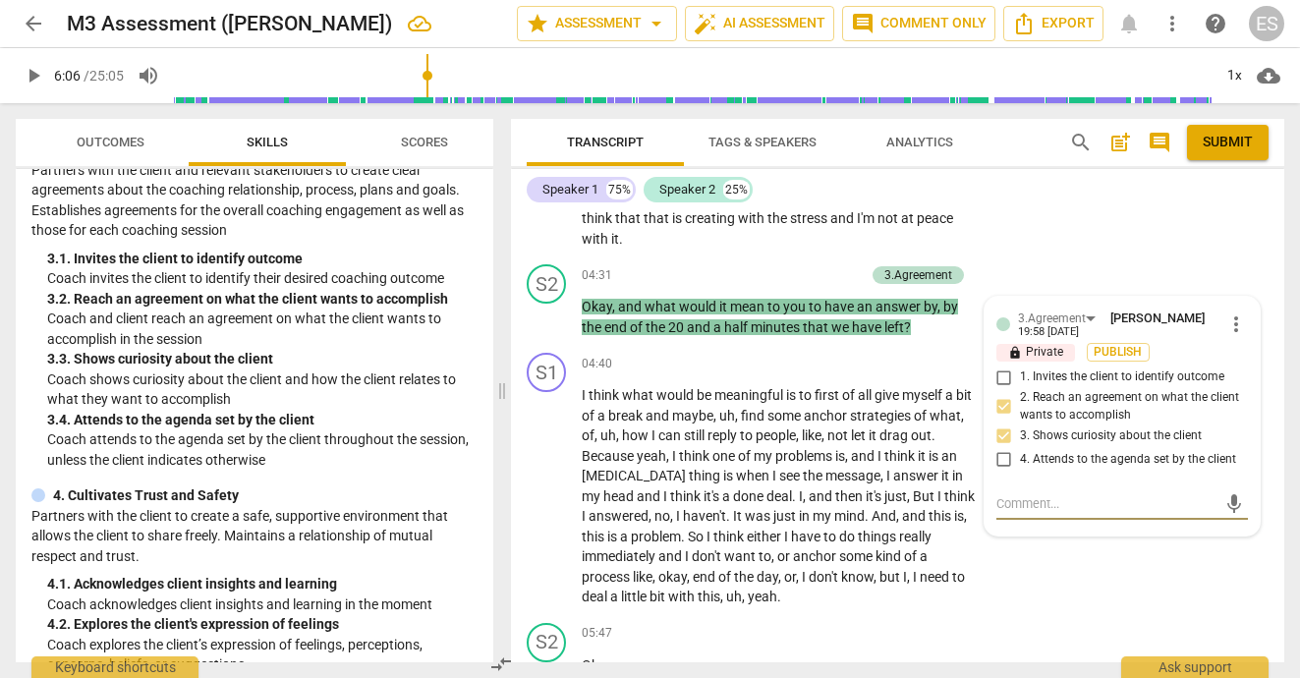
type input "367"
type textarea "w"
type textarea "wo"
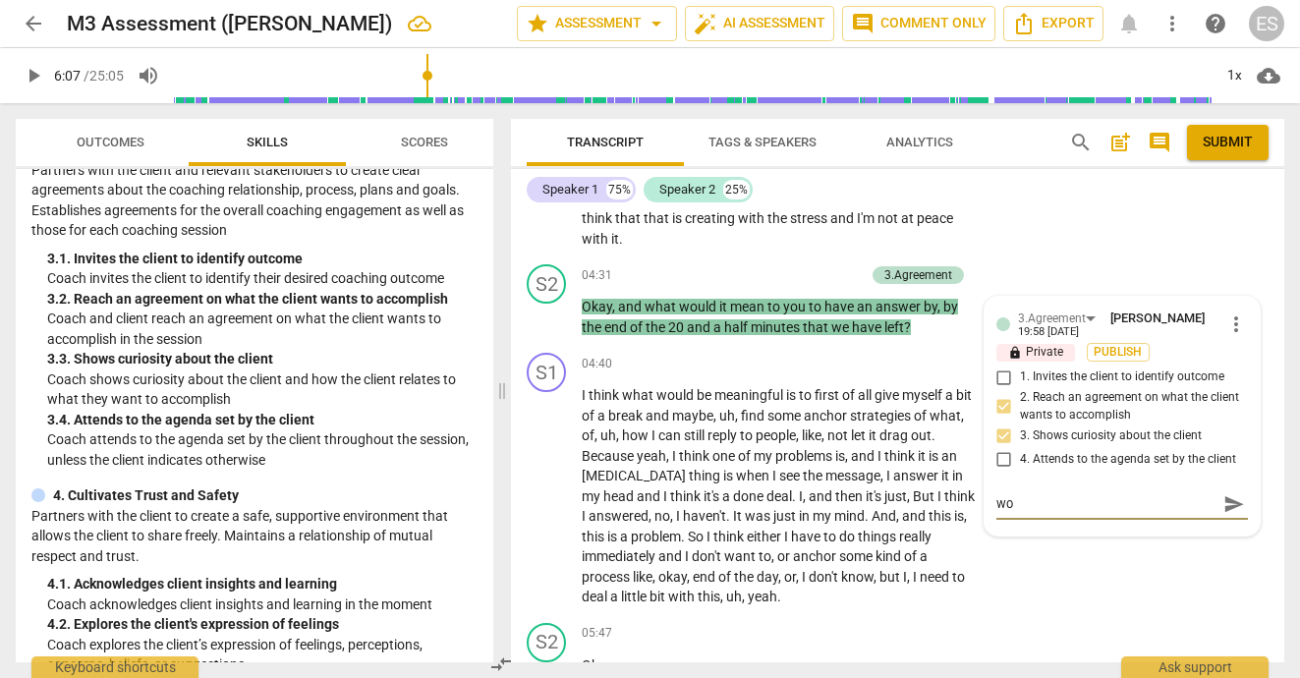
type textarea "wor"
type textarea "work"
type textarea "worki"
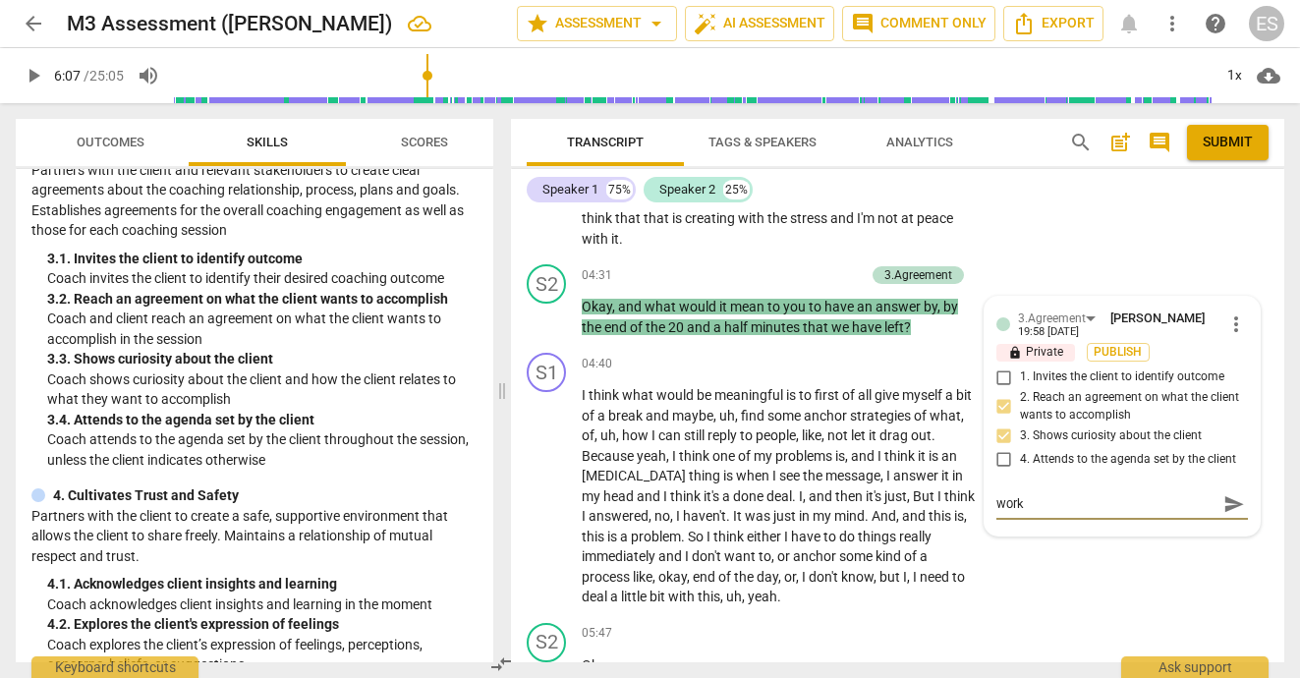
type textarea "worki"
type textarea "work"
type textarea "wor"
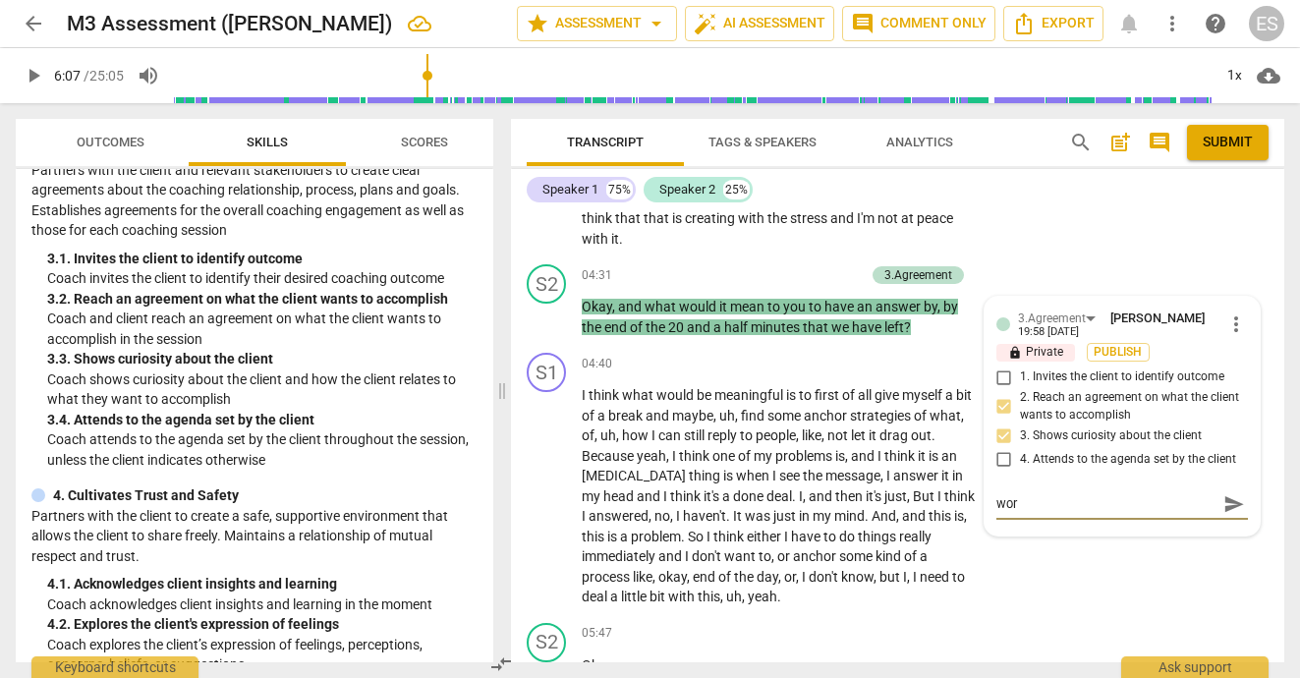
type textarea "word"
type textarea "wordi"
type textarea "wordin"
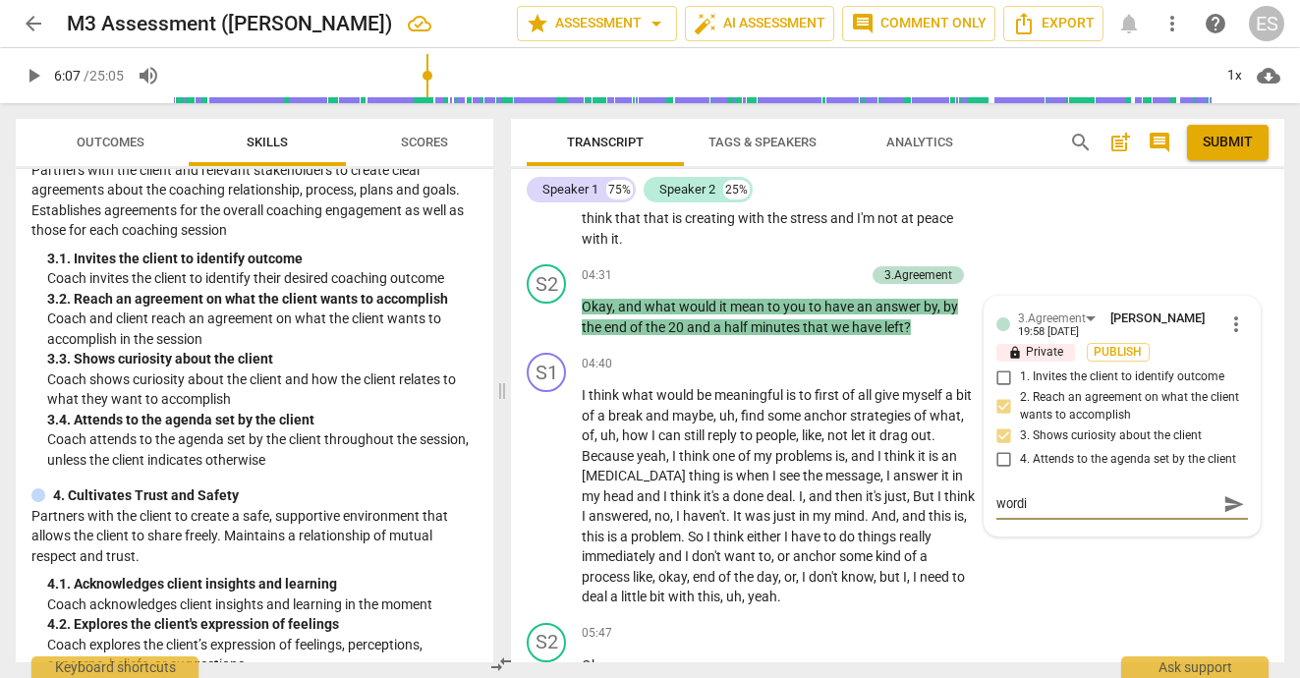
type textarea "wordin"
type textarea "wording"
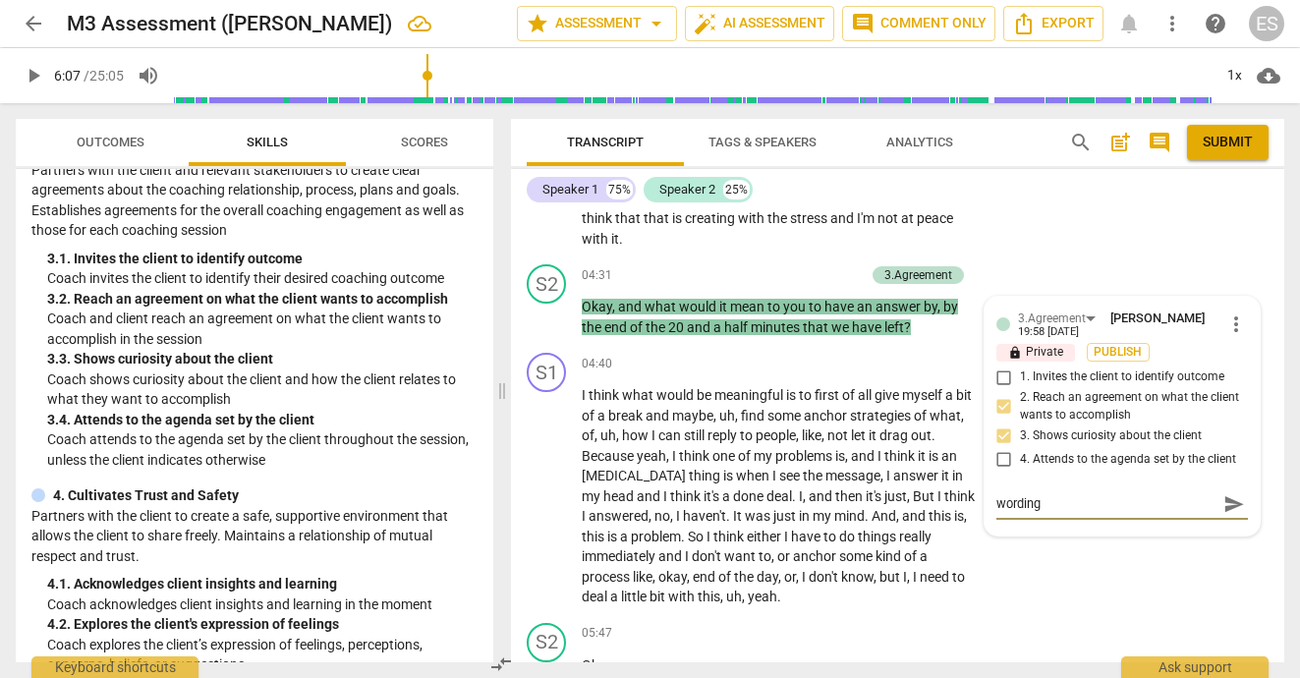
type textarea "wording c"
type textarea "wording co"
type textarea "wording cou"
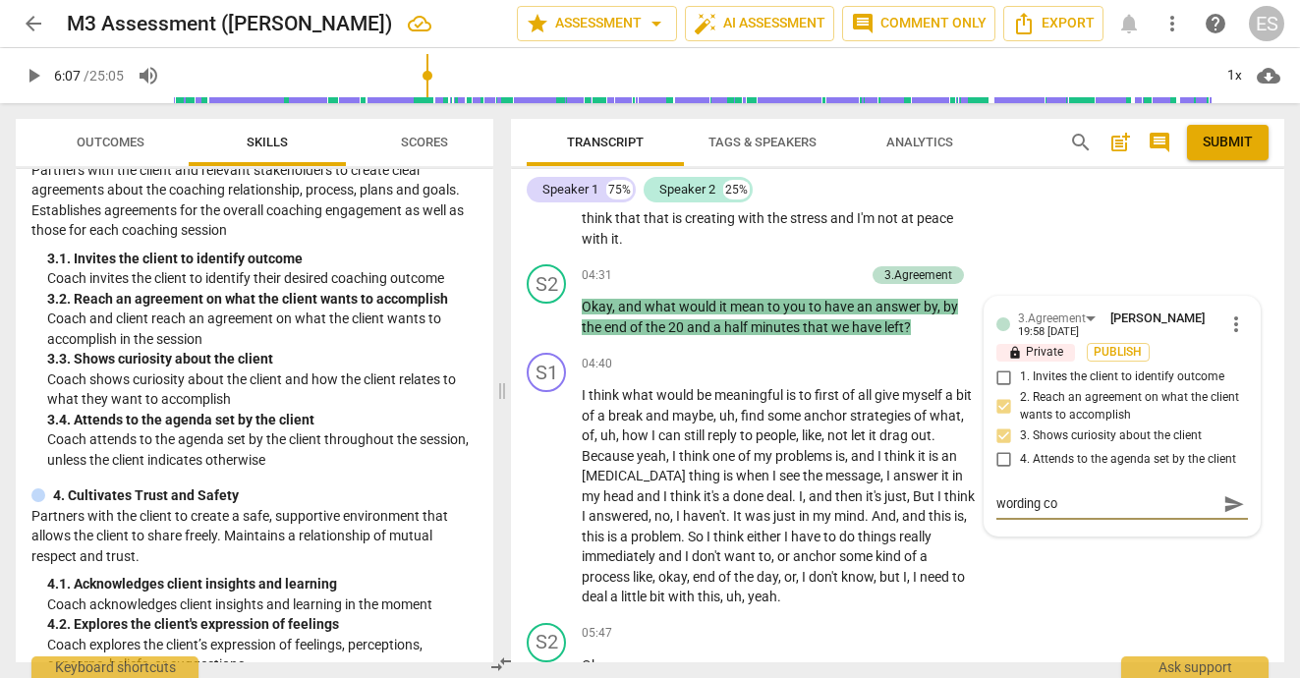
type textarea "wording cou"
type textarea "wording coul"
type textarea "wording could"
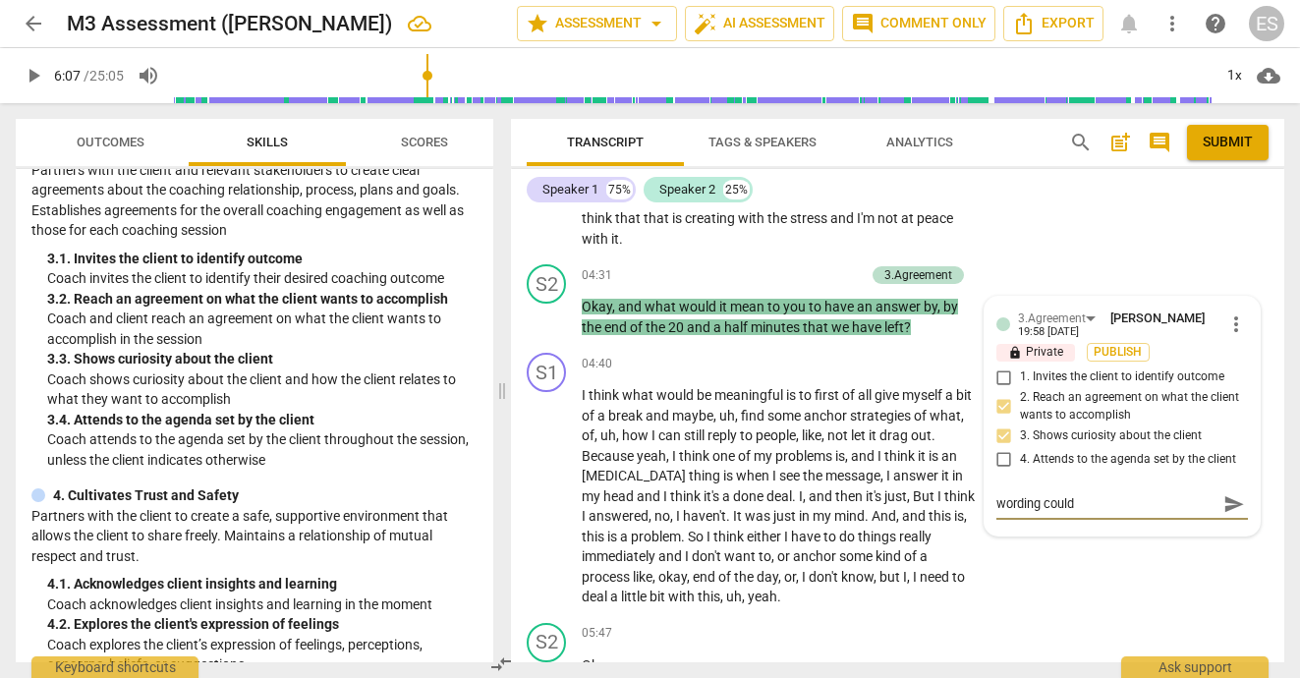
type textarea "wording could"
type textarea "wording could b"
type textarea "wording could be"
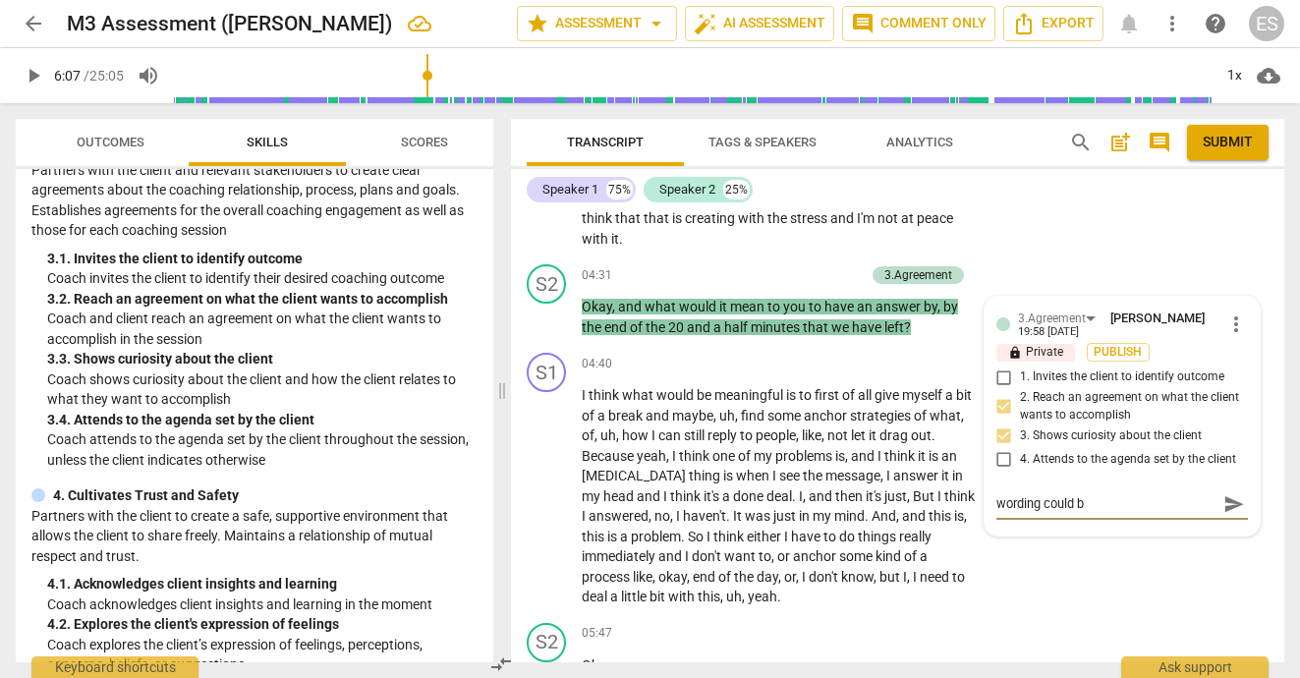
type textarea "wording could be"
click at [1234, 503] on span "send" at bounding box center [1235, 514] width 22 height 22
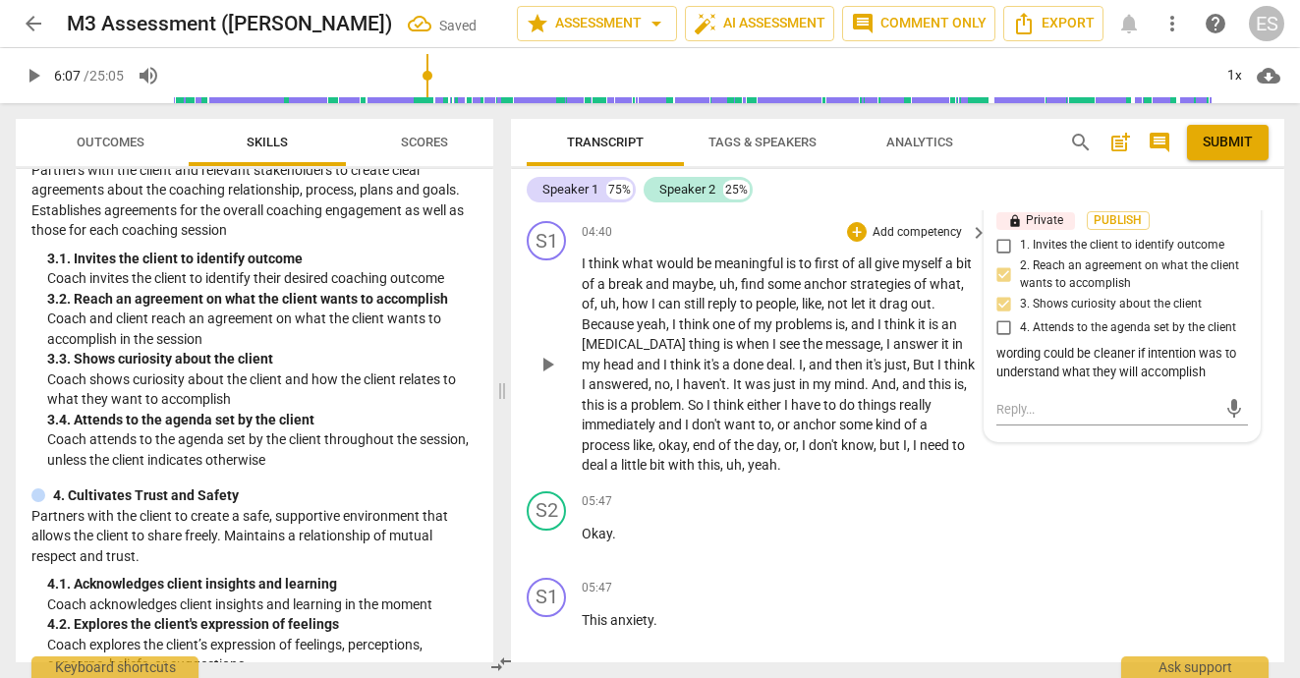
scroll to position [1733, 0]
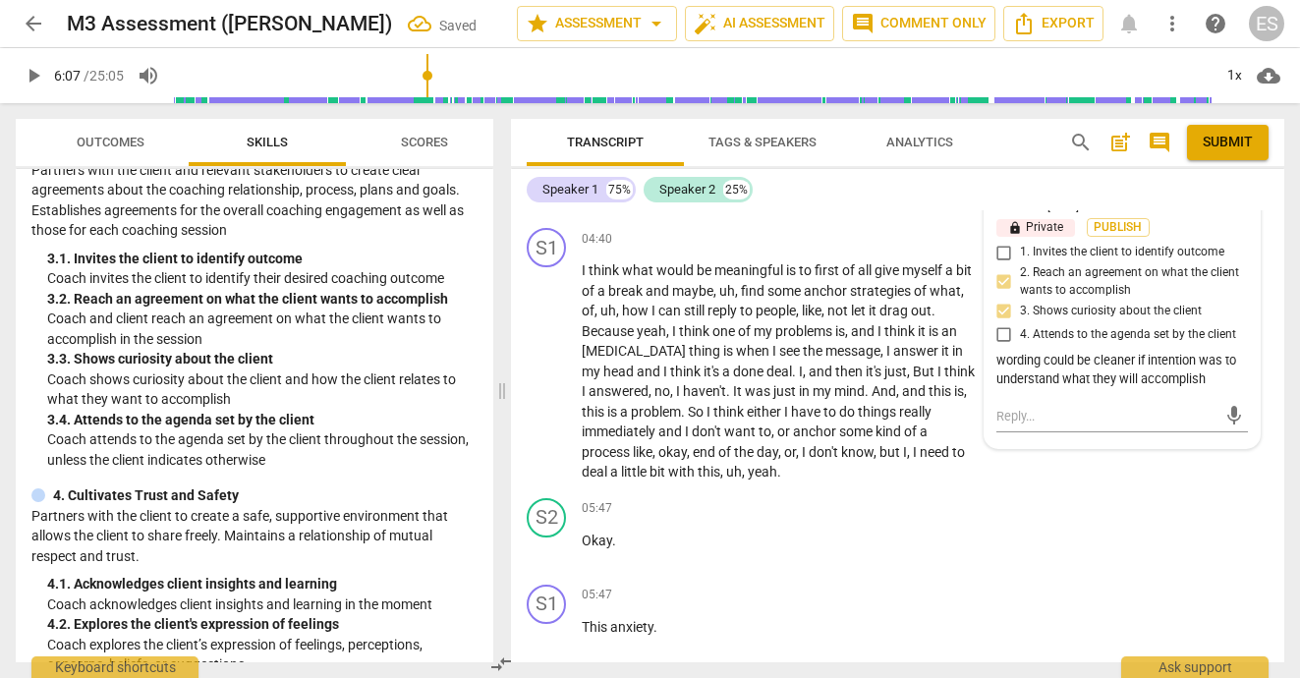
click at [39, 74] on span "play_arrow" at bounding box center [34, 76] width 24 height 24
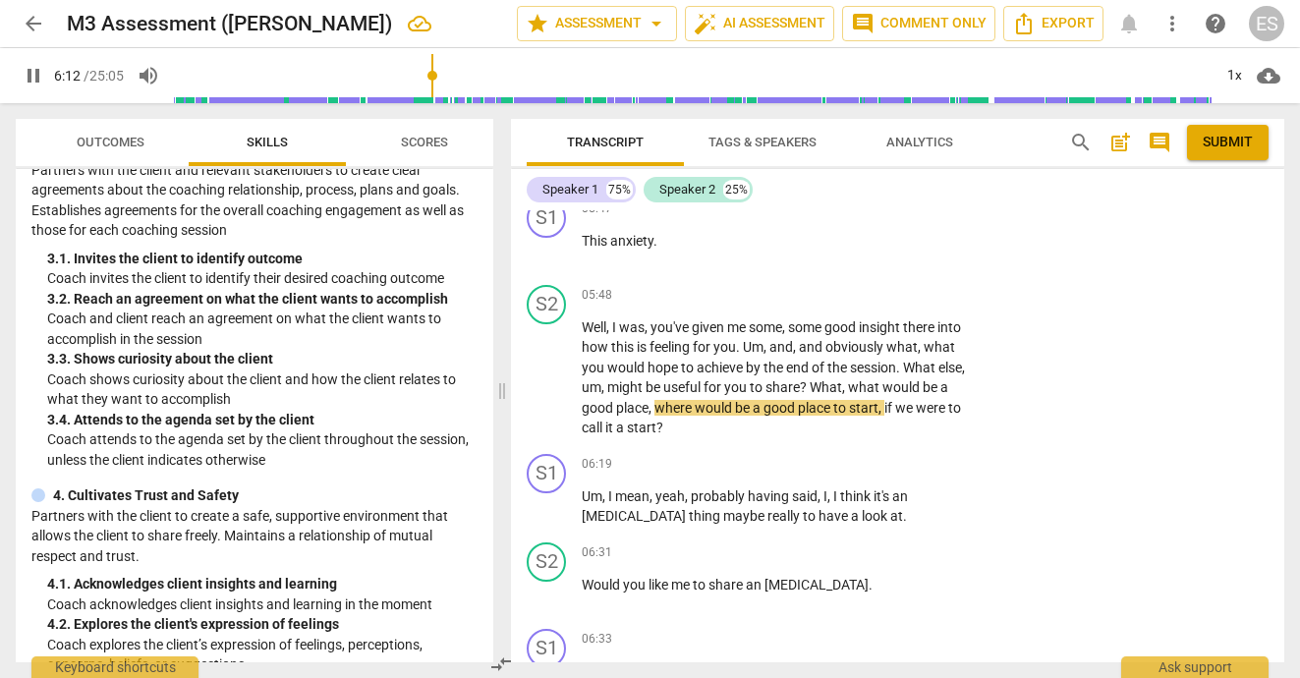
scroll to position [2140, 0]
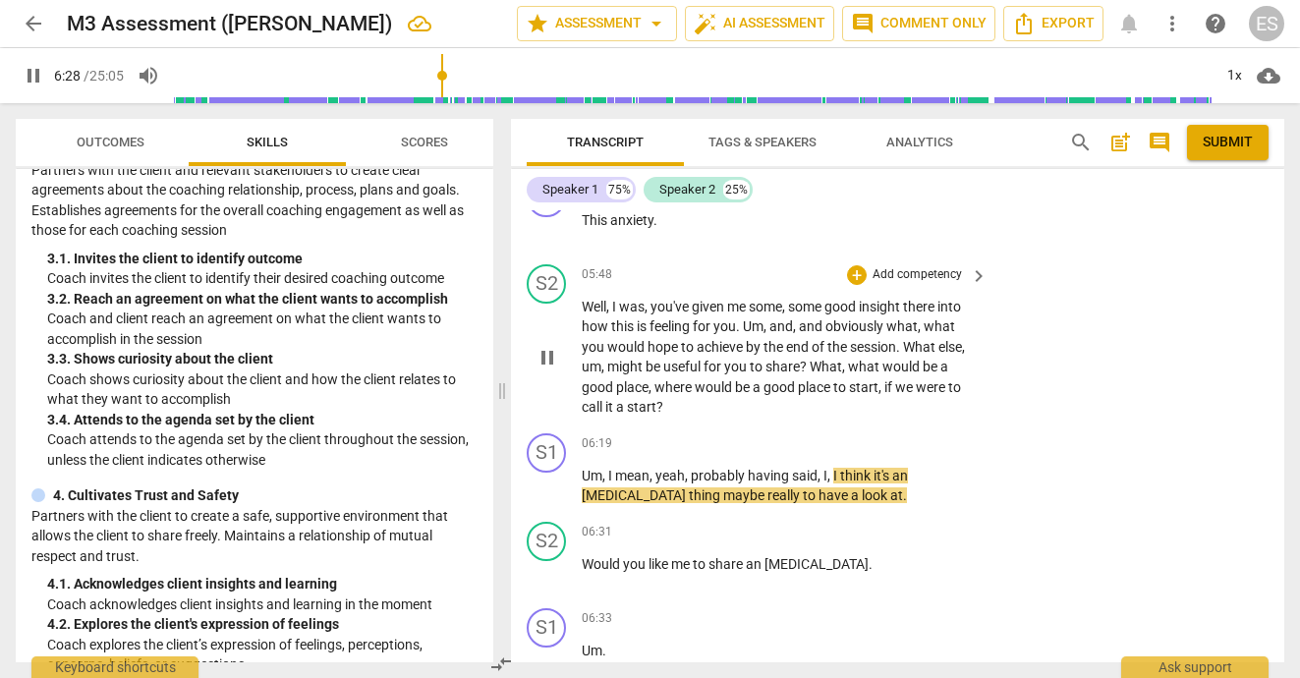
click at [960, 266] on p "Add competency" at bounding box center [917, 275] width 93 height 18
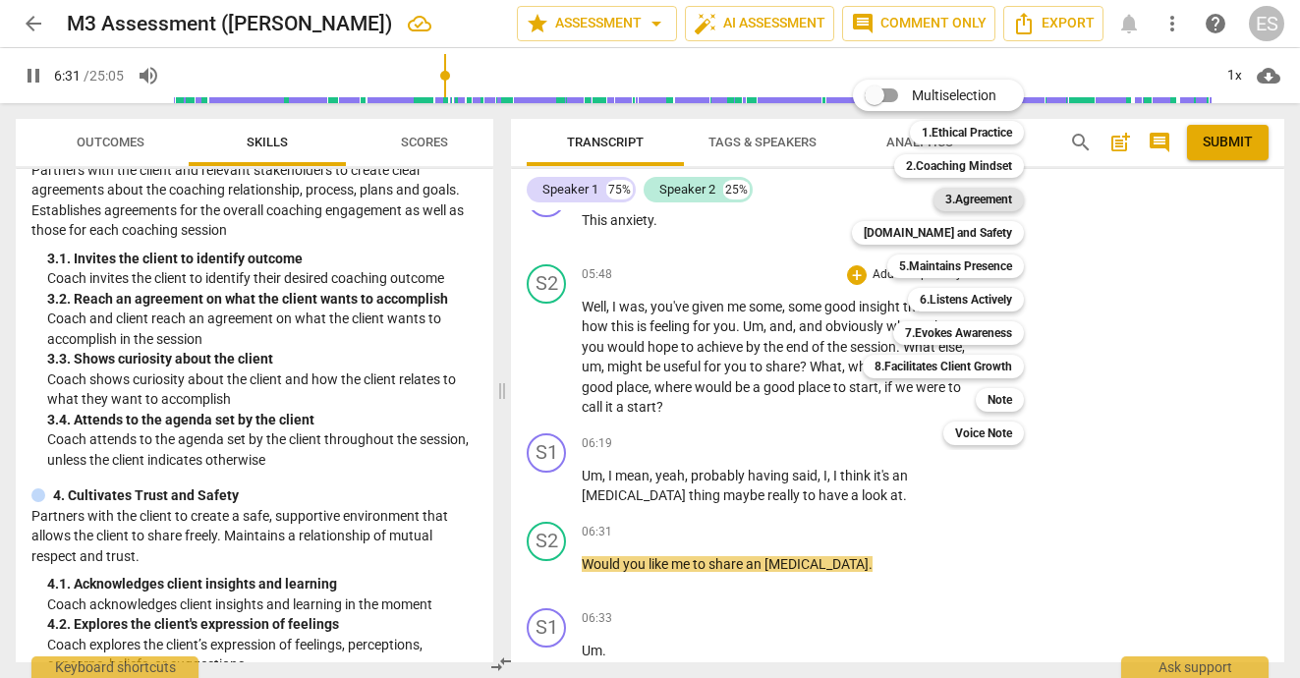
click at [967, 199] on b "3.Agreement" at bounding box center [979, 200] width 67 height 24
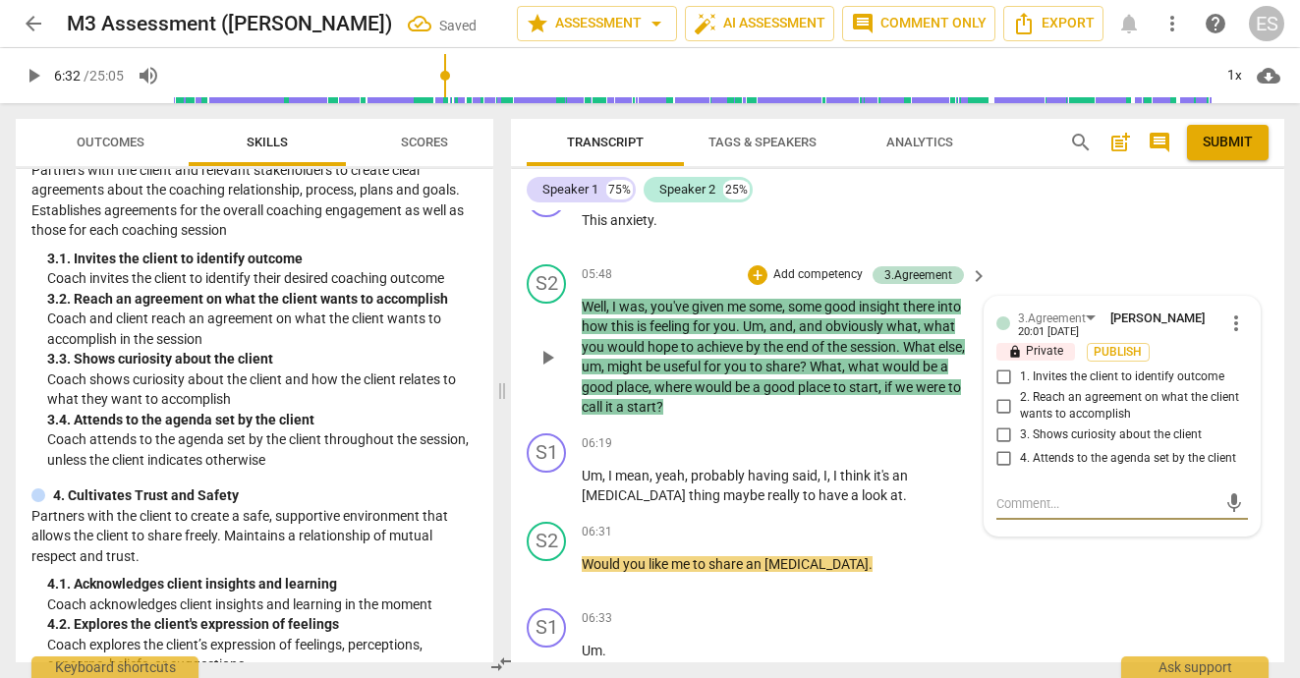
click at [1003, 447] on input "4. Attends to the agenda set by the client" at bounding box center [1004, 459] width 31 height 24
click at [796, 266] on p "Add competency" at bounding box center [818, 275] width 93 height 18
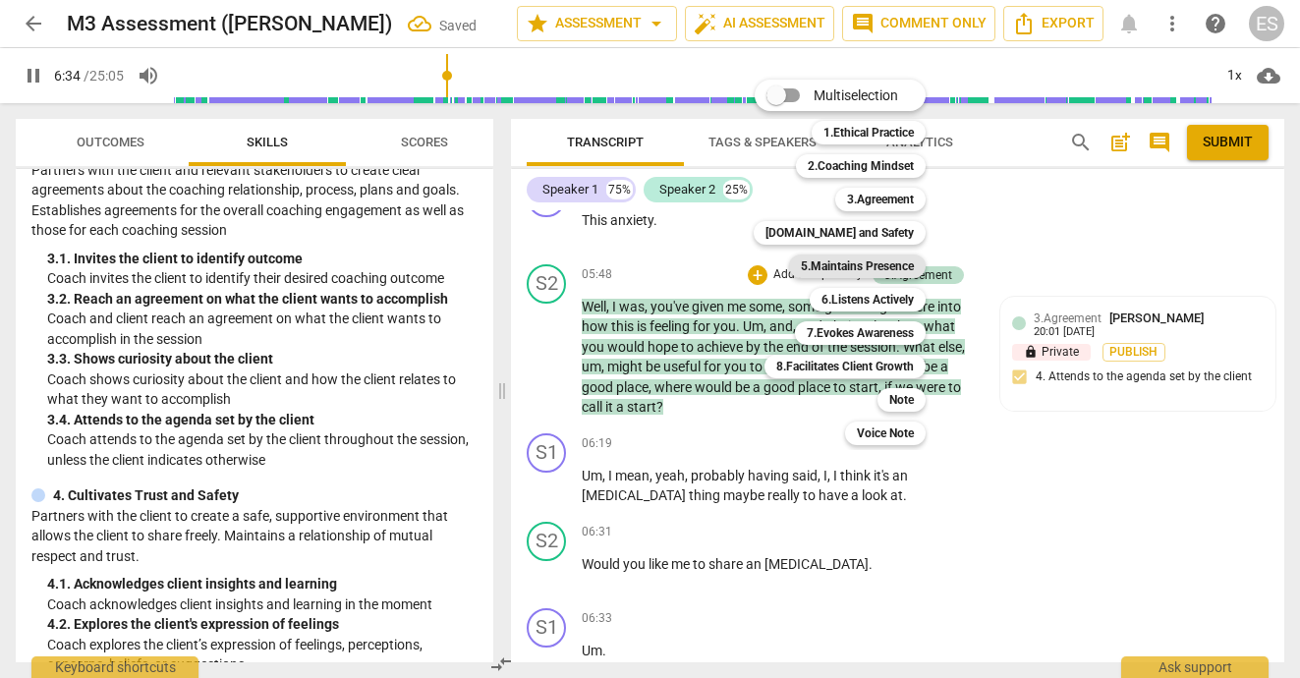
scroll to position [2642, 0]
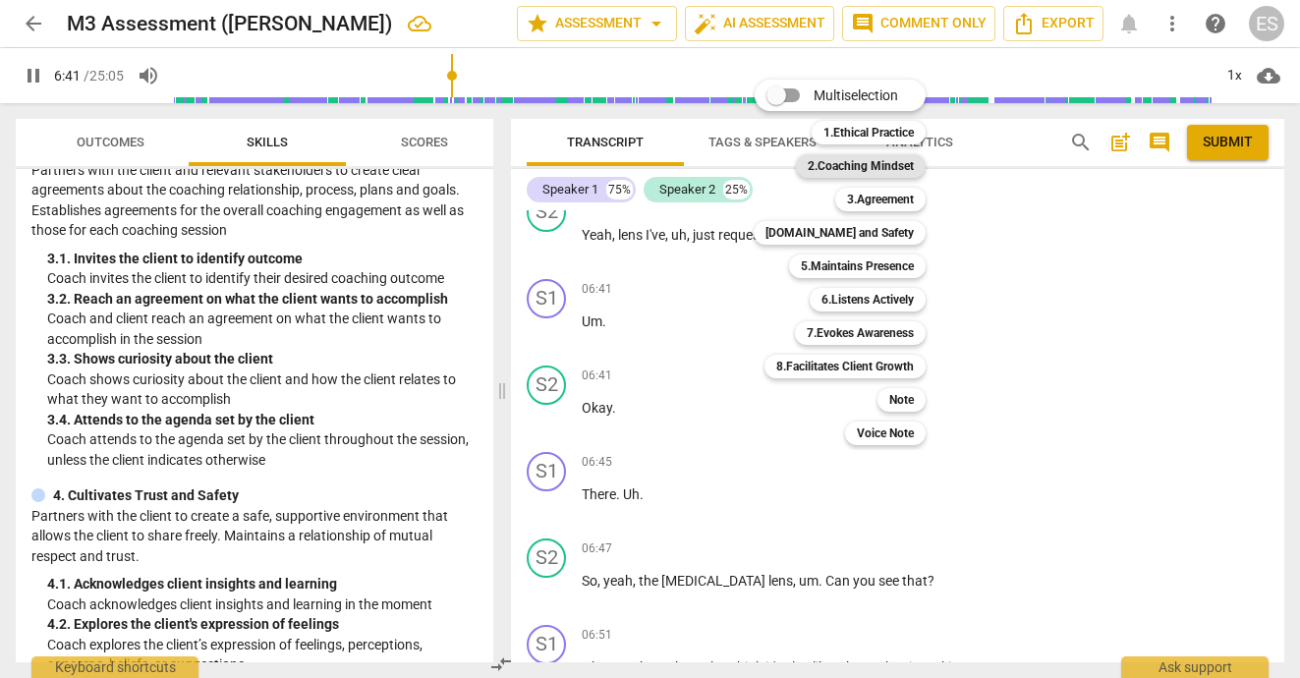
click at [811, 164] on b "2.Coaching Mindset" at bounding box center [861, 166] width 106 height 24
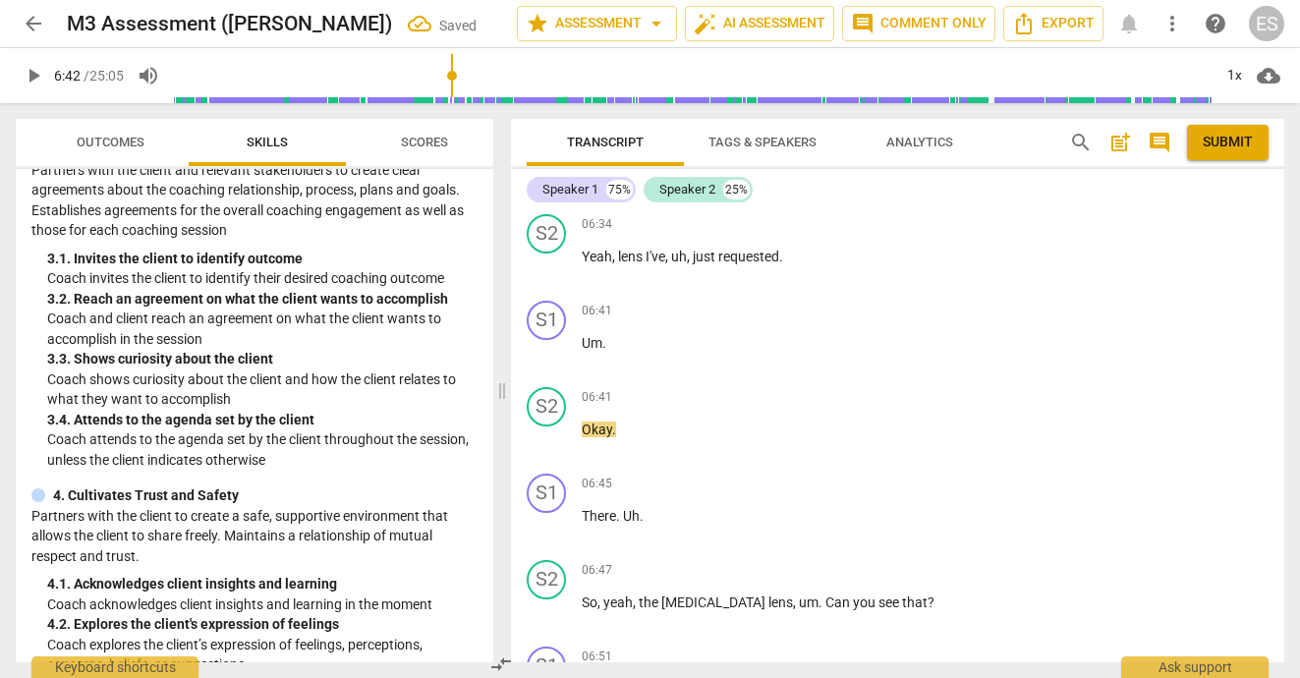
scroll to position [2031, 0]
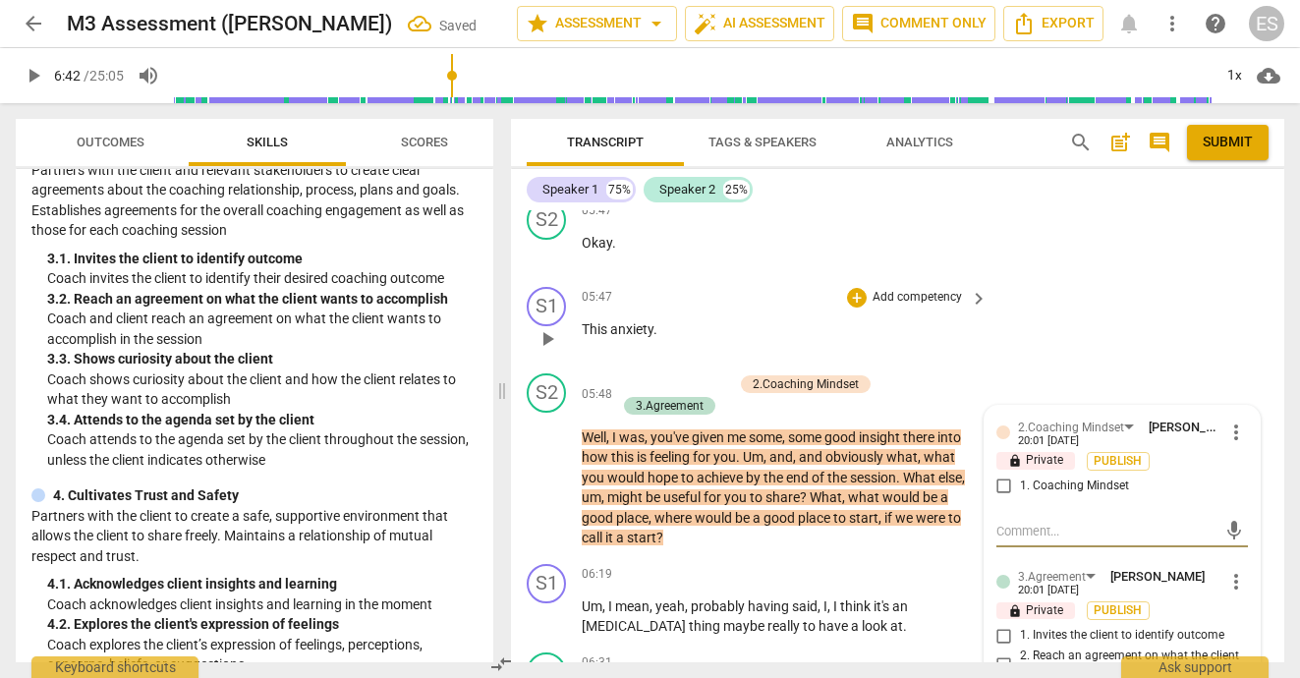
click at [1038, 338] on div "S1 play_arrow pause 05:47 + Add competency keyboard_arrow_right This anxiety ." at bounding box center [898, 322] width 774 height 86
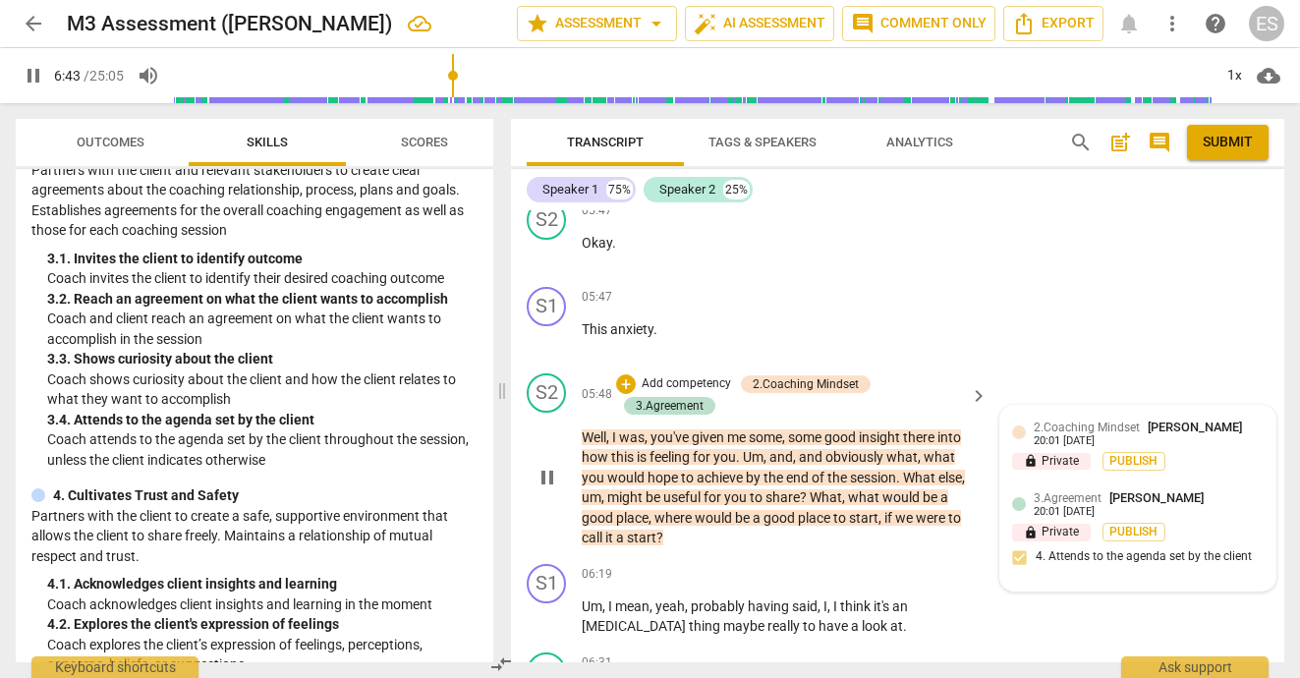
click at [1071, 435] on div "20:01 [DATE]" at bounding box center [1064, 441] width 61 height 13
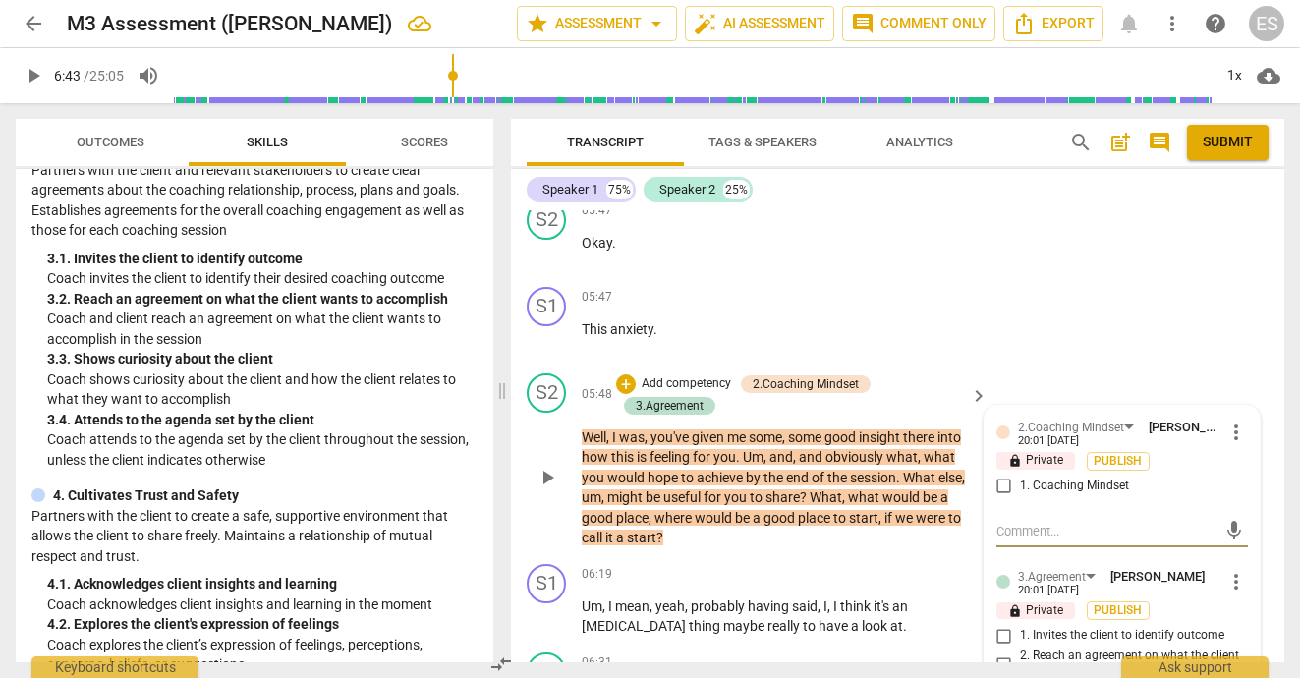
click at [1230, 424] on span "more_vert" at bounding box center [1237, 433] width 24 height 24
click at [1240, 454] on li "Delete" at bounding box center [1250, 456] width 68 height 37
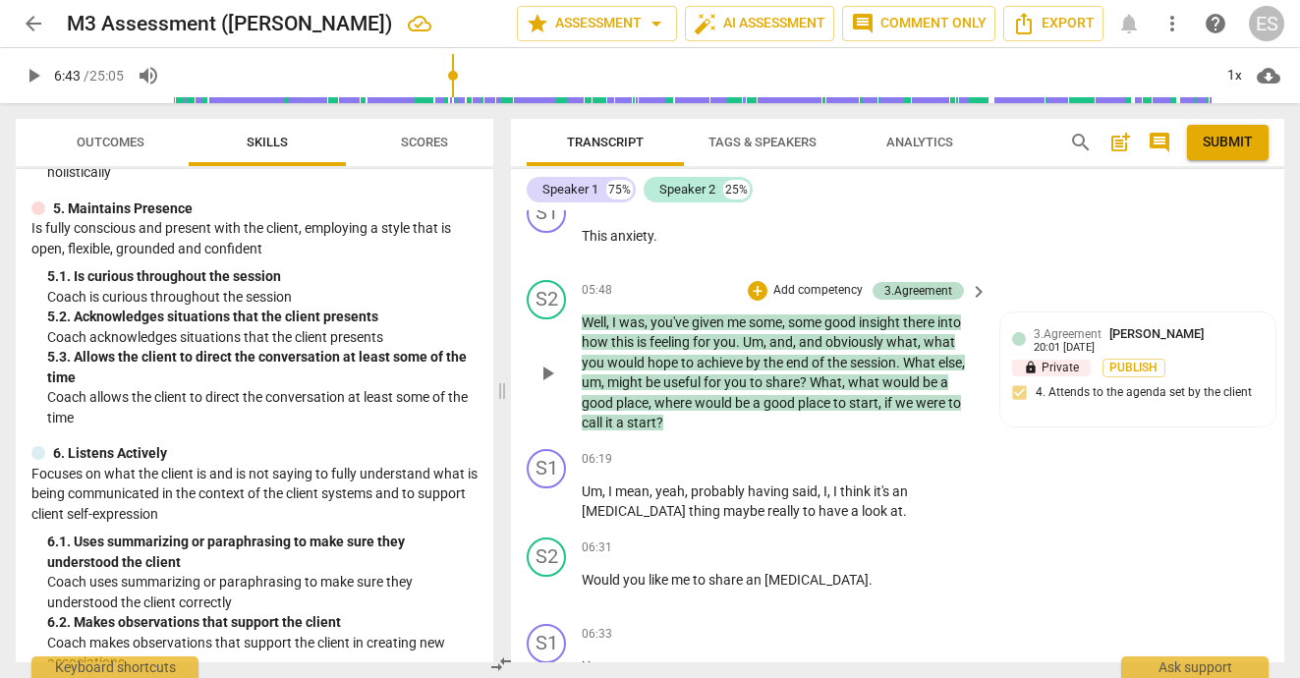
scroll to position [2113, 0]
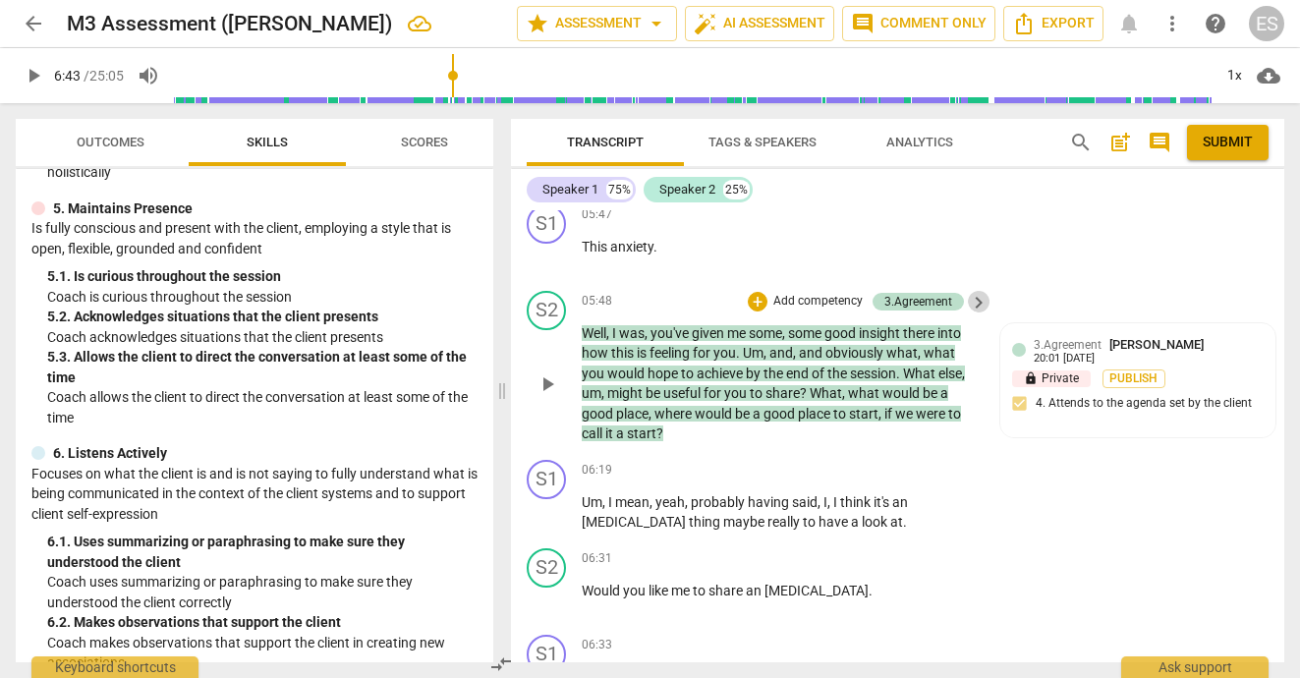
click at [975, 294] on span "keyboard_arrow_right" at bounding box center [979, 303] width 24 height 24
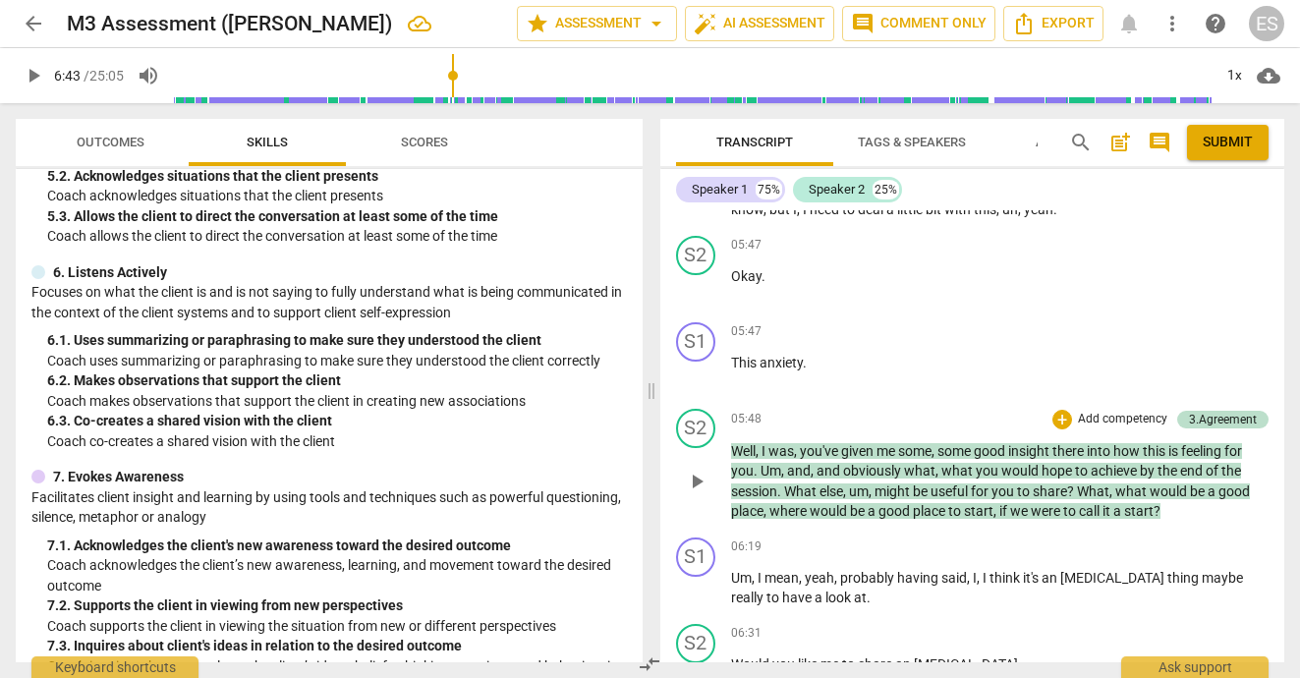
scroll to position [1660, 0]
click at [1062, 409] on div "+" at bounding box center [1063, 419] width 20 height 20
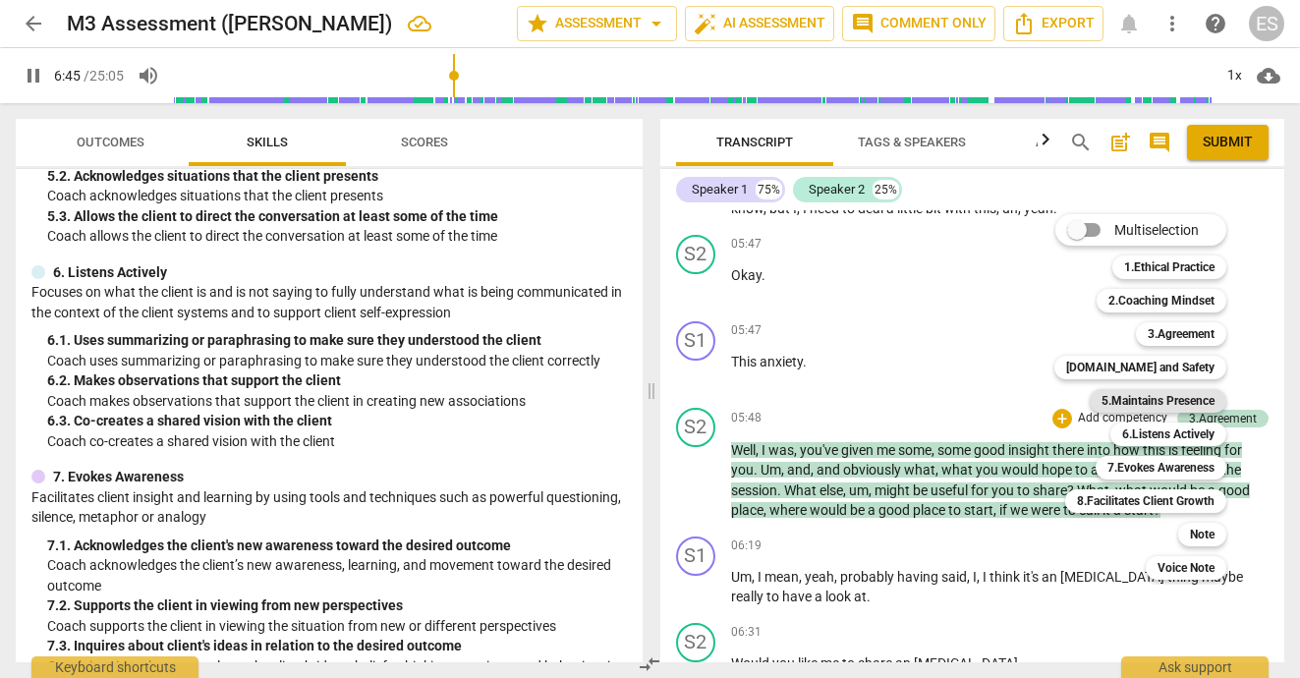
click at [1143, 406] on b "5.Maintains Presence" at bounding box center [1158, 401] width 113 height 24
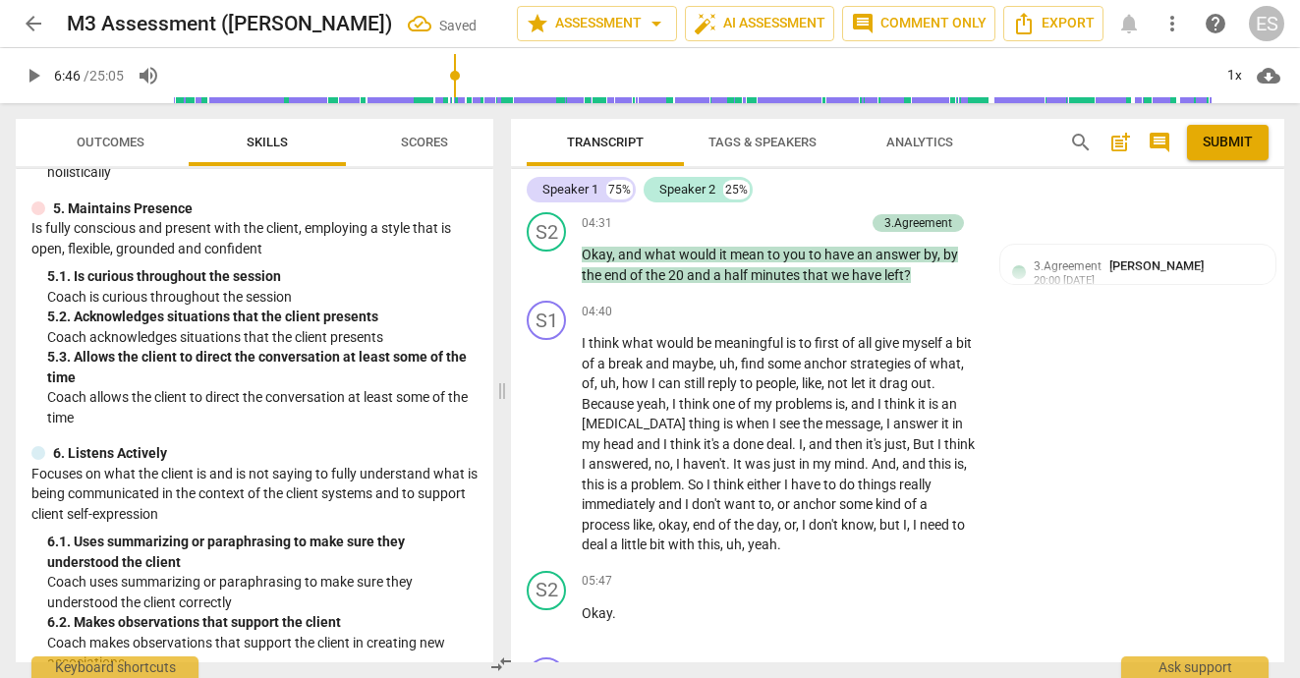
scroll to position [2193, 0]
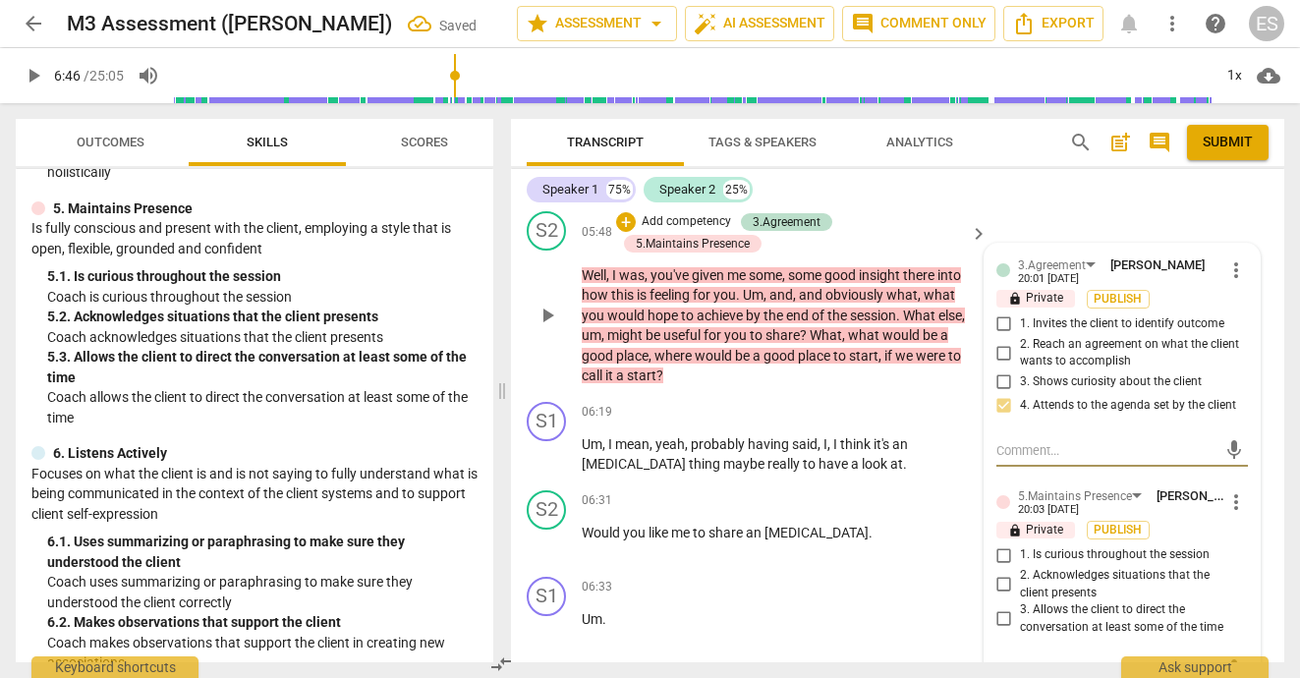
click at [1004, 607] on input "3. Allows the client to direct the conversation at least some of the time" at bounding box center [1004, 619] width 31 height 24
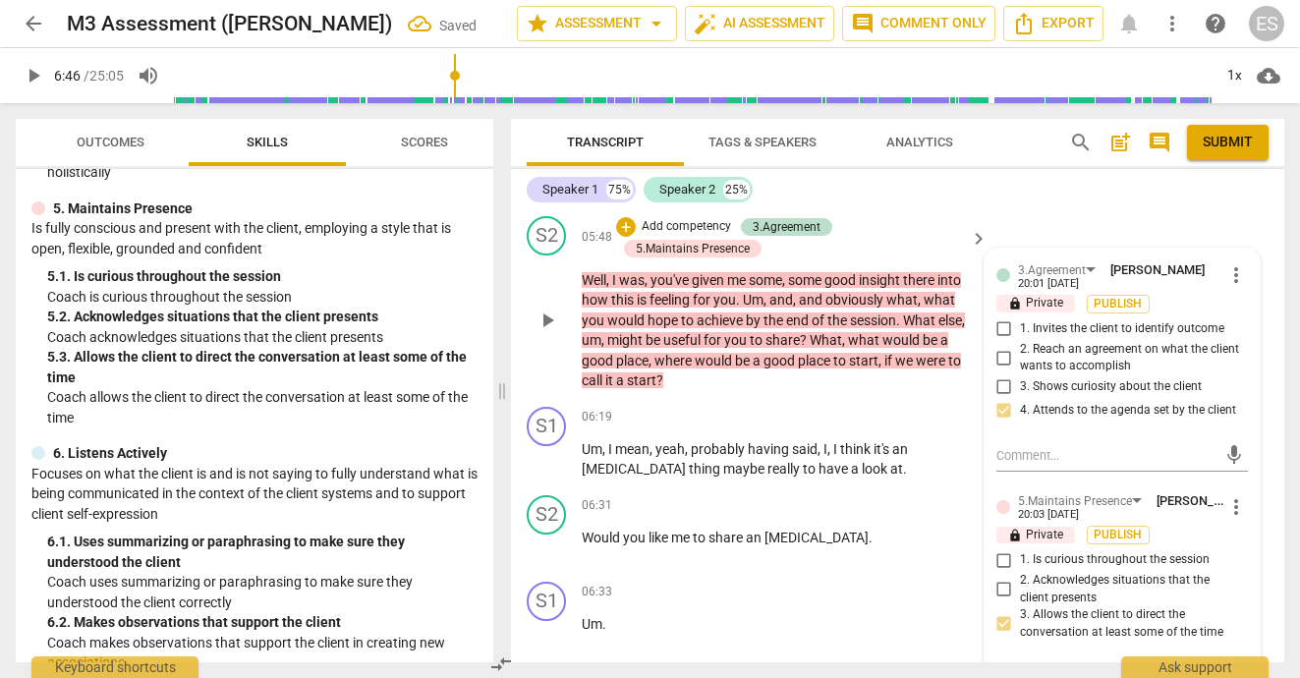
scroll to position [2184, 0]
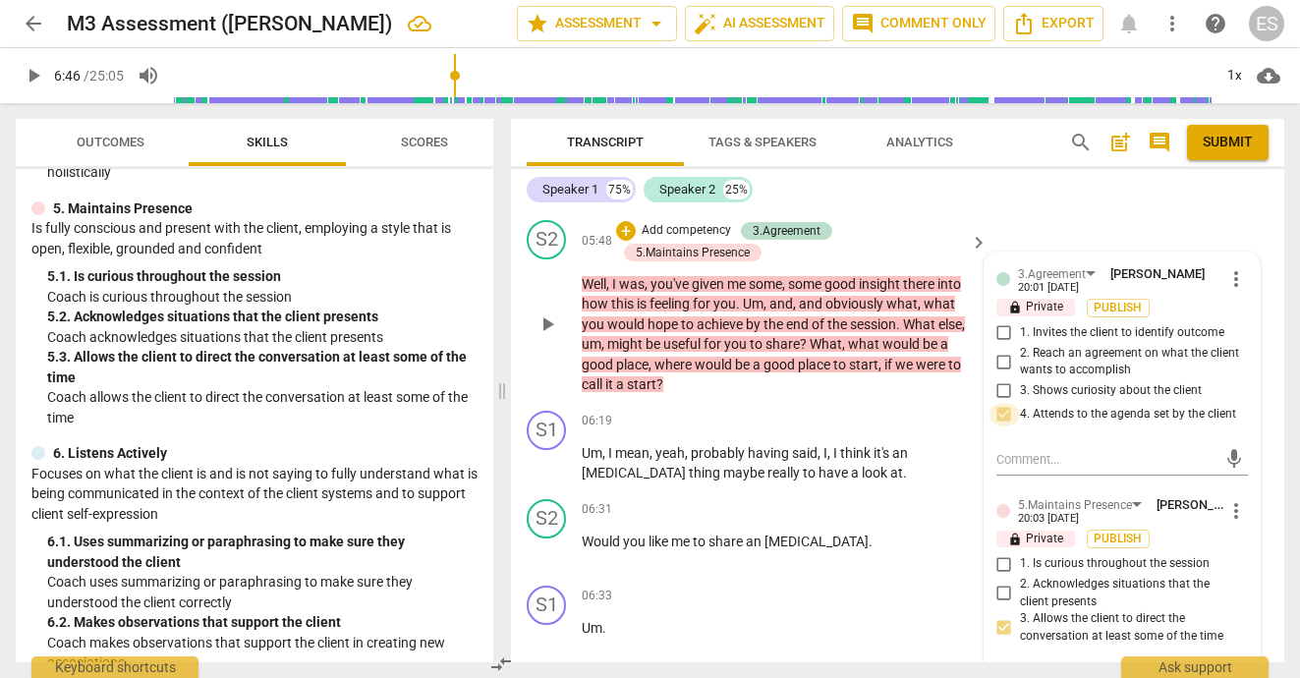
click at [1007, 403] on input "4. Attends to the agenda set by the client" at bounding box center [1004, 415] width 31 height 24
click at [1002, 403] on input "4. Attends to the agenda set by the client" at bounding box center [1004, 415] width 31 height 24
click at [1225, 267] on span "more_vert" at bounding box center [1237, 279] width 24 height 24
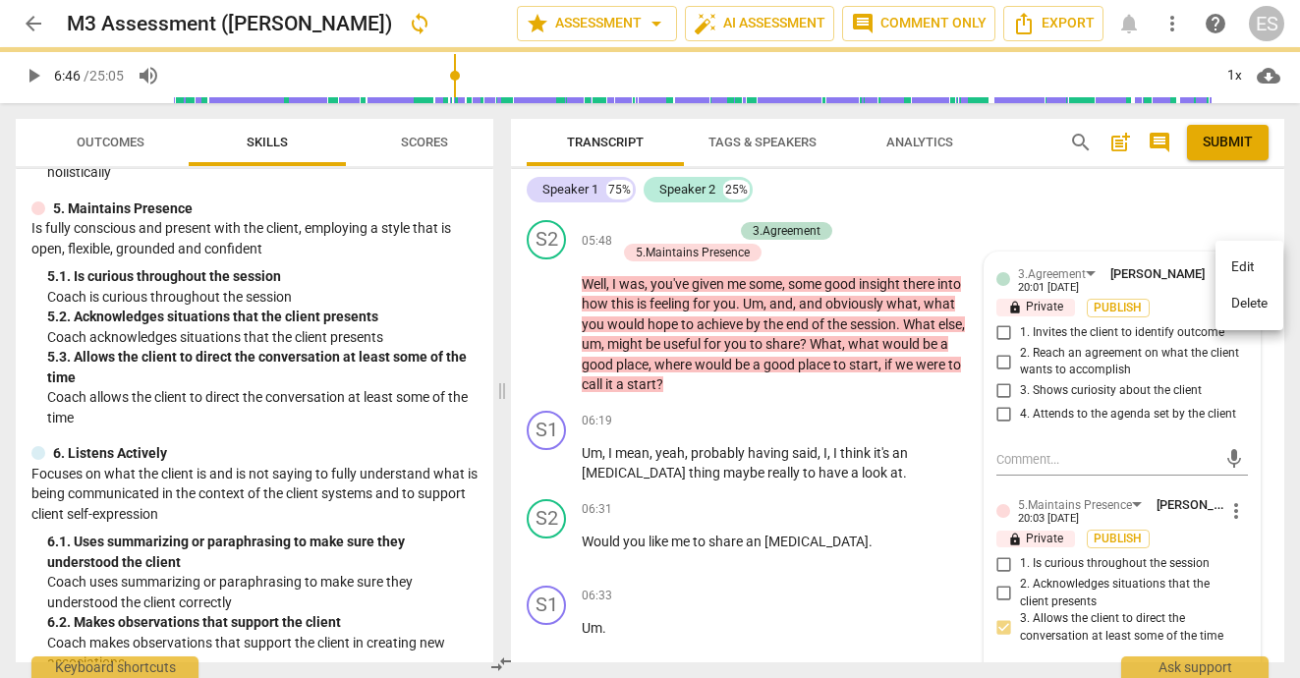
click at [1240, 301] on li "Delete" at bounding box center [1250, 303] width 68 height 37
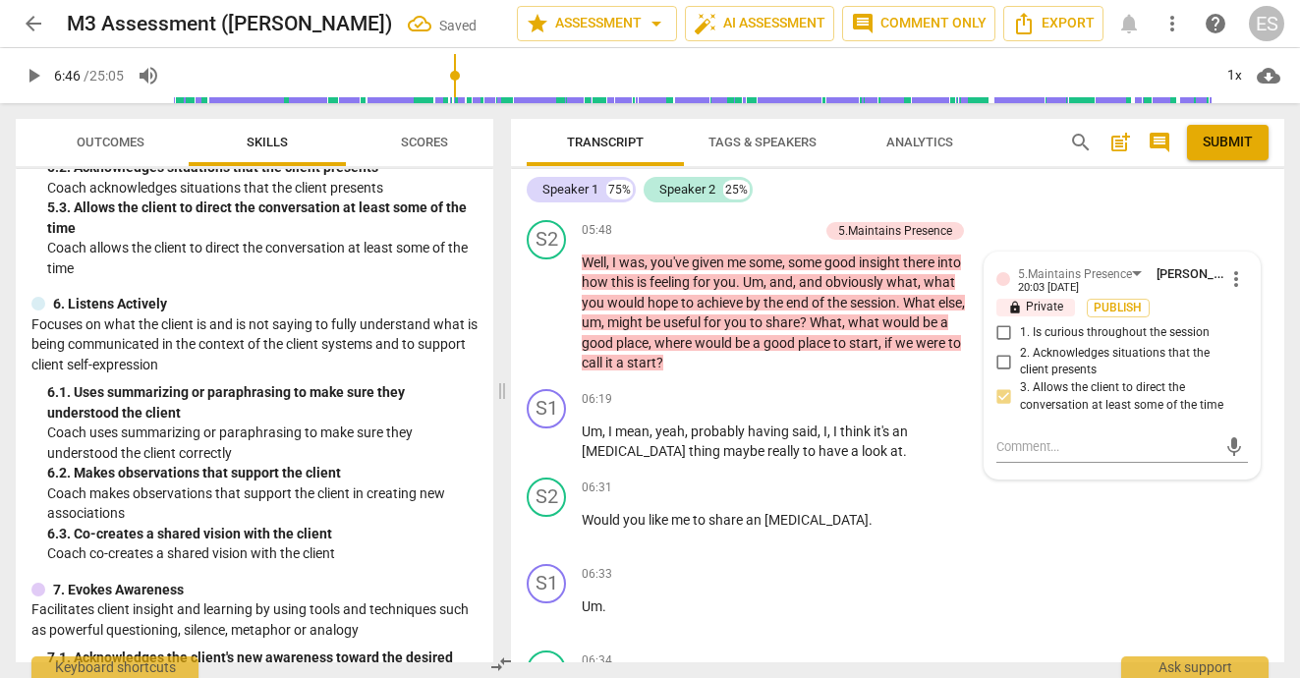
scroll to position [1022, 0]
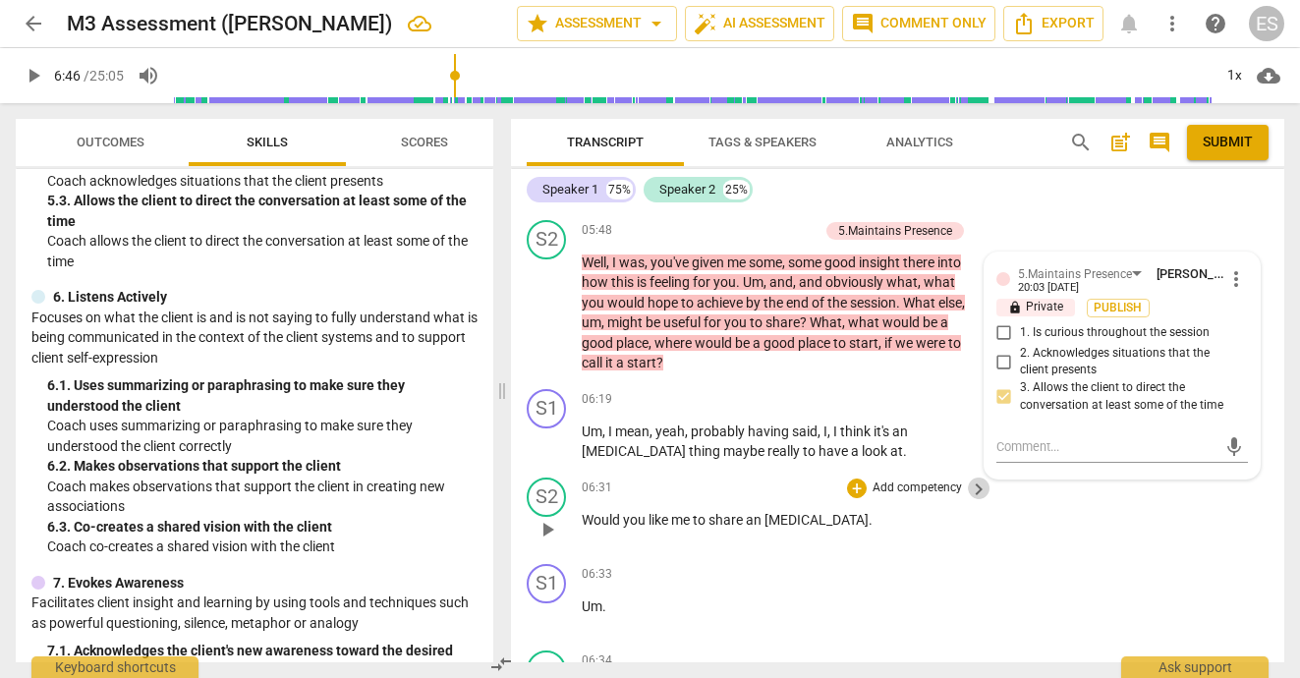
click at [969, 478] on span "keyboard_arrow_right" at bounding box center [979, 490] width 24 height 24
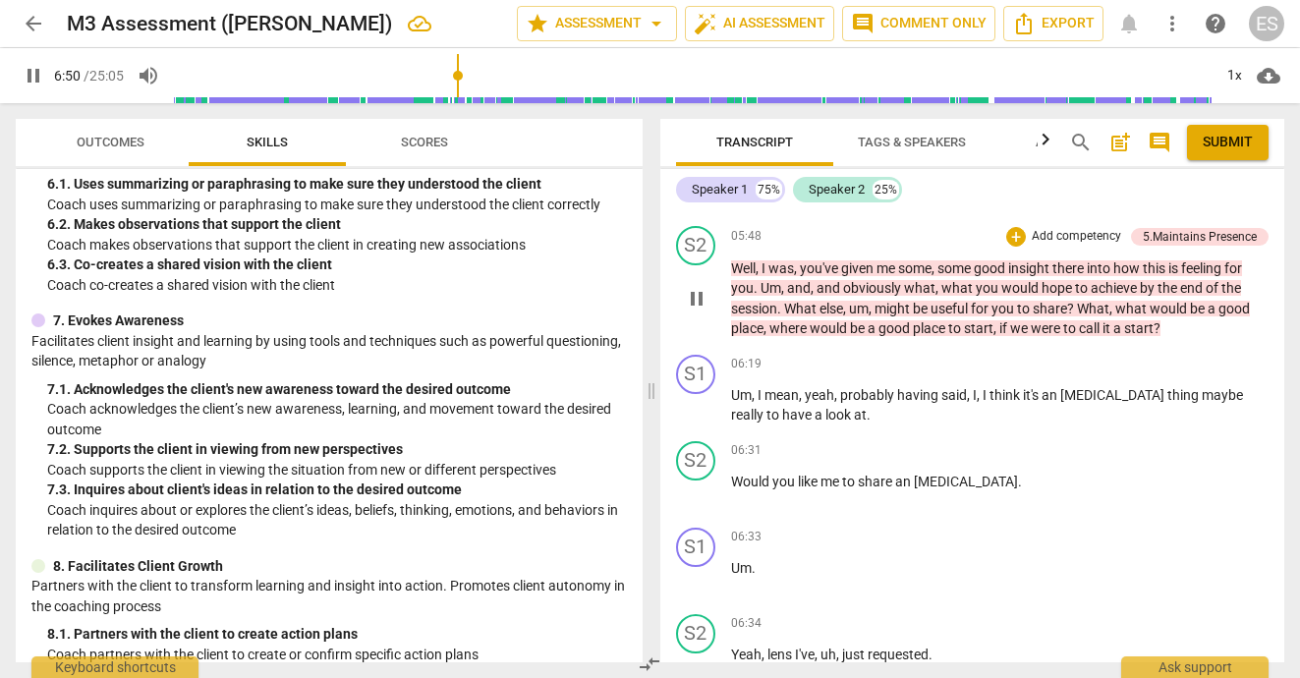
scroll to position [1873, 0]
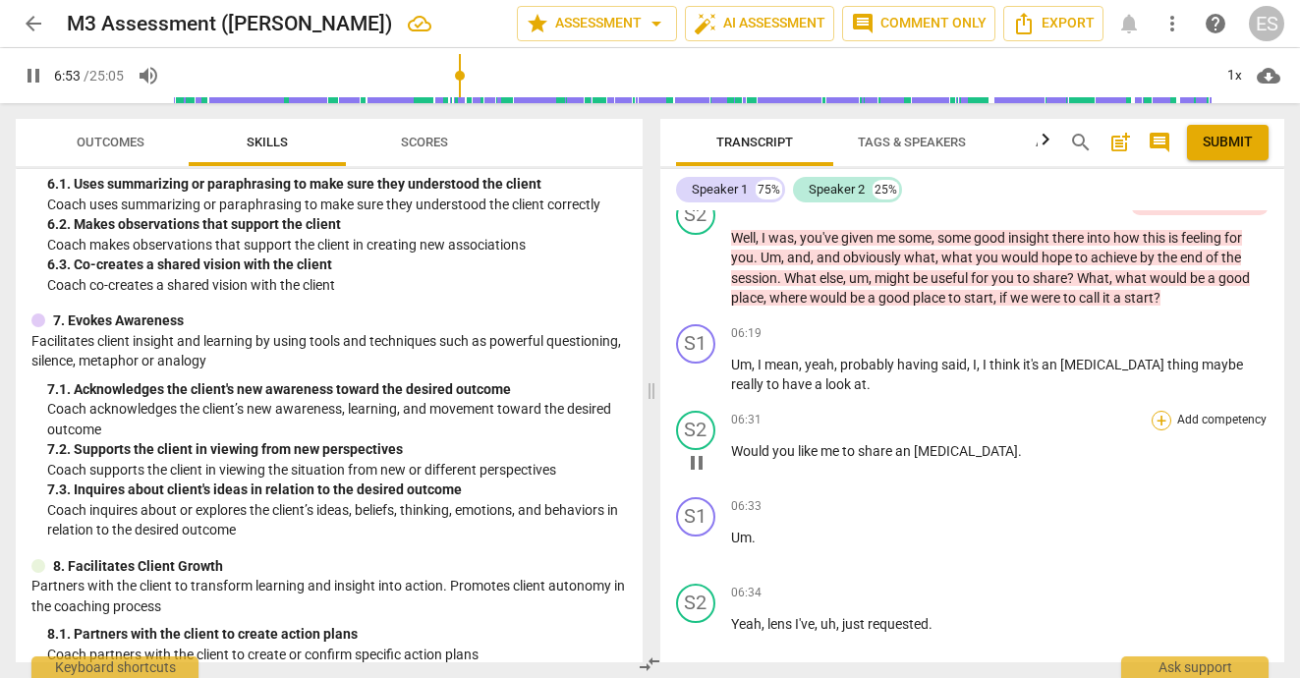
click at [1161, 411] on div "+" at bounding box center [1162, 421] width 20 height 20
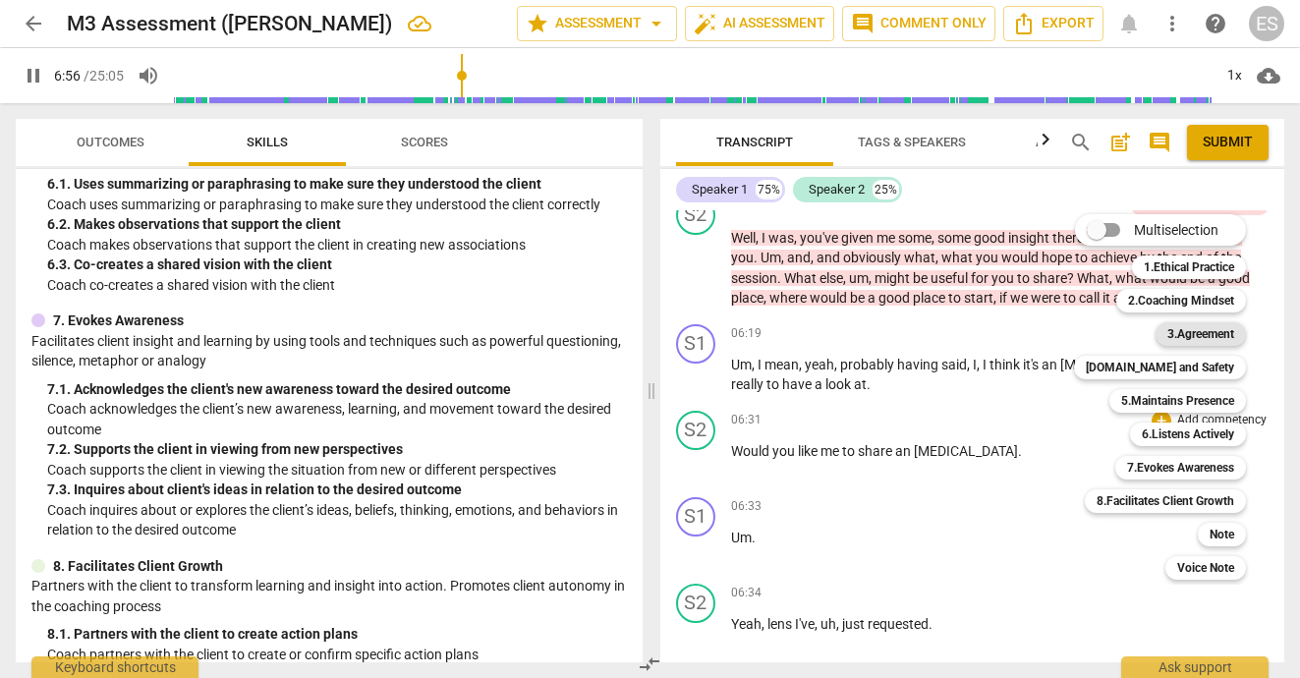
click at [1180, 334] on b "3.Agreement" at bounding box center [1201, 334] width 67 height 24
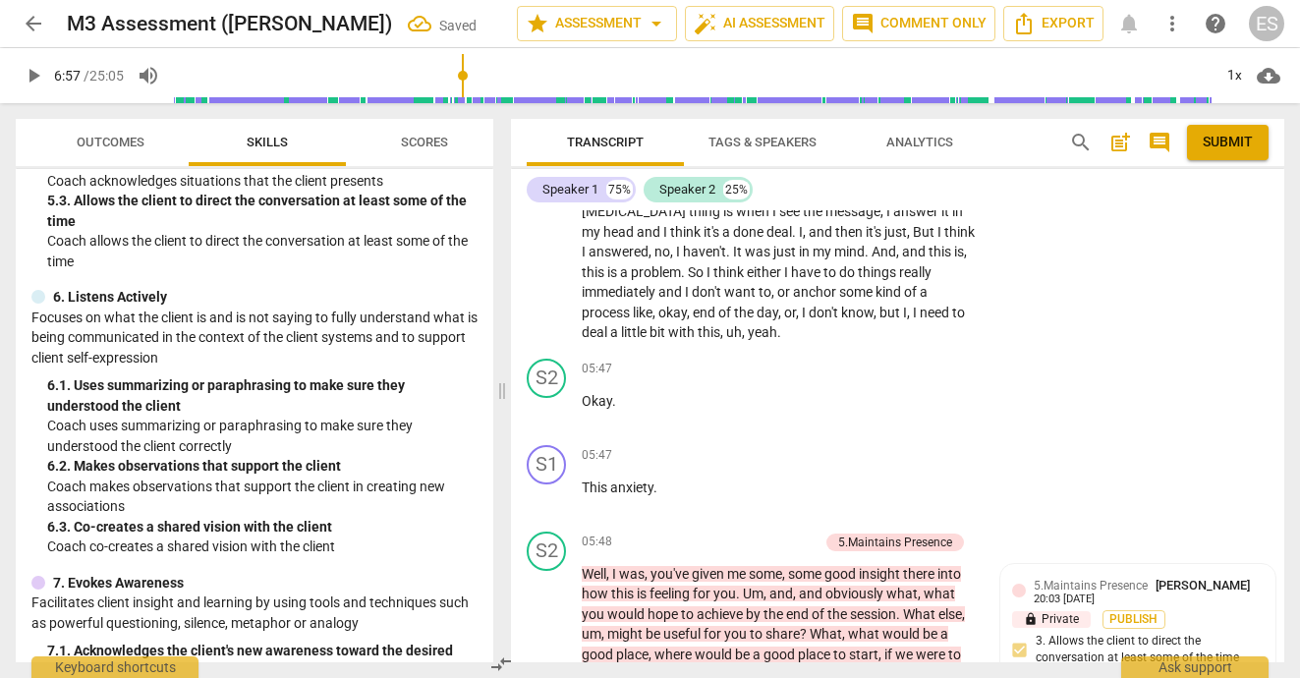
scroll to position [2447, 0]
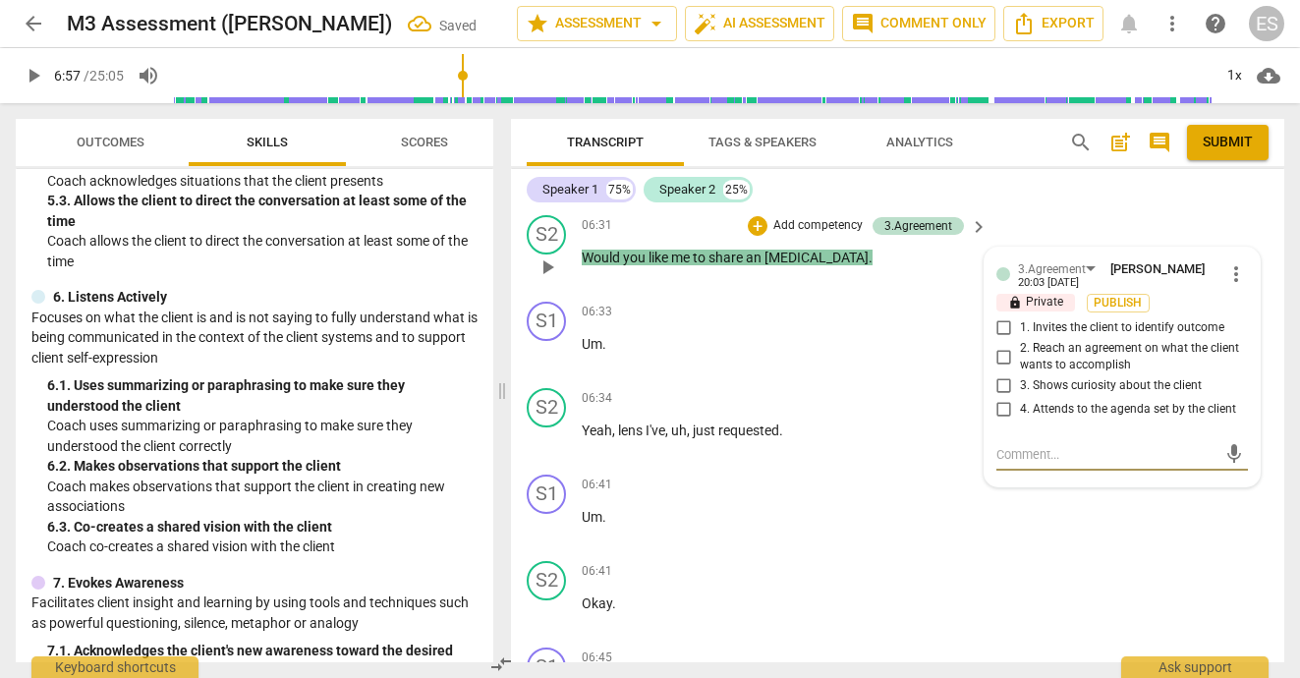
click at [1002, 398] on input "4. Attends to the agenda set by the client" at bounding box center [1004, 410] width 31 height 24
click at [1088, 562] on div "S2 play_arrow pause 06:41 + Add competency keyboard_arrow_right Okay ." at bounding box center [898, 596] width 774 height 86
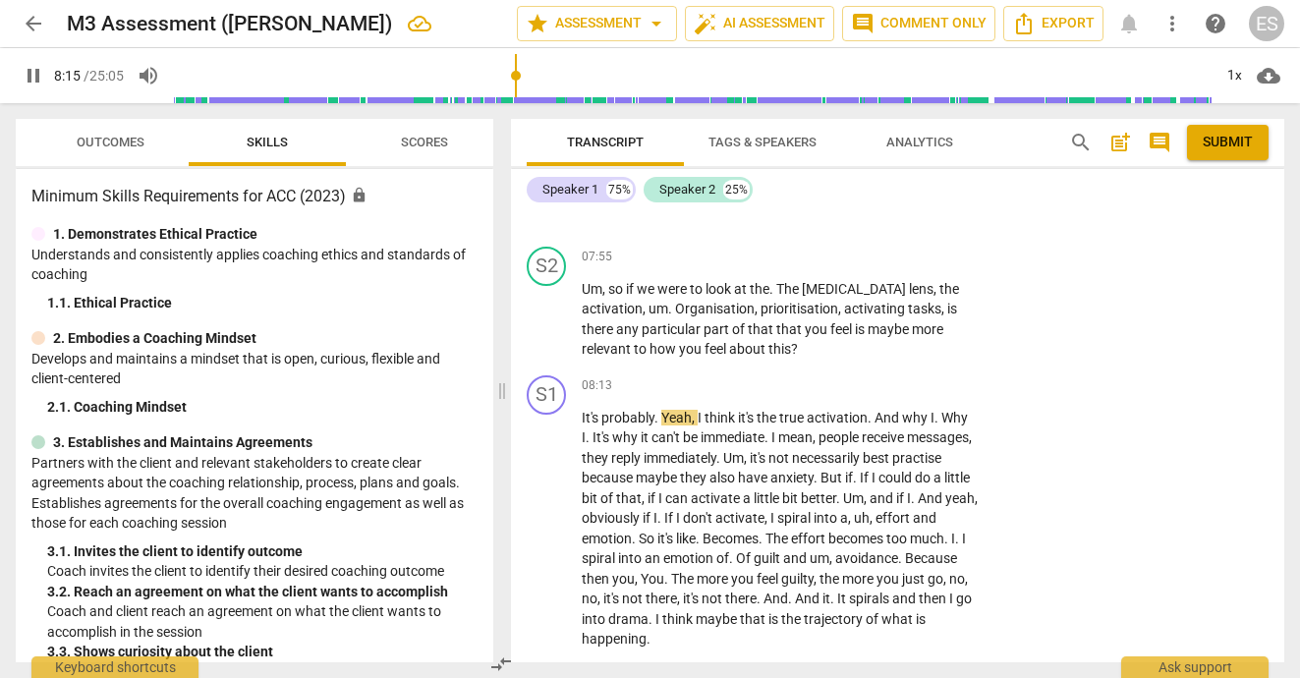
scroll to position [0, 0]
click at [33, 78] on span "pause" at bounding box center [34, 76] width 24 height 24
